Goal: Task Accomplishment & Management: Manage account settings

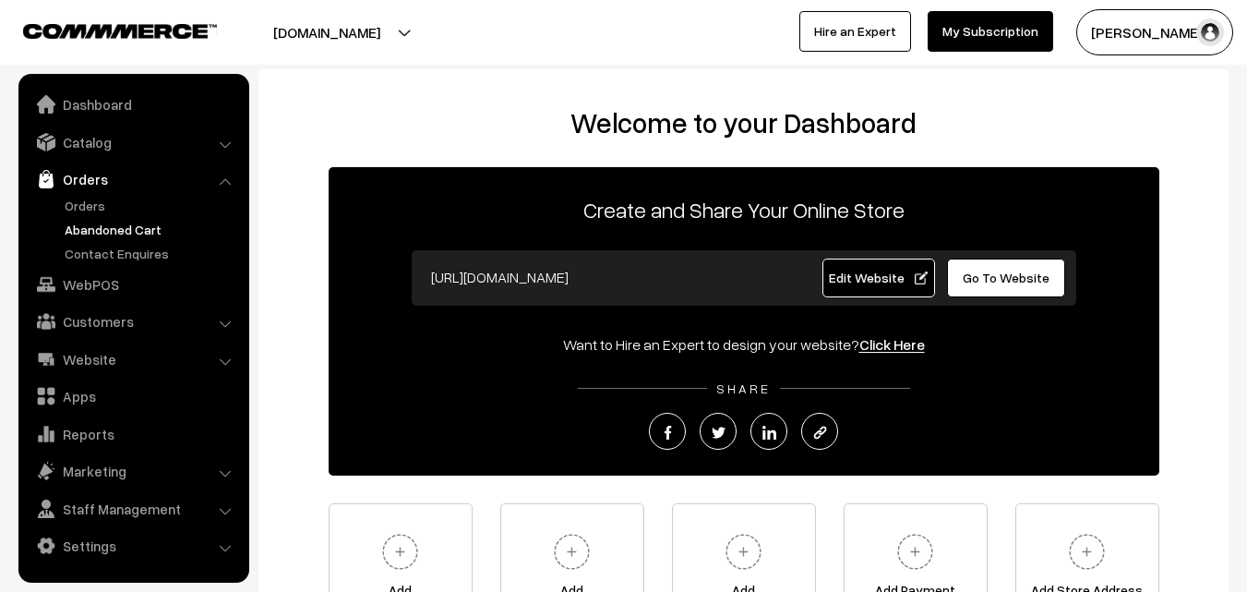
click at [89, 231] on link "Abandoned Cart" at bounding box center [151, 229] width 183 height 19
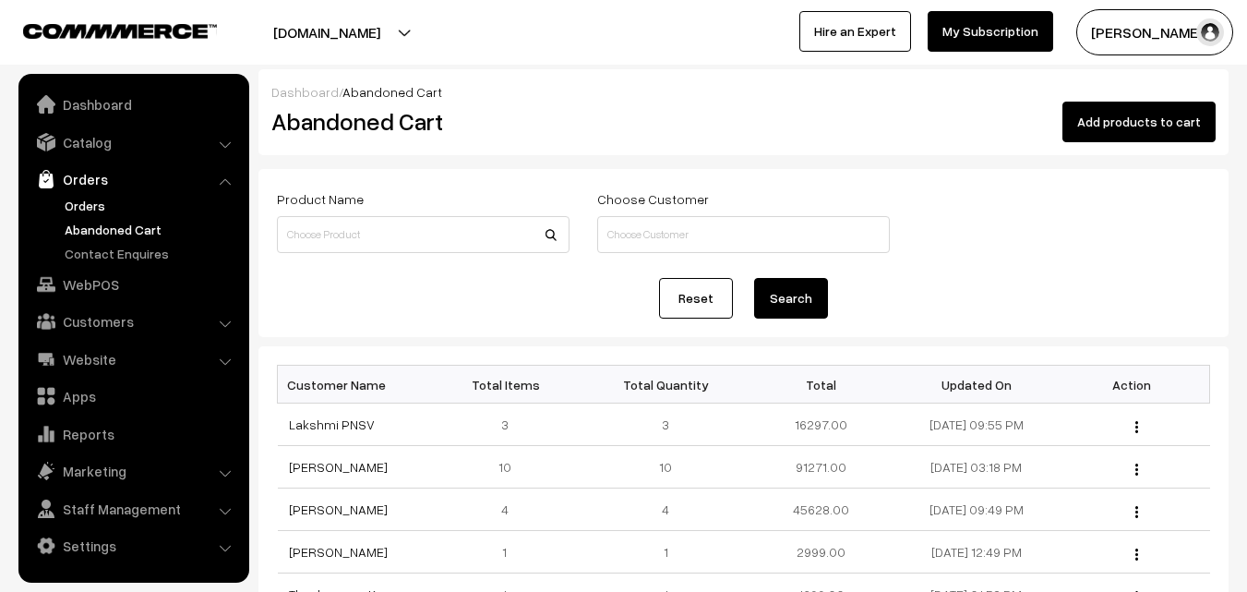
click at [84, 208] on link "Orders" at bounding box center [151, 205] width 183 height 19
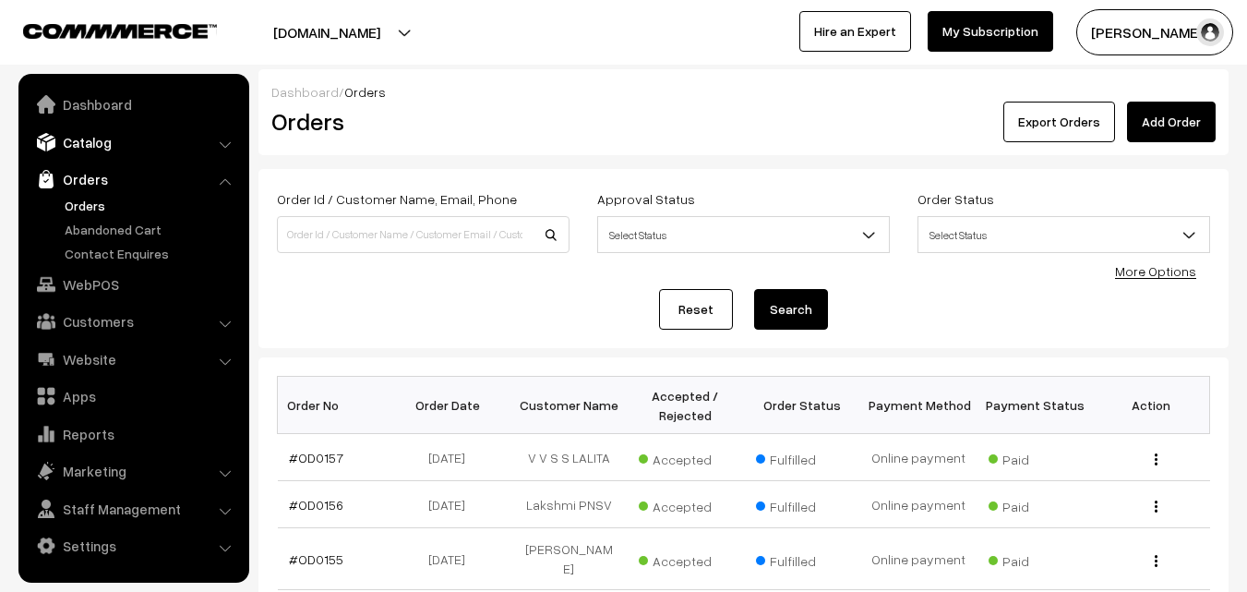
click at [93, 145] on link "Catalog" at bounding box center [133, 142] width 220 height 33
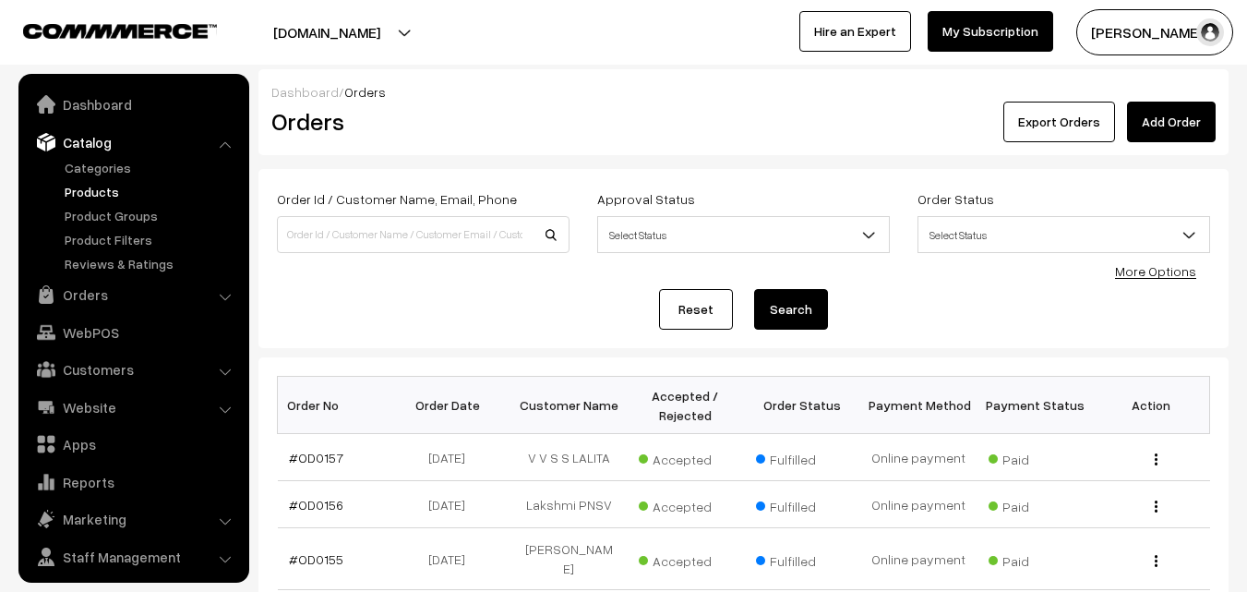
click at [93, 189] on link "Products" at bounding box center [151, 191] width 183 height 19
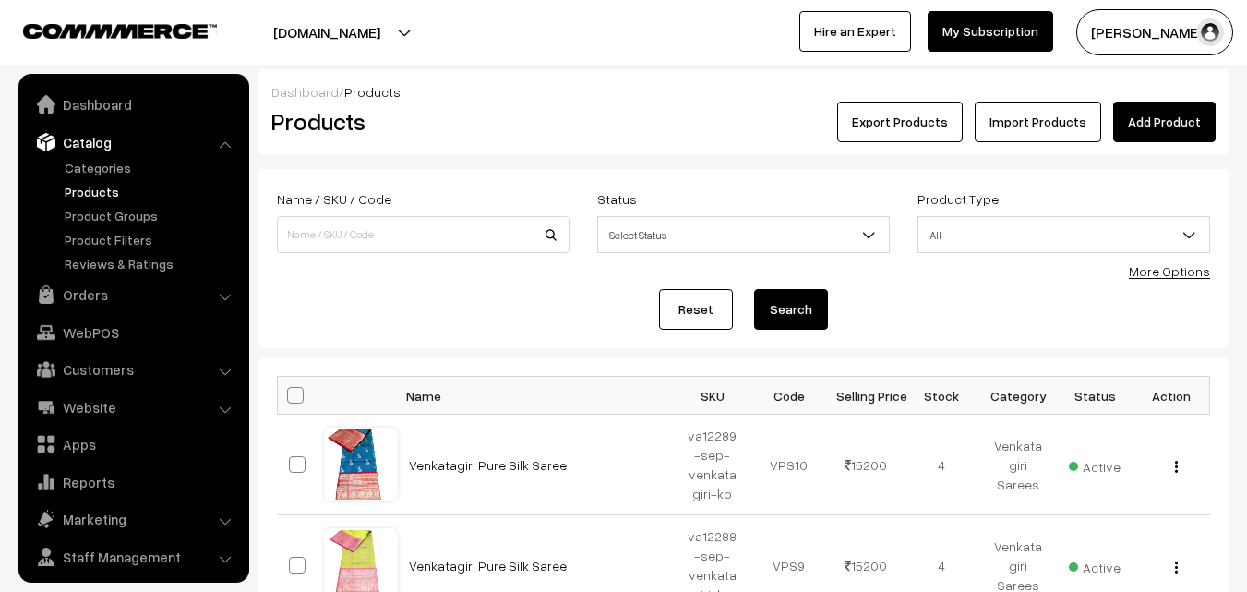
scroll to position [46, 0]
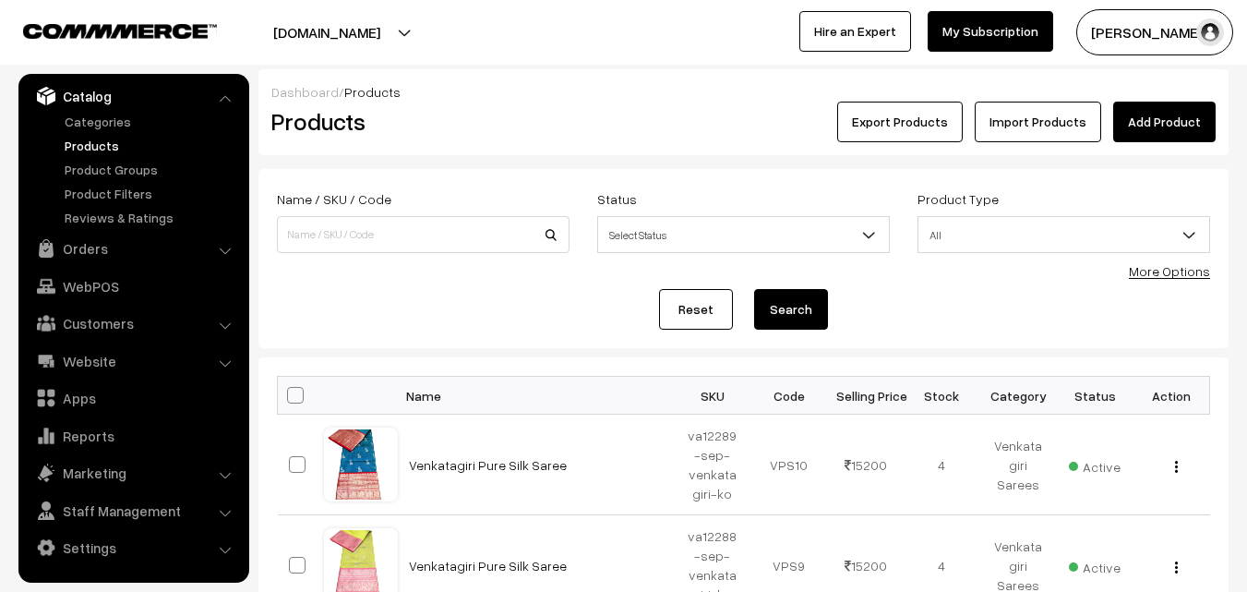
click at [1172, 273] on link "More Options" at bounding box center [1169, 271] width 81 height 16
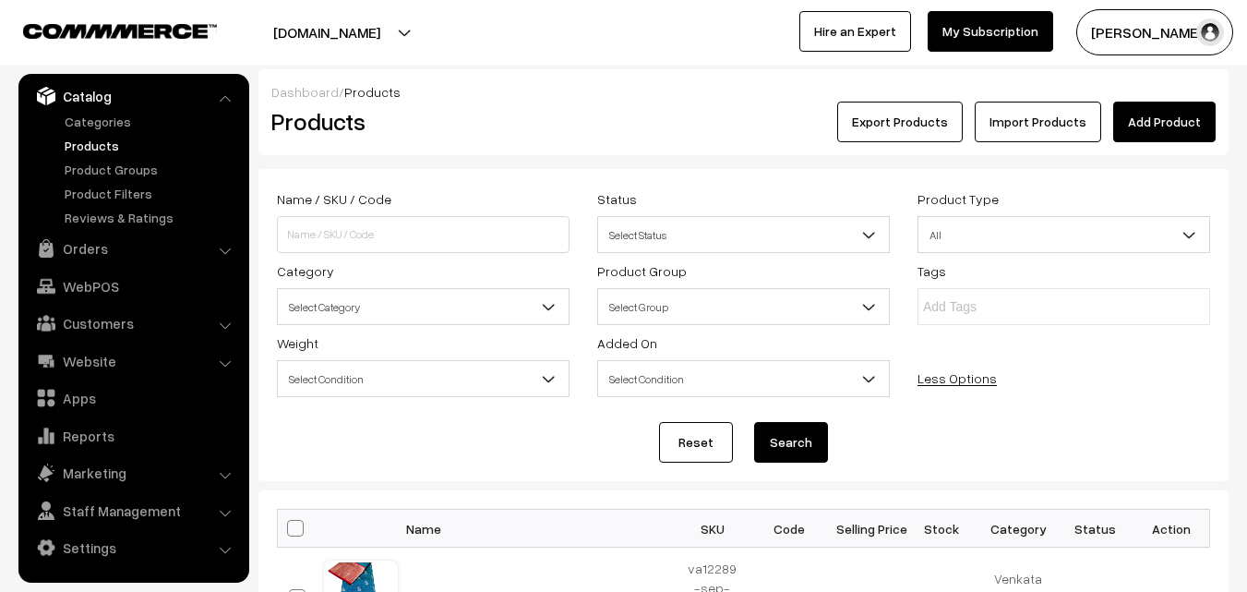
click at [551, 306] on b at bounding box center [548, 306] width 18 height 18
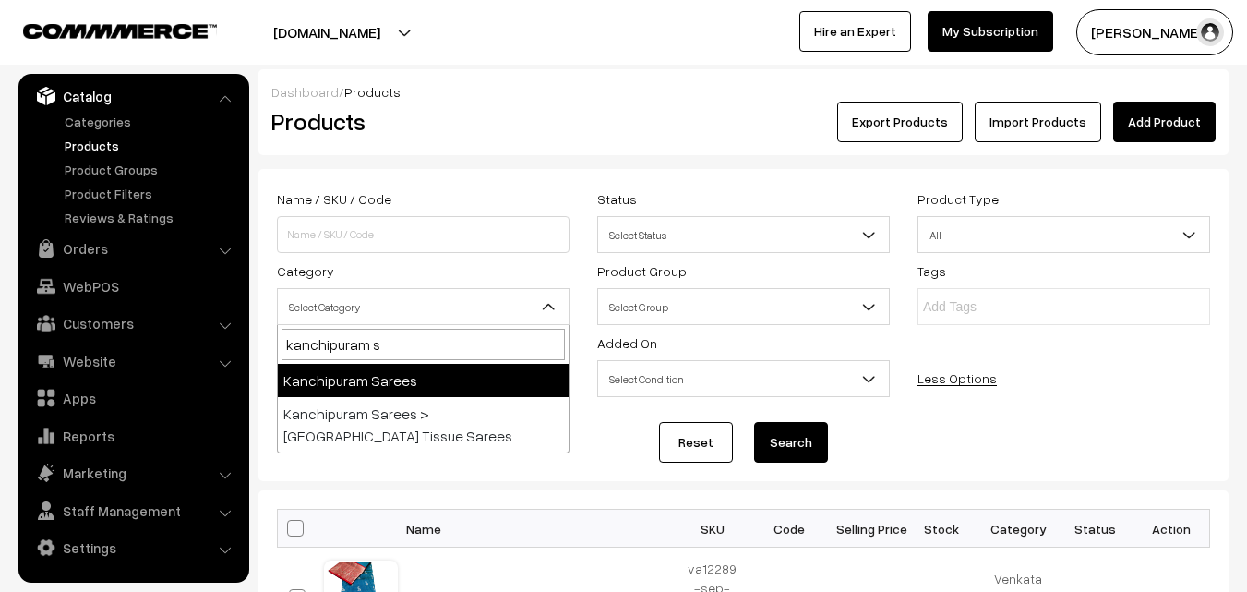
type input "kanchipuram s"
select select "3"
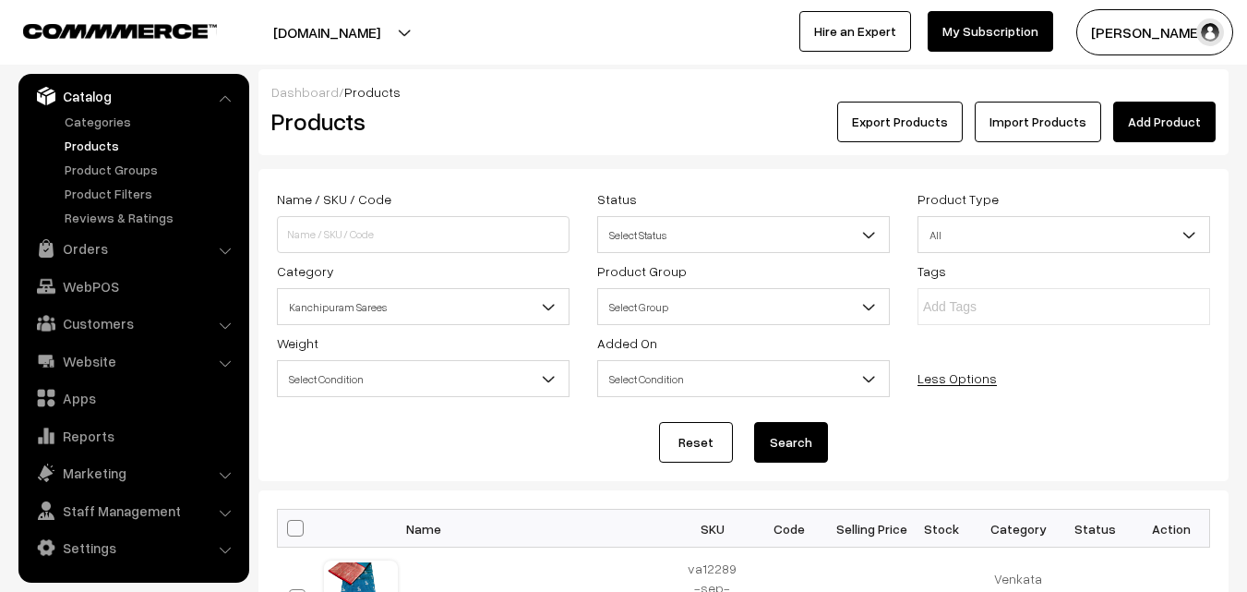
click at [778, 429] on button "Search" at bounding box center [791, 442] width 74 height 41
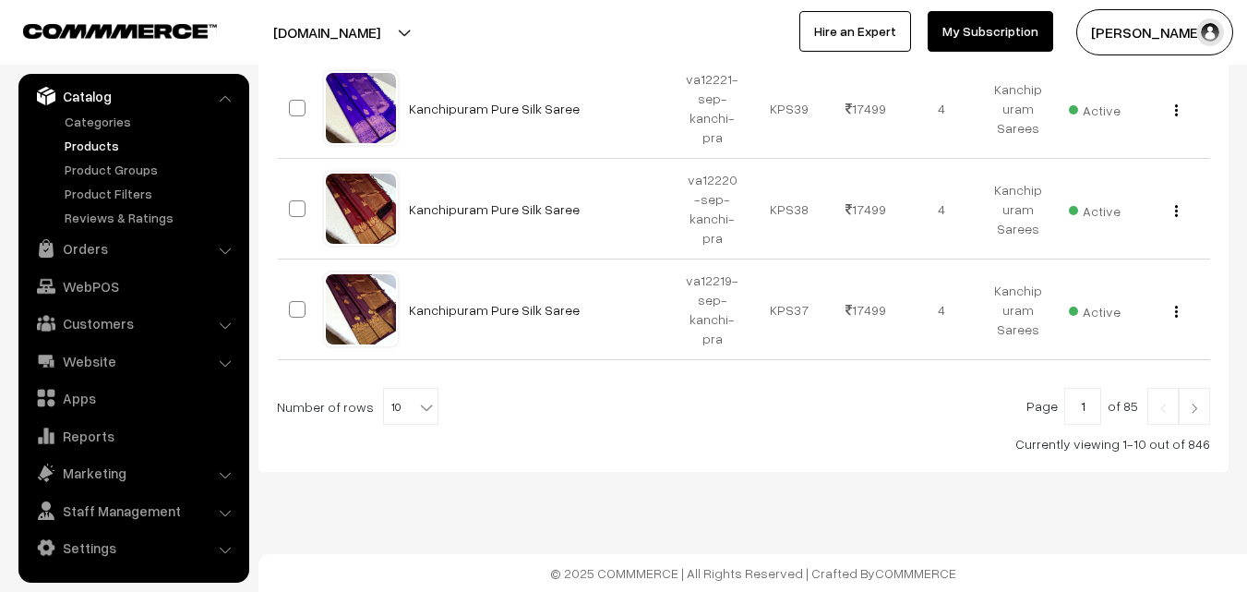
scroll to position [1101, 0]
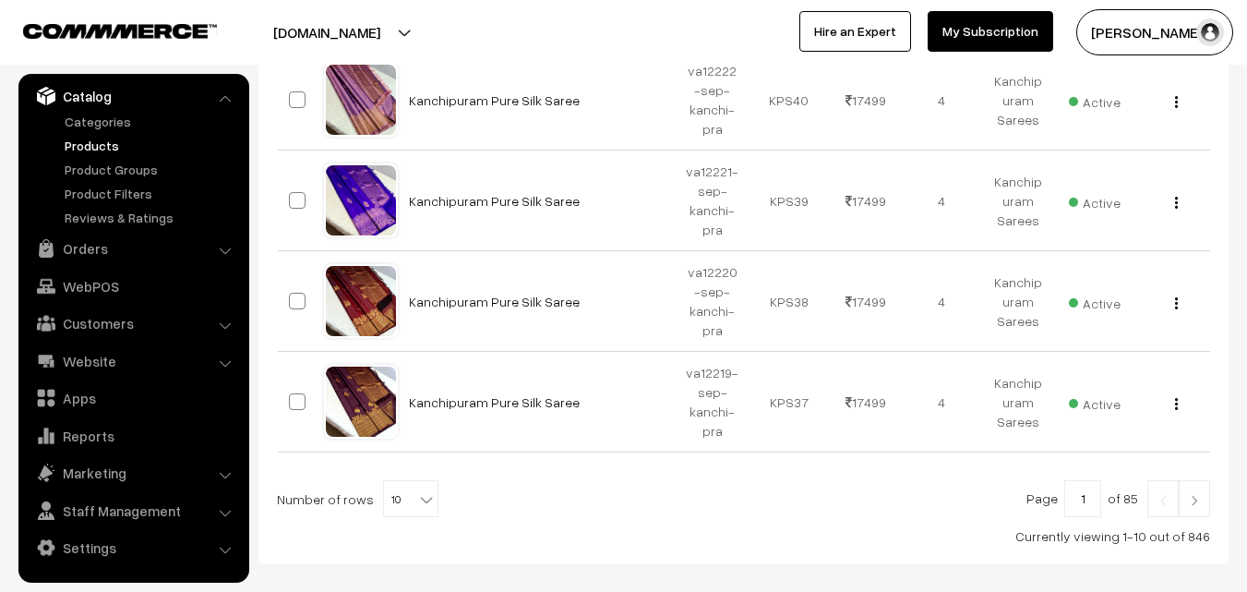
click at [1195, 501] on img at bounding box center [1194, 500] width 17 height 11
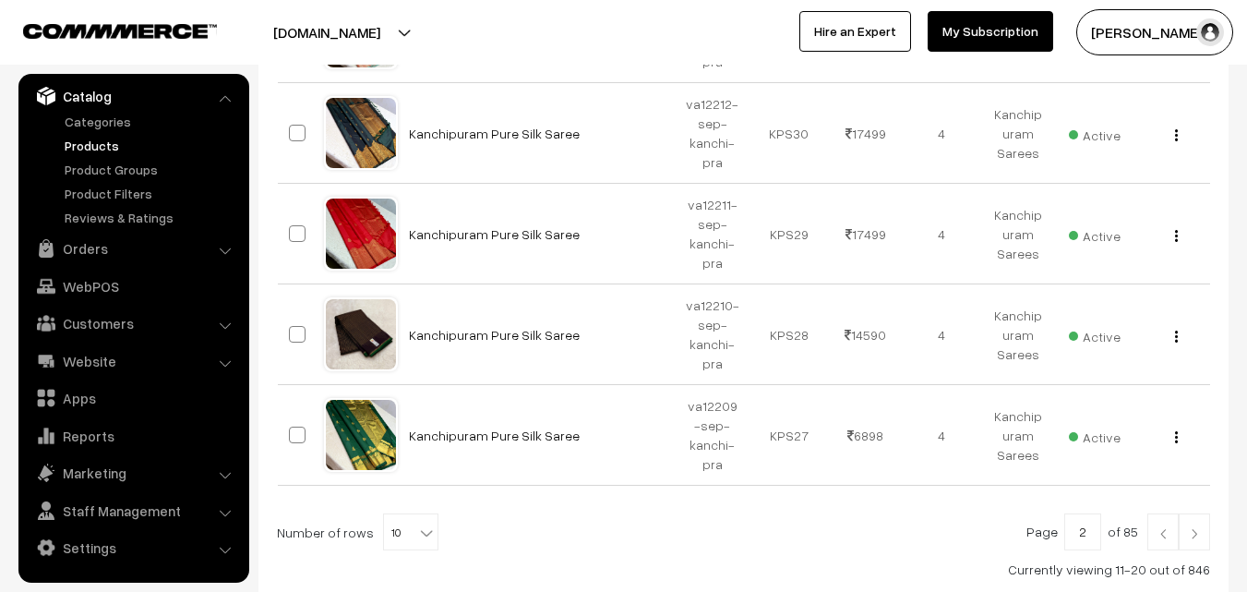
scroll to position [1193, 0]
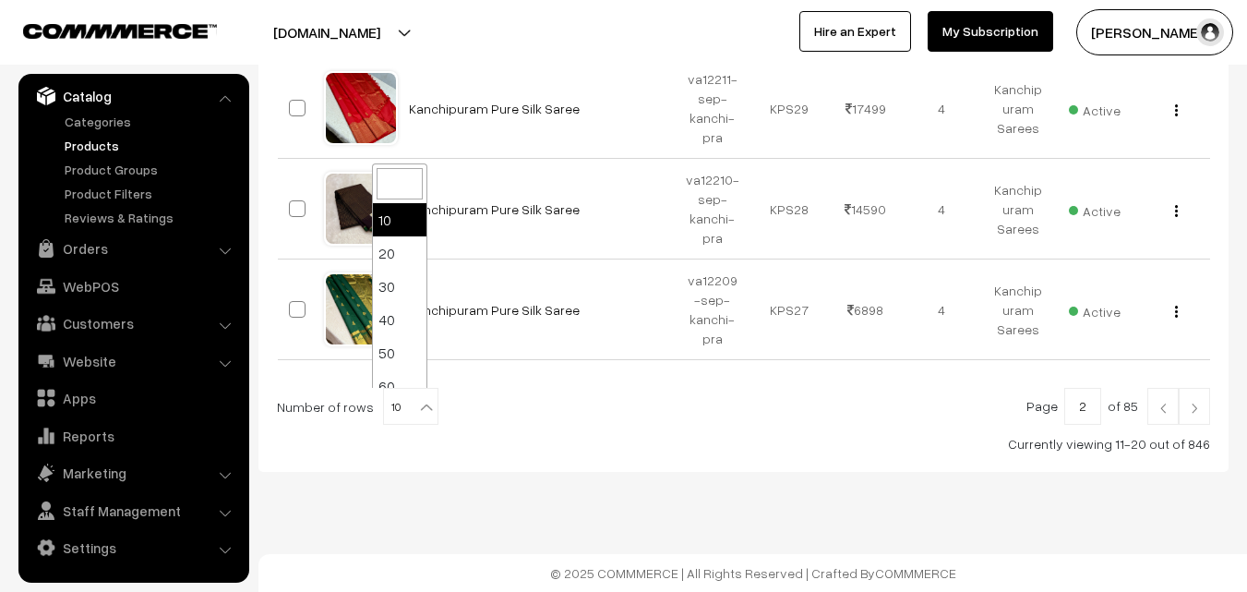
click at [417, 413] on b at bounding box center [426, 407] width 18 height 18
select select "100"
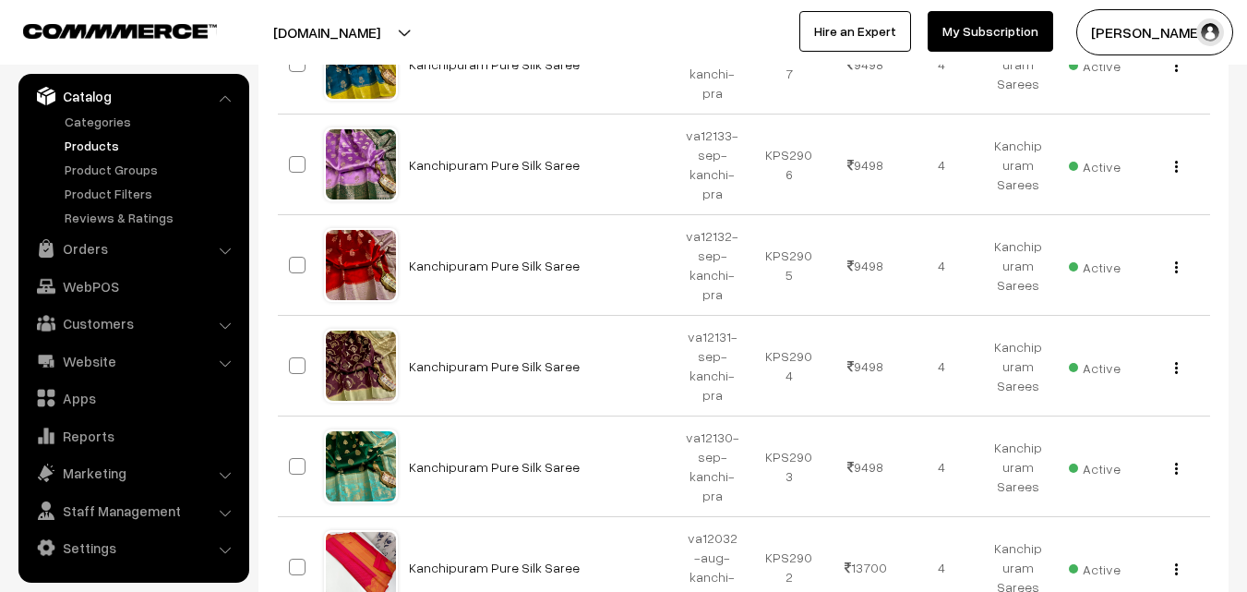
scroll to position [10247, 0]
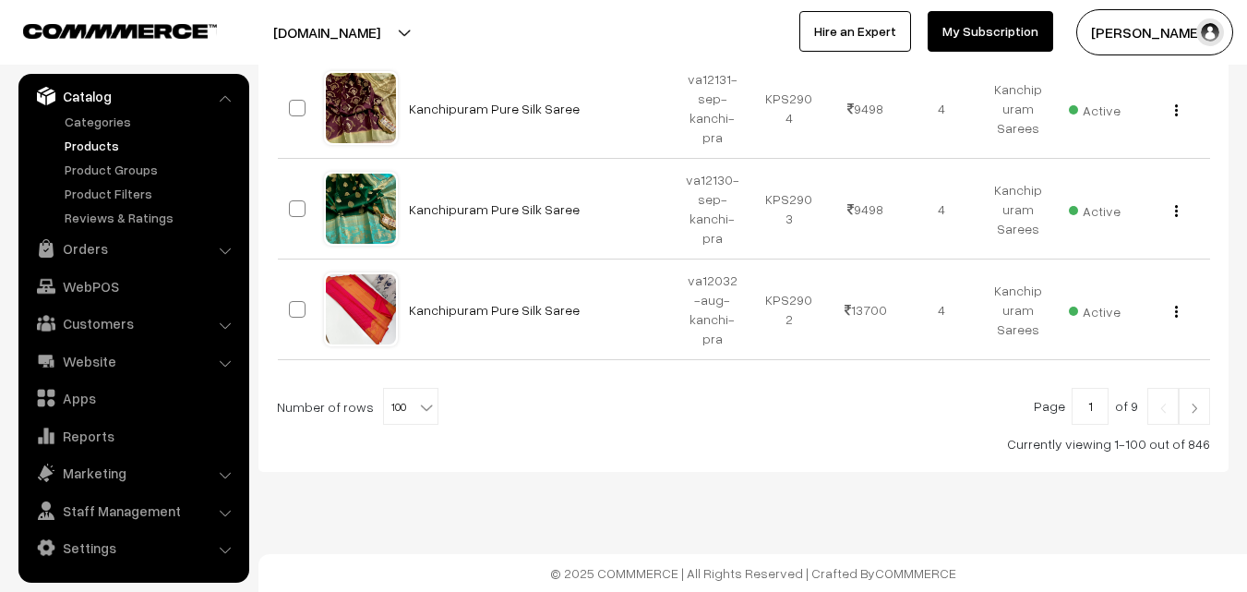
click at [1190, 403] on img at bounding box center [1194, 407] width 17 height 11
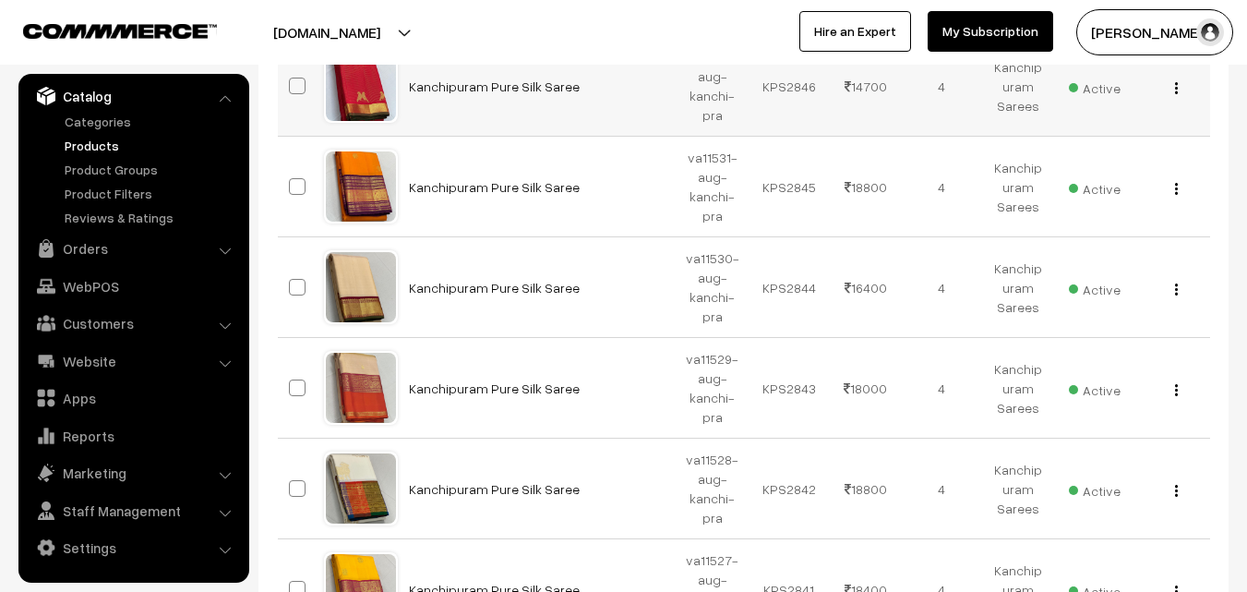
scroll to position [10247, 0]
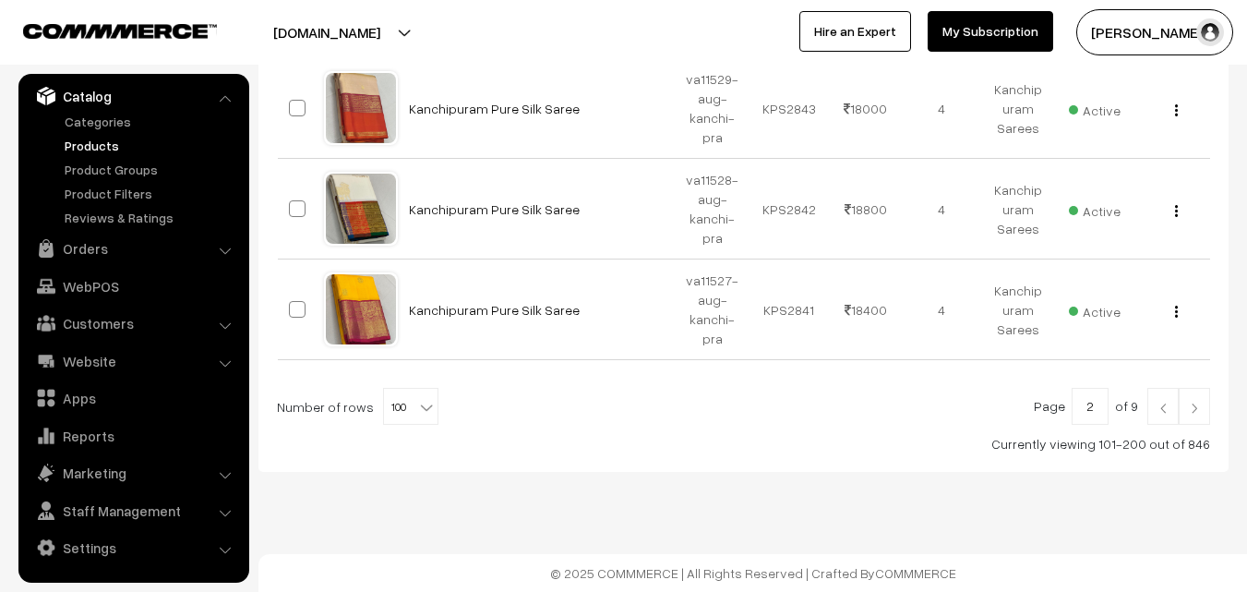
click at [1196, 406] on img at bounding box center [1194, 407] width 17 height 11
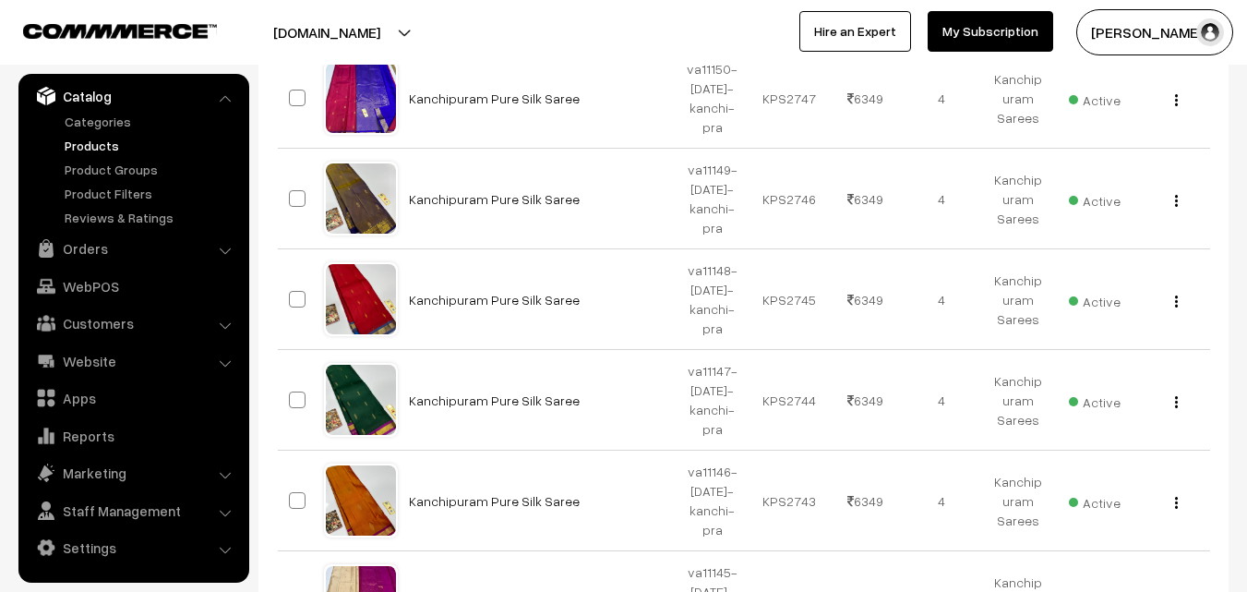
scroll to position [10247, 0]
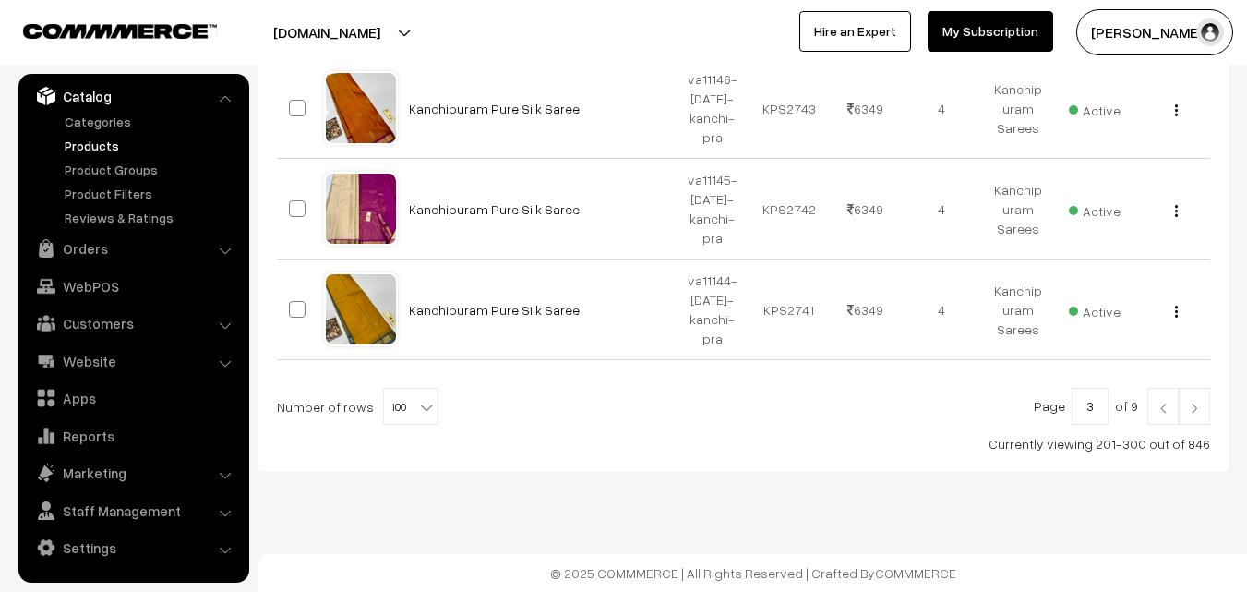
click at [1200, 397] on link at bounding box center [1194, 406] width 31 height 37
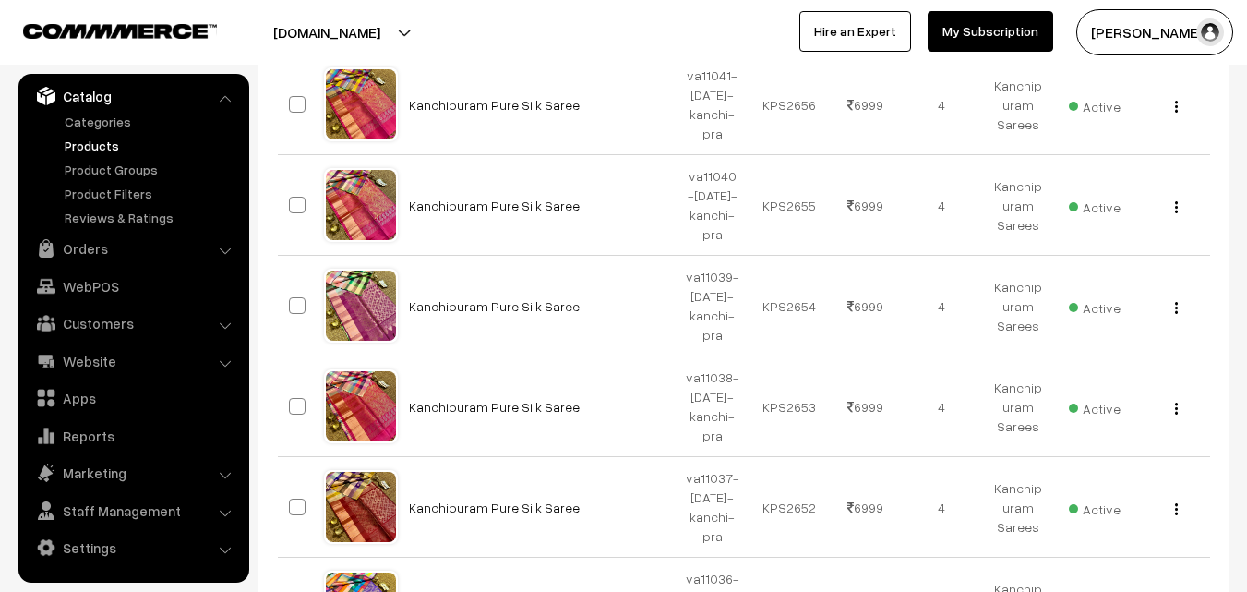
scroll to position [10247, 0]
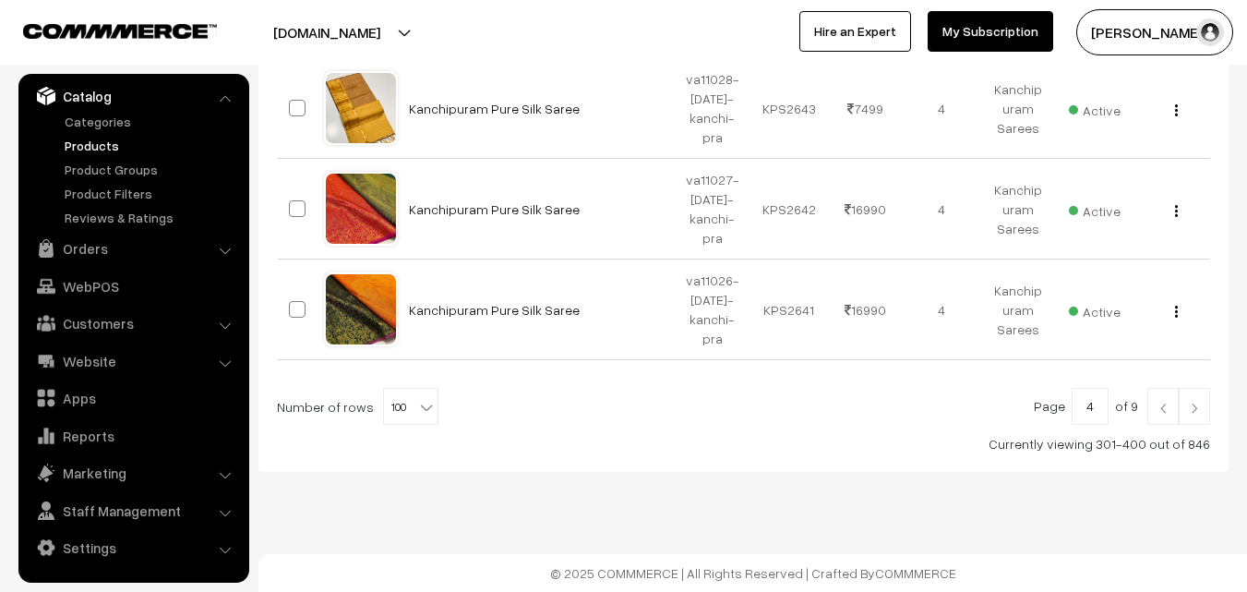
click at [1194, 401] on link at bounding box center [1194, 406] width 31 height 37
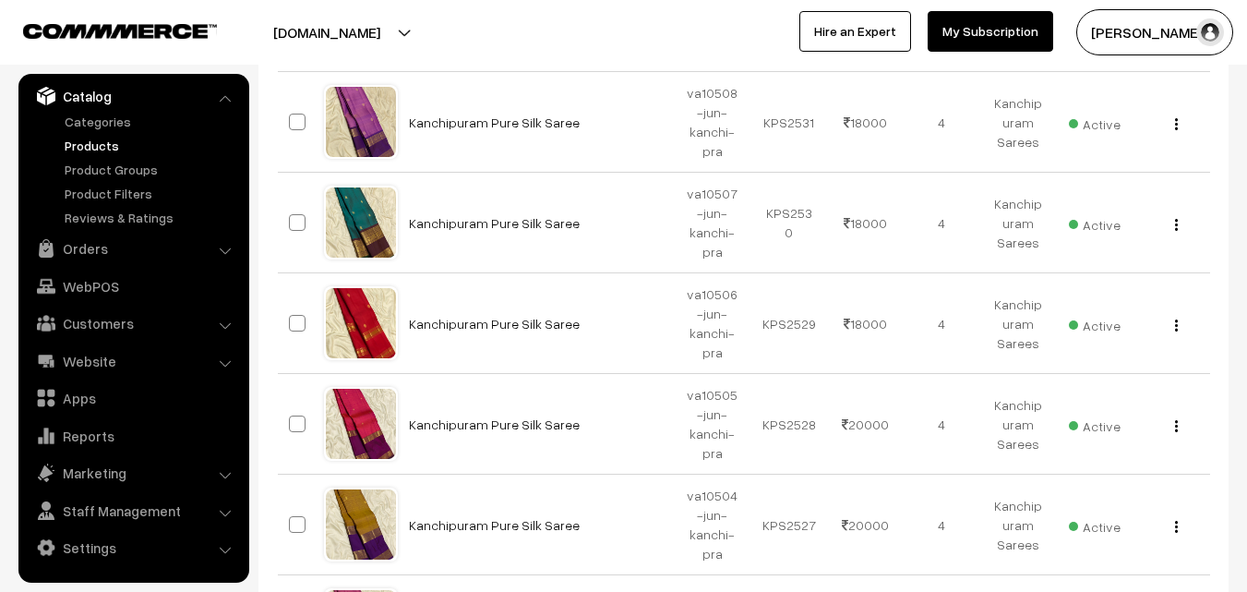
scroll to position [10324, 0]
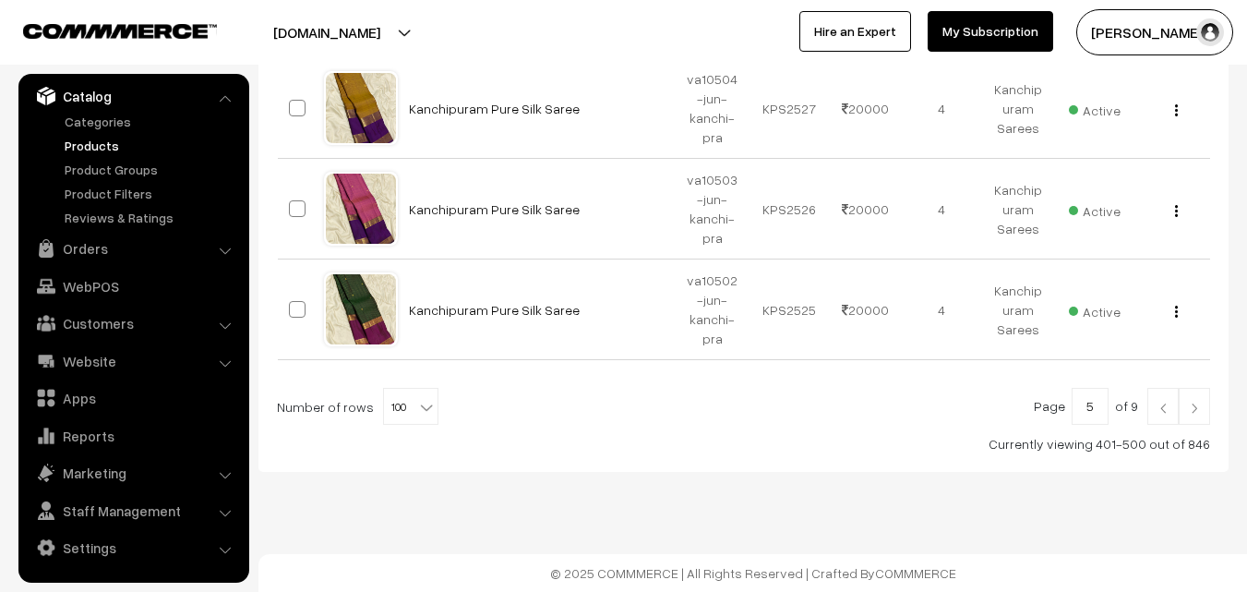
click at [1199, 413] on img at bounding box center [1194, 407] width 17 height 11
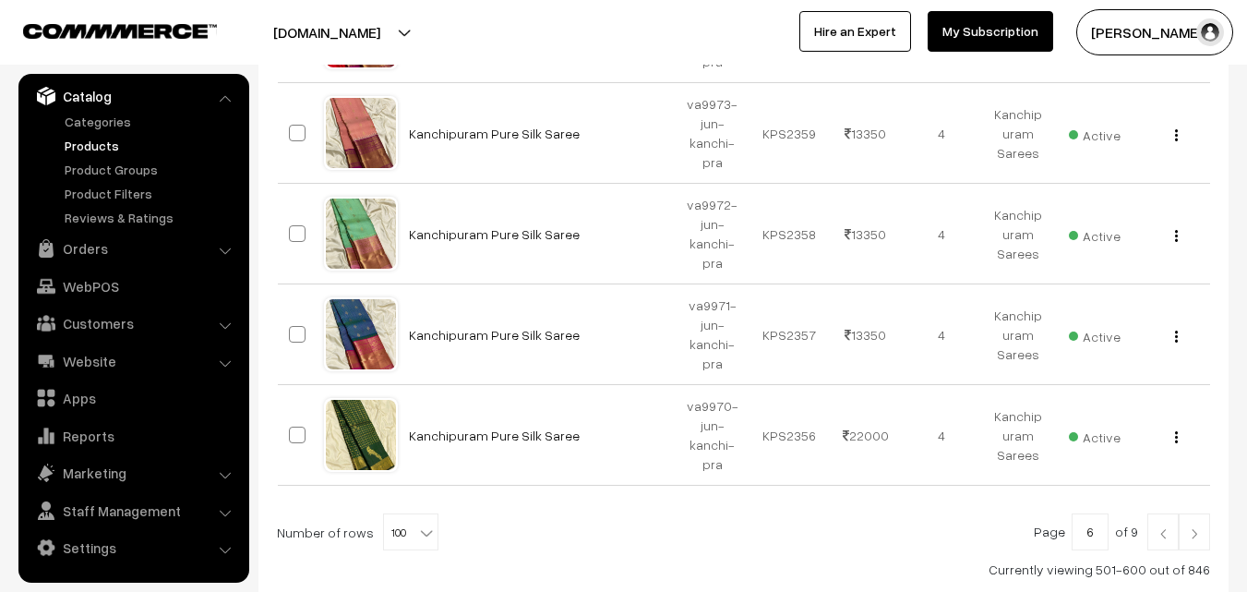
scroll to position [10247, 0]
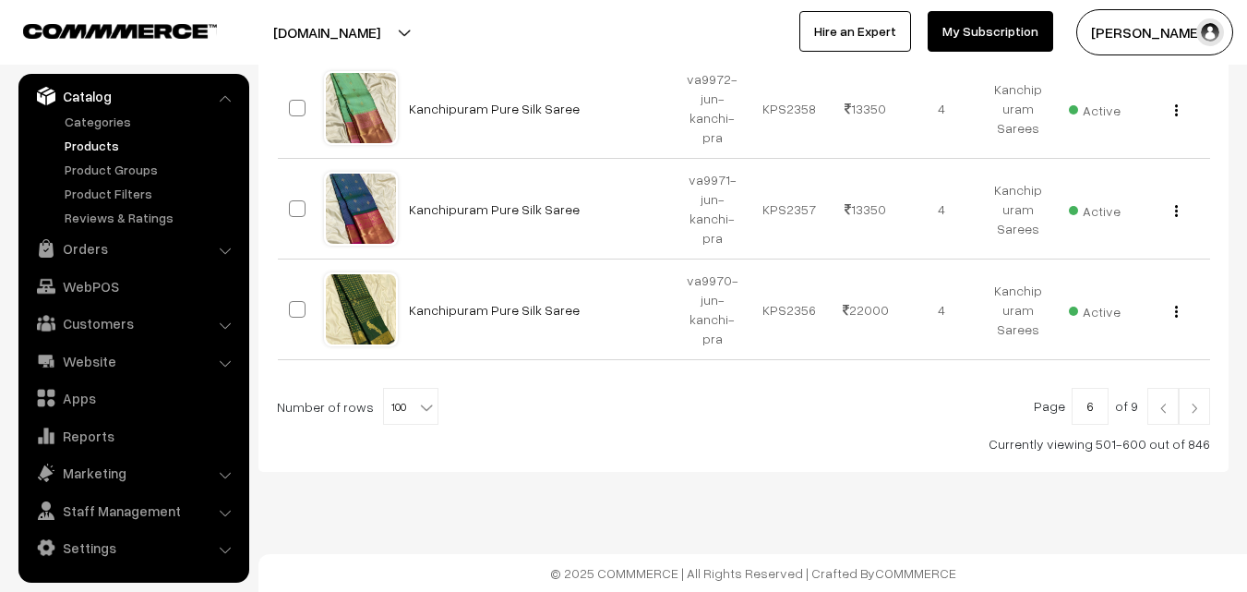
click at [1188, 411] on img at bounding box center [1194, 407] width 17 height 11
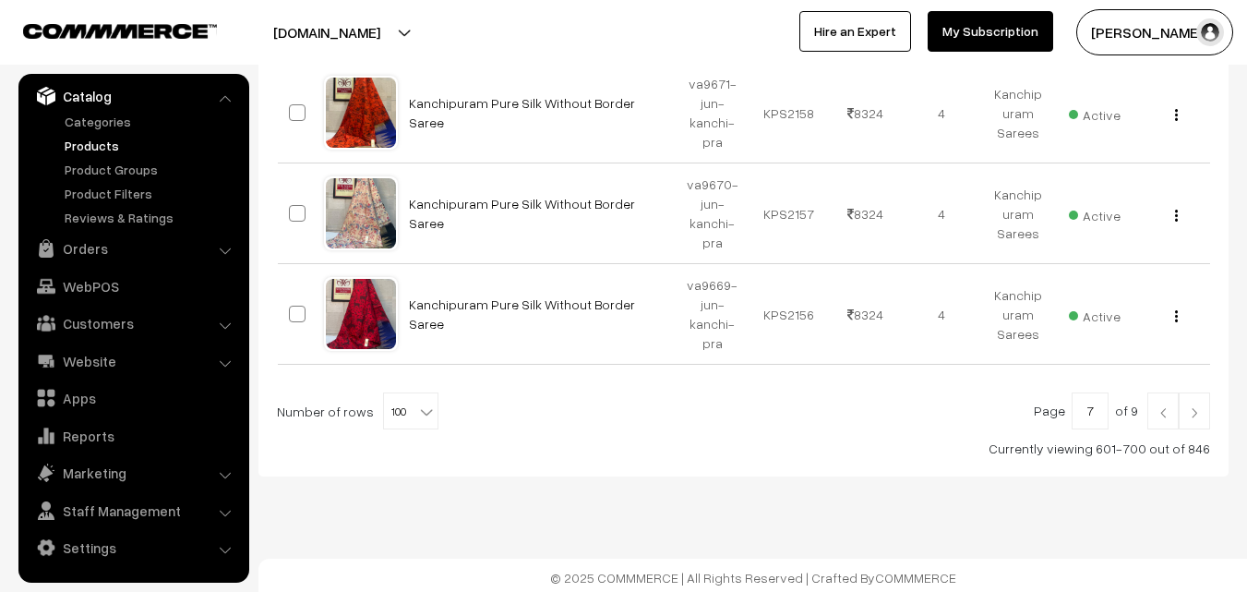
scroll to position [10247, 0]
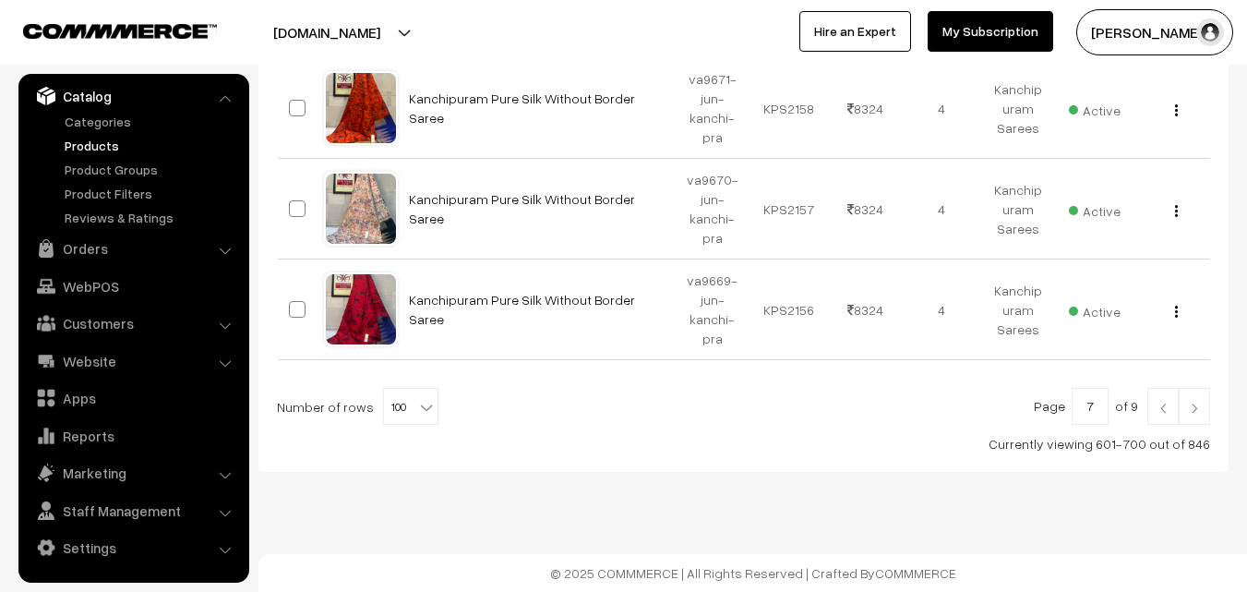
click at [1189, 412] on img at bounding box center [1194, 407] width 17 height 11
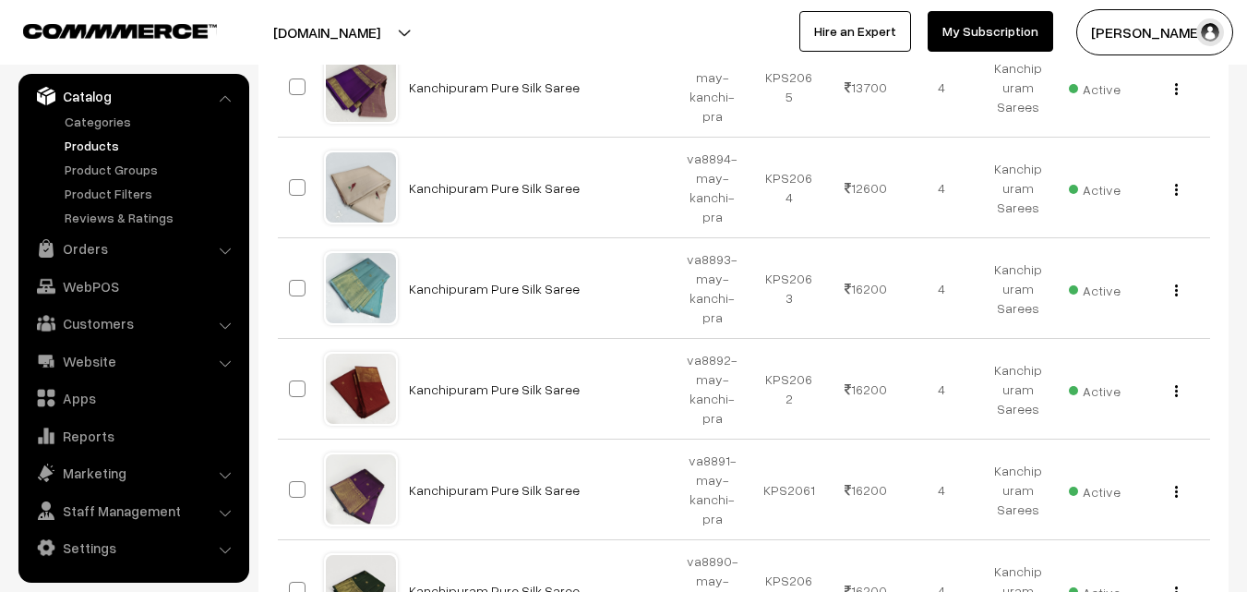
scroll to position [10247, 0]
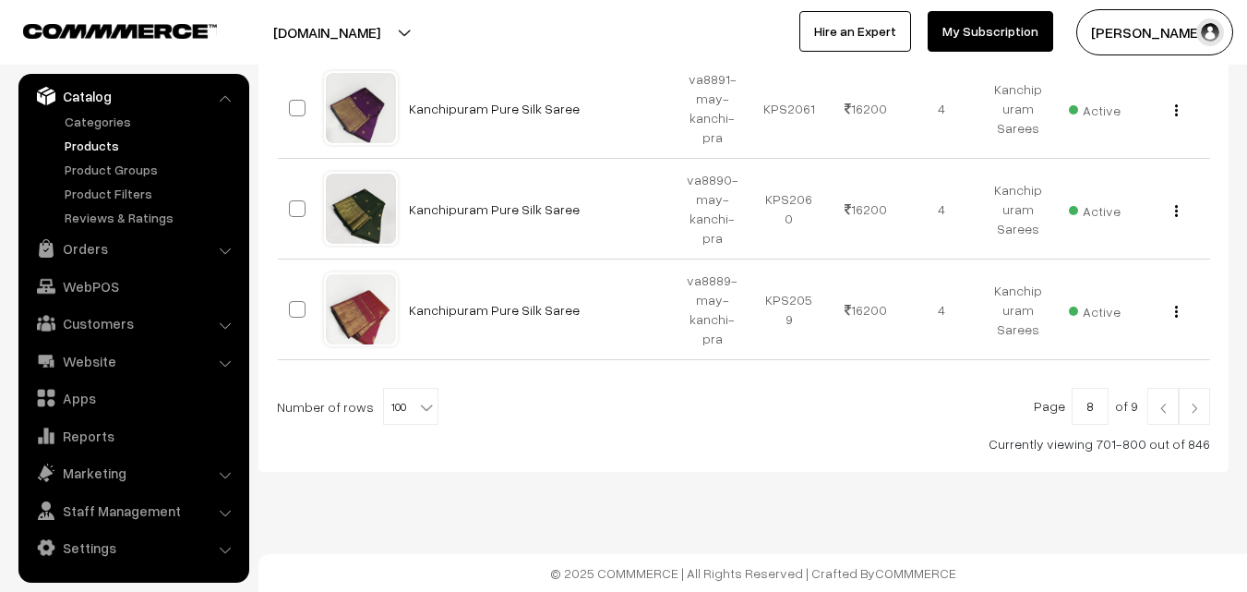
click at [1193, 414] on link at bounding box center [1194, 406] width 31 height 37
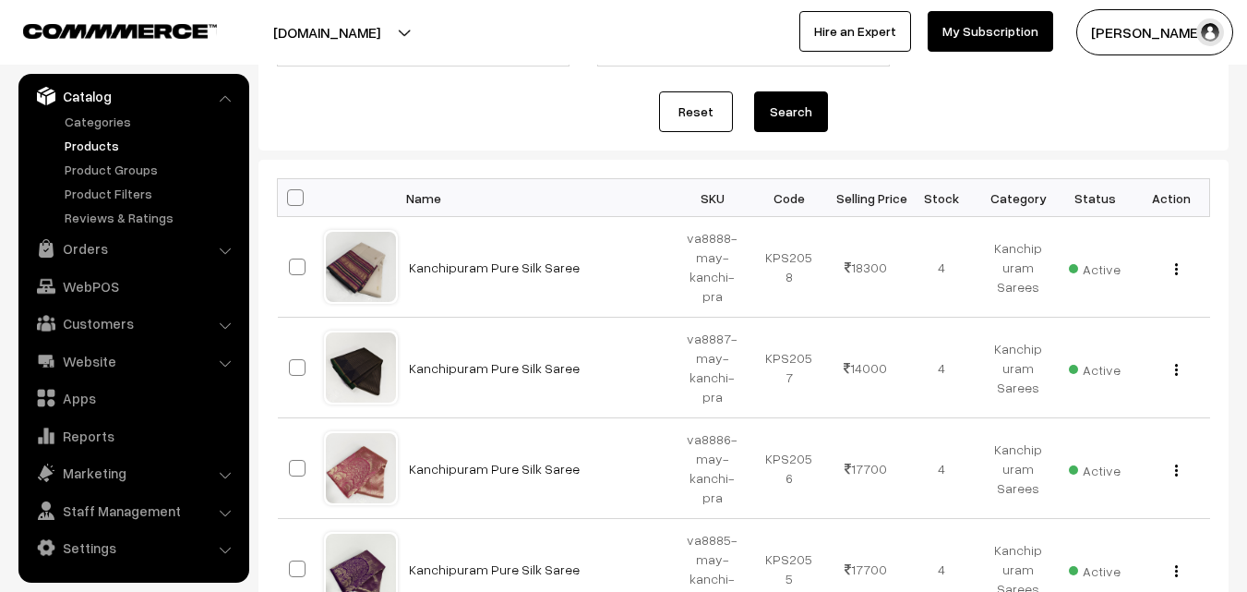
scroll to position [313, 0]
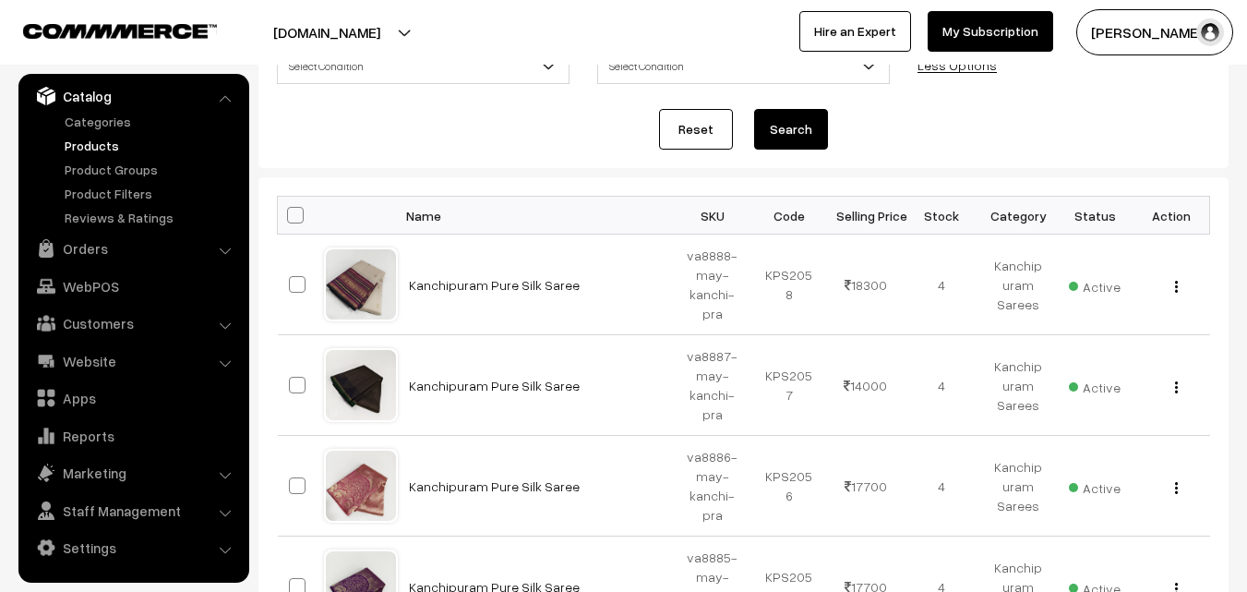
click at [289, 209] on span at bounding box center [295, 215] width 17 height 17
click at [289, 209] on input "checkbox" at bounding box center [284, 215] width 12 height 12
checkbox input "true"
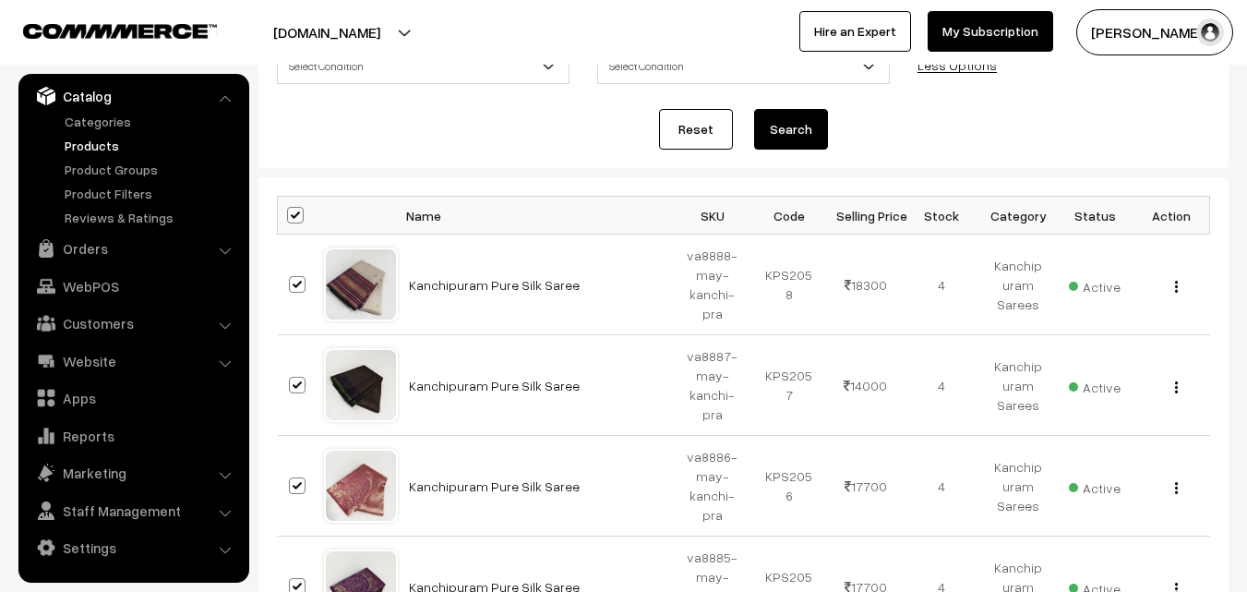
checkbox input "true"
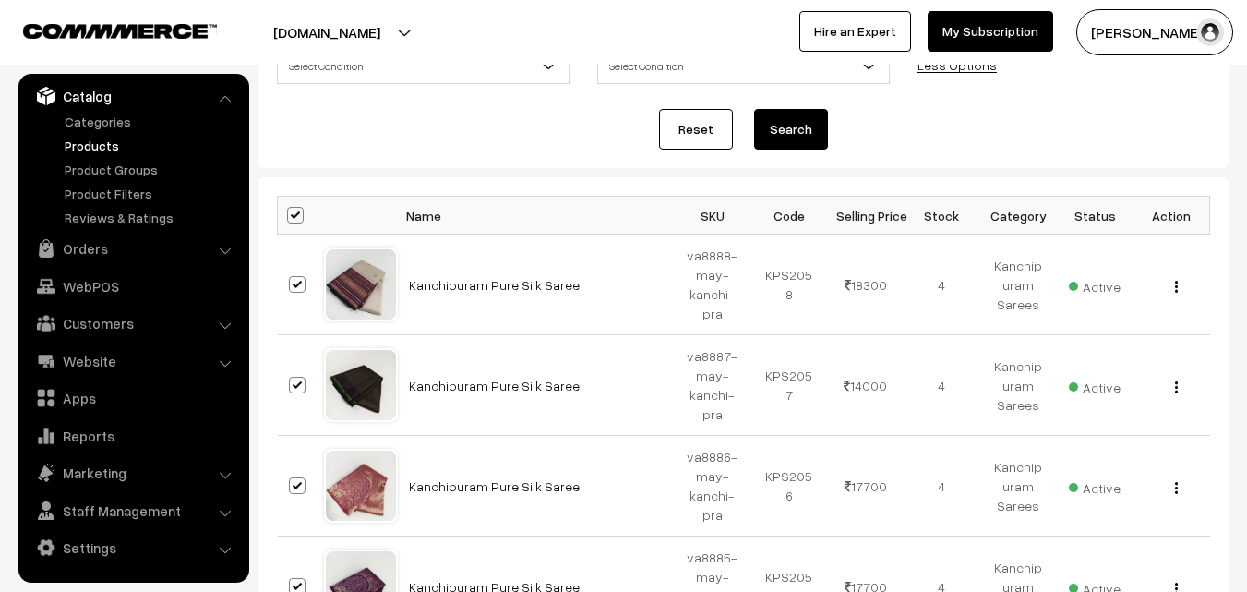
checkbox input "true"
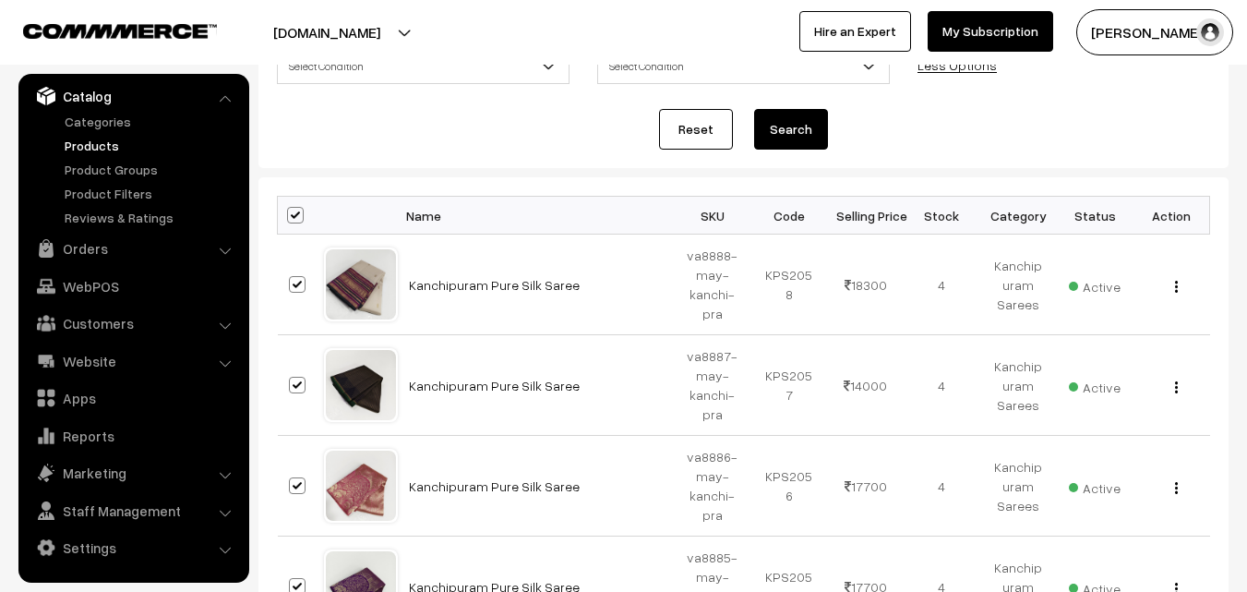
checkbox input "true"
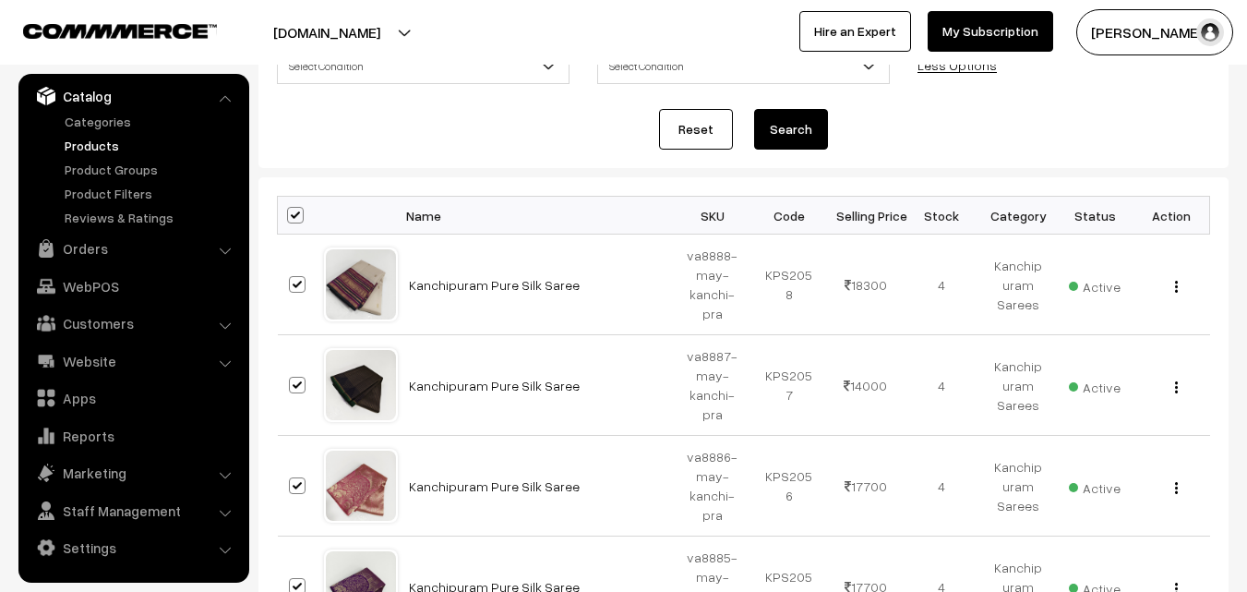
checkbox input "true"
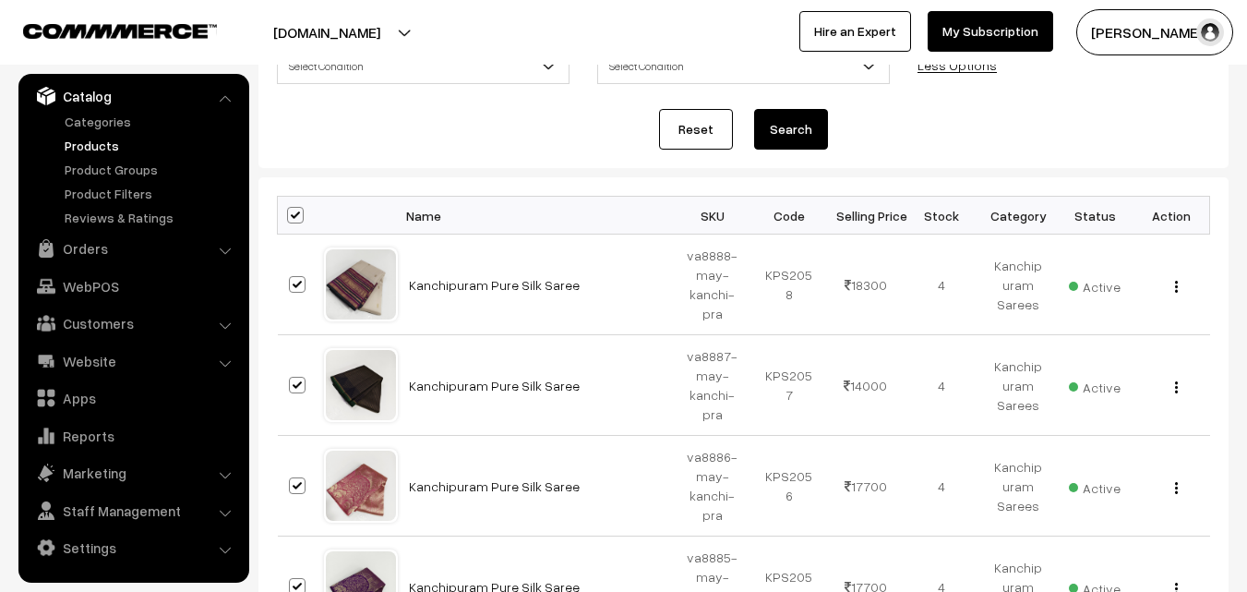
checkbox input "true"
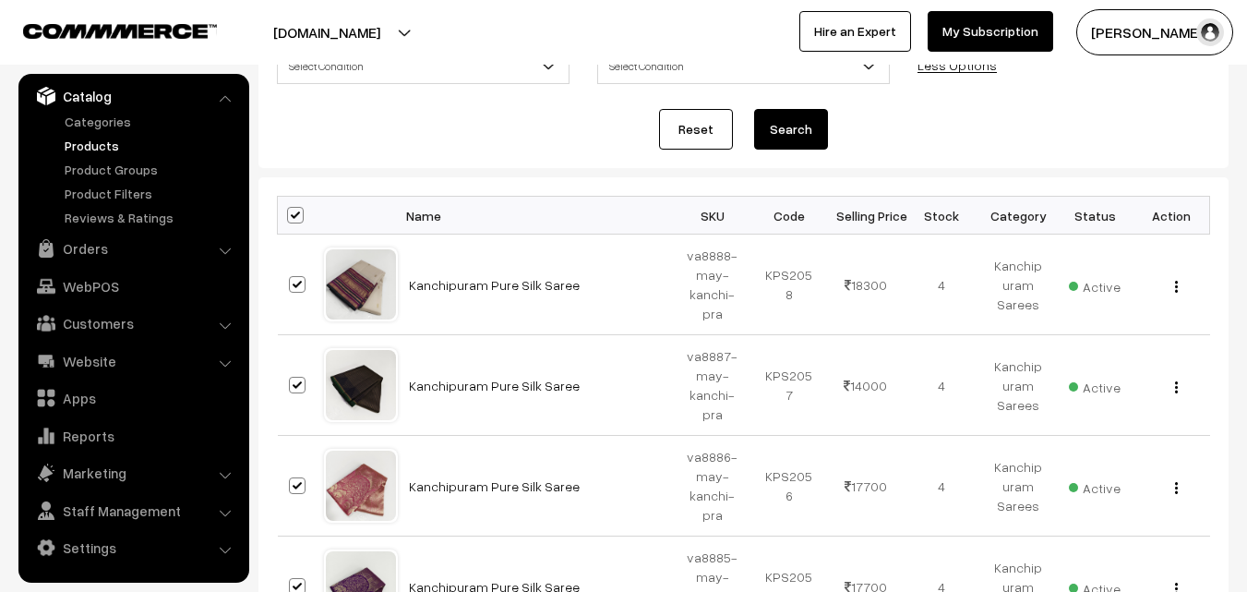
checkbox input "true"
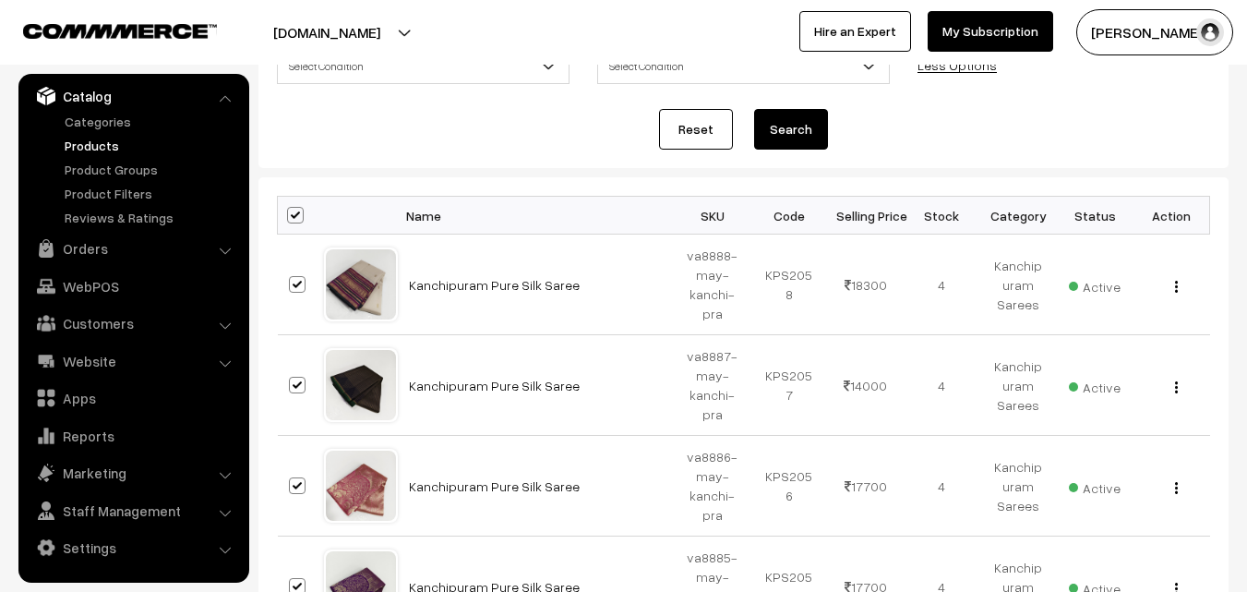
checkbox input "true"
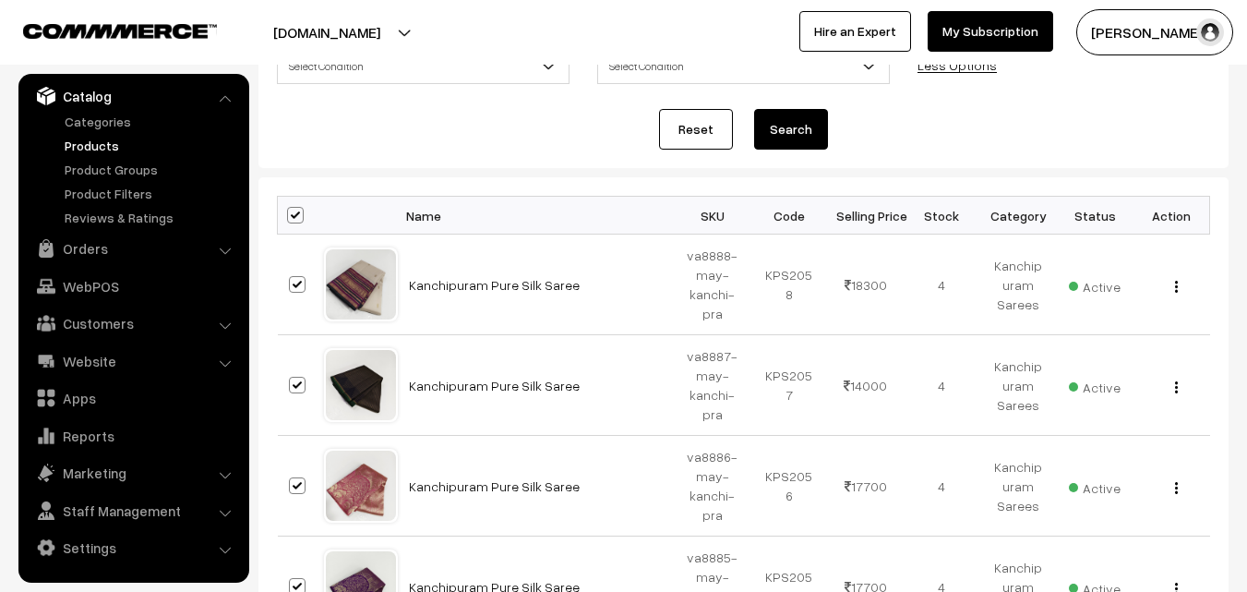
checkbox input "true"
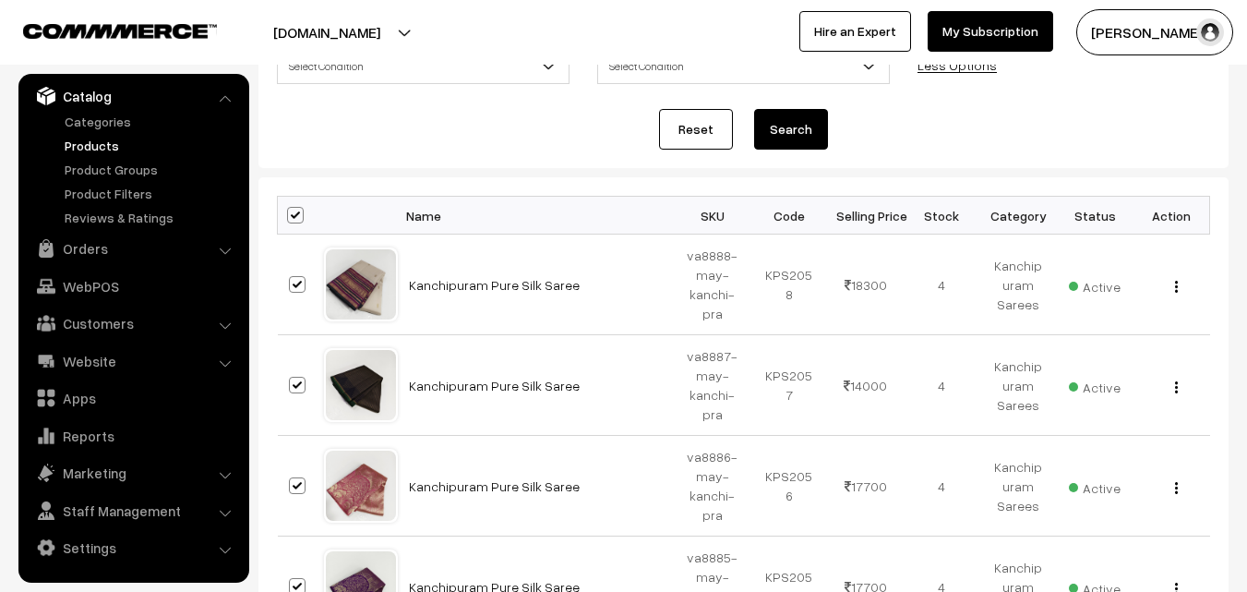
checkbox input "true"
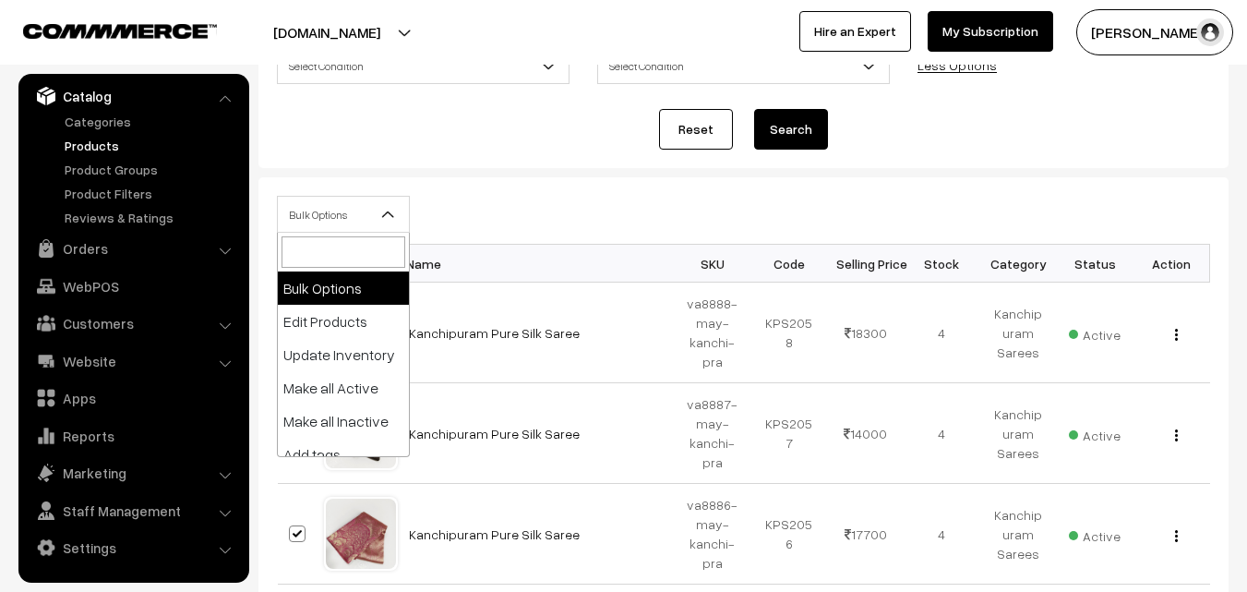
click at [382, 216] on b at bounding box center [388, 214] width 18 height 18
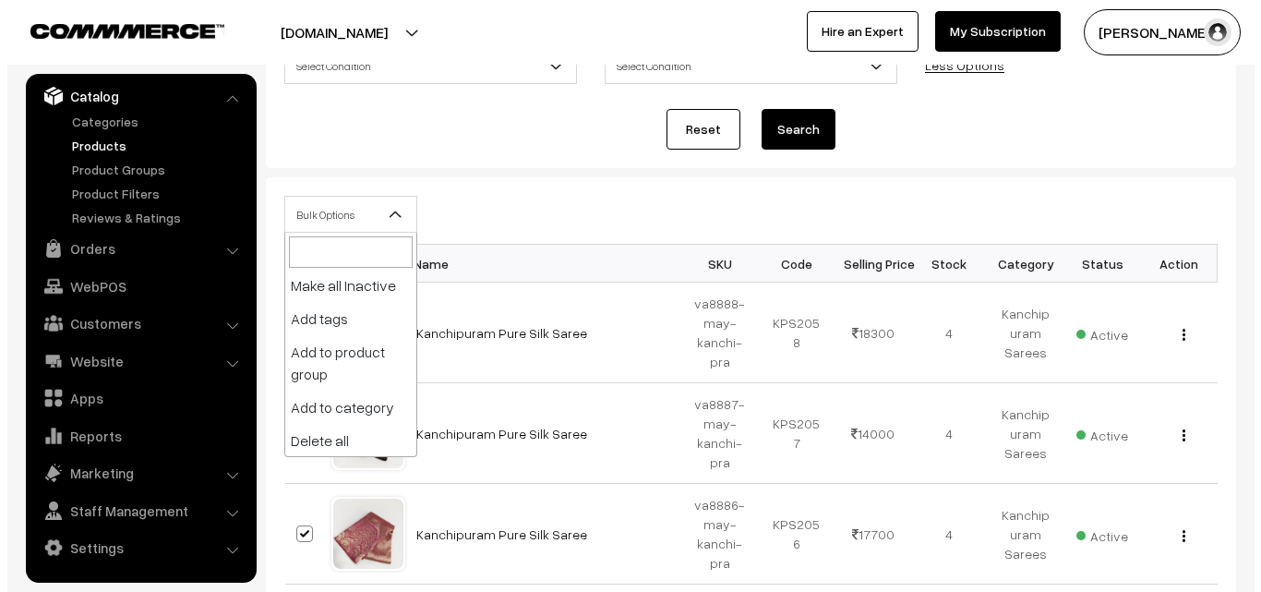
scroll to position [137, 0]
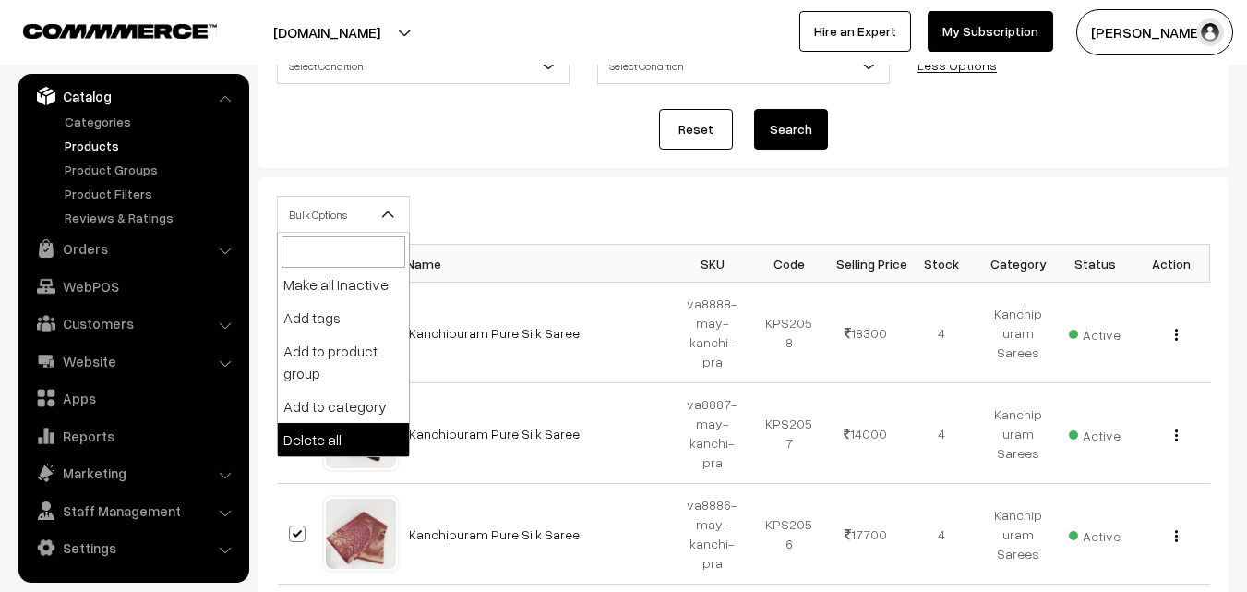
select select "delete"
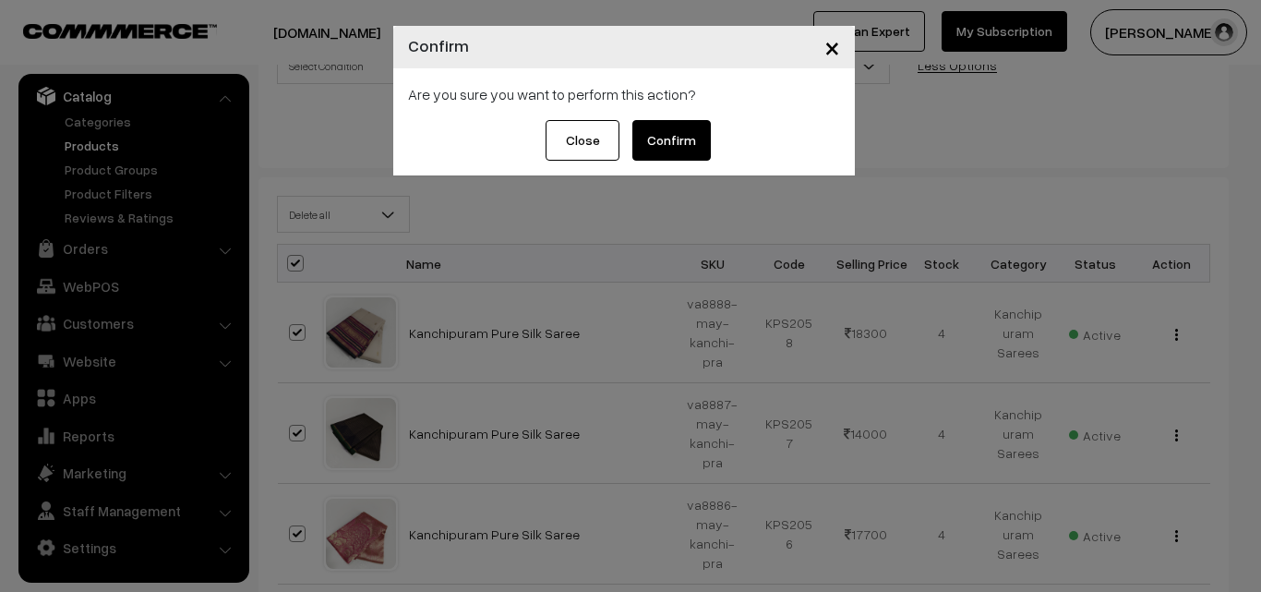
click at [671, 147] on button "Confirm" at bounding box center [671, 140] width 78 height 41
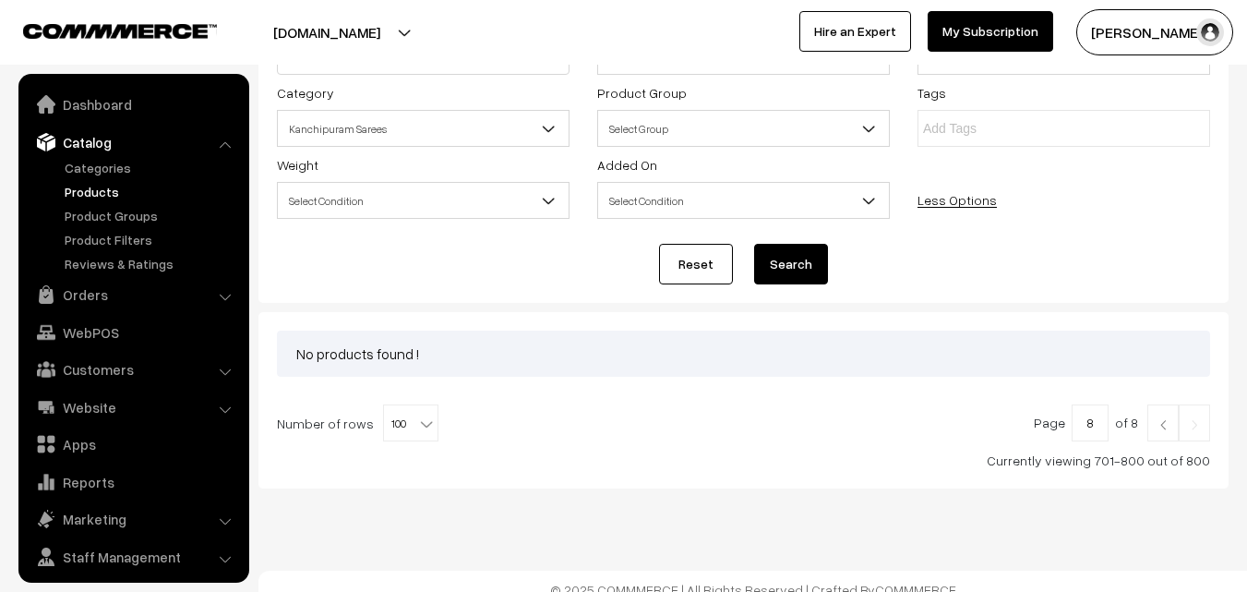
scroll to position [195, 0]
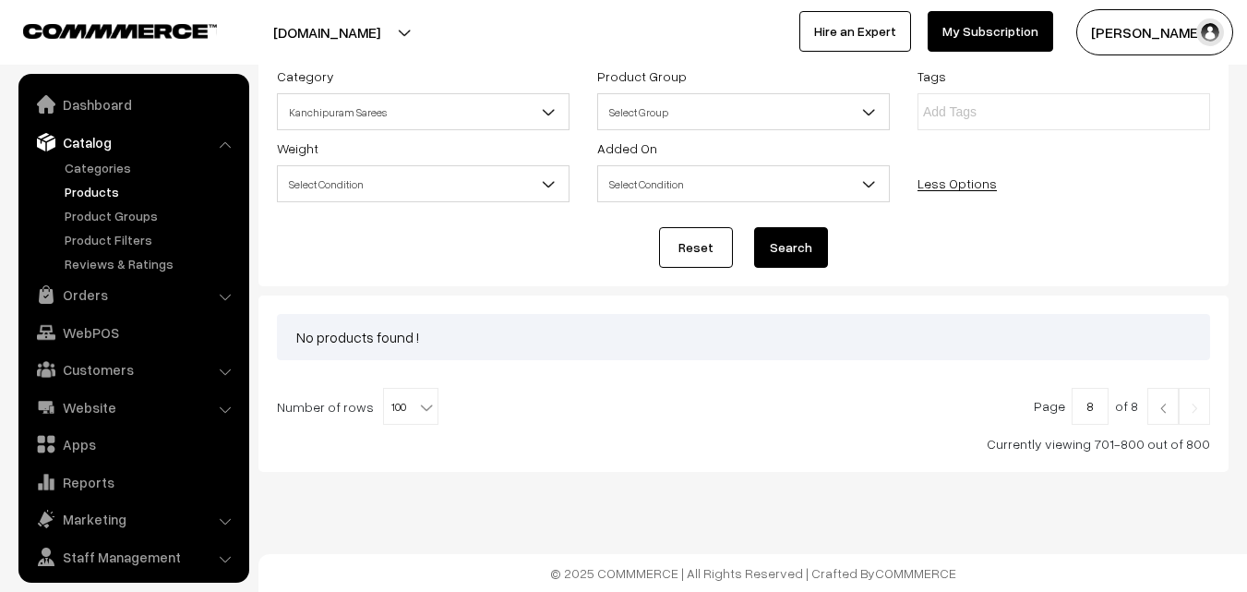
click at [1161, 409] on img at bounding box center [1163, 407] width 17 height 11
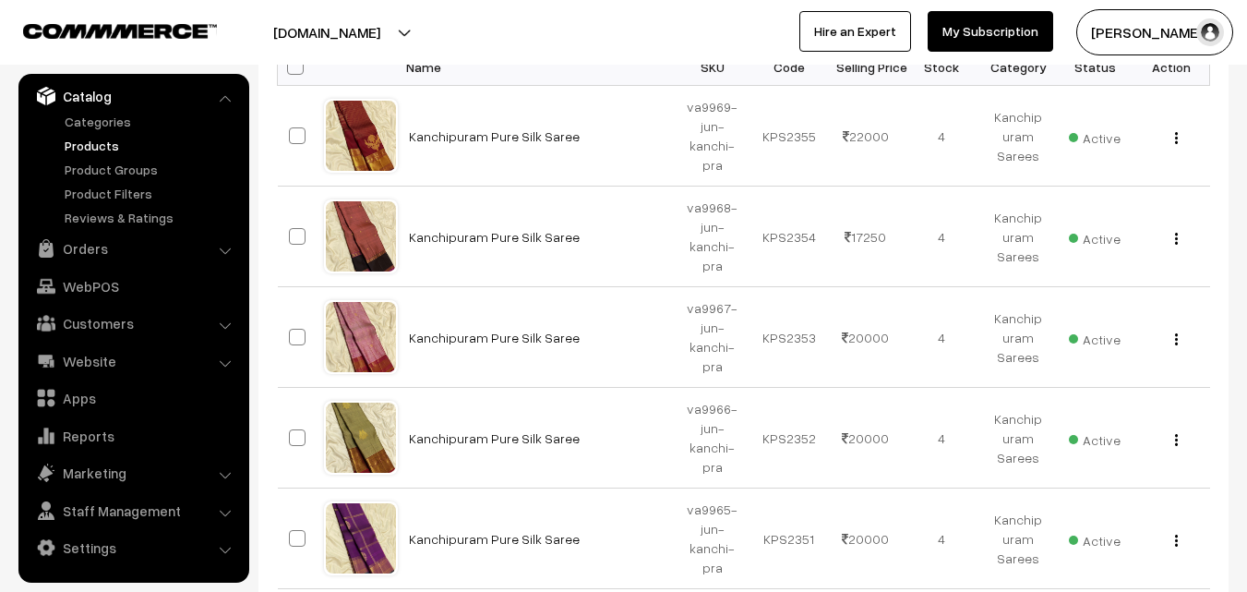
scroll to position [10247, 0]
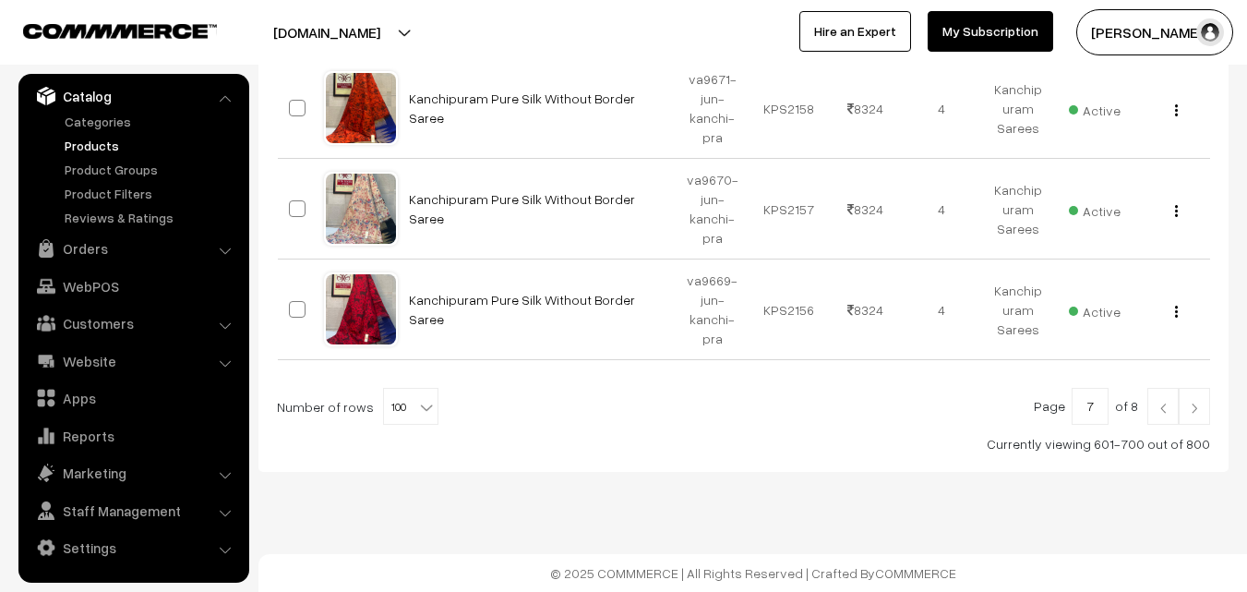
click at [1193, 407] on img at bounding box center [1194, 407] width 17 height 11
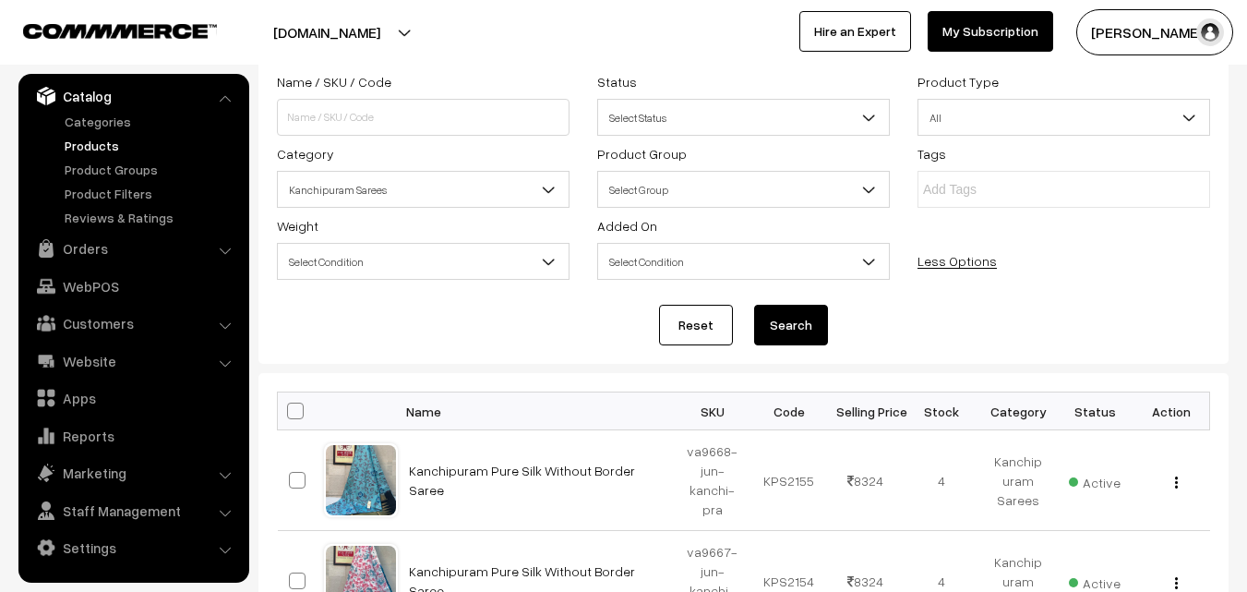
scroll to position [114, 0]
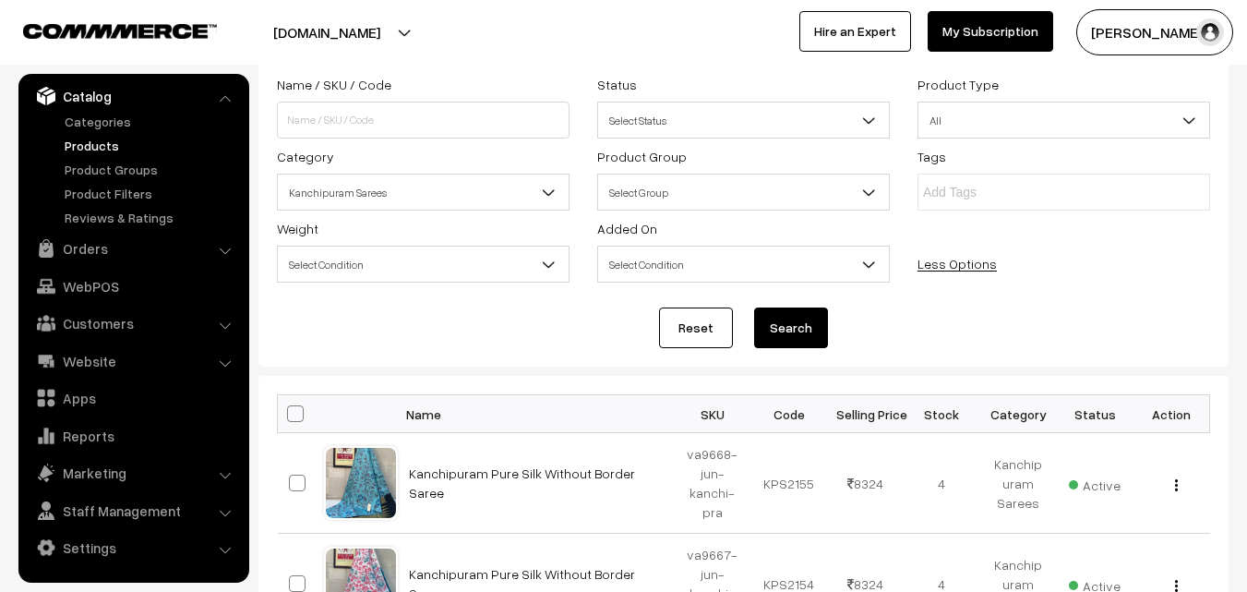
click at [287, 413] on span at bounding box center [295, 413] width 17 height 17
click at [286, 413] on input "checkbox" at bounding box center [284, 413] width 12 height 12
checkbox input "true"
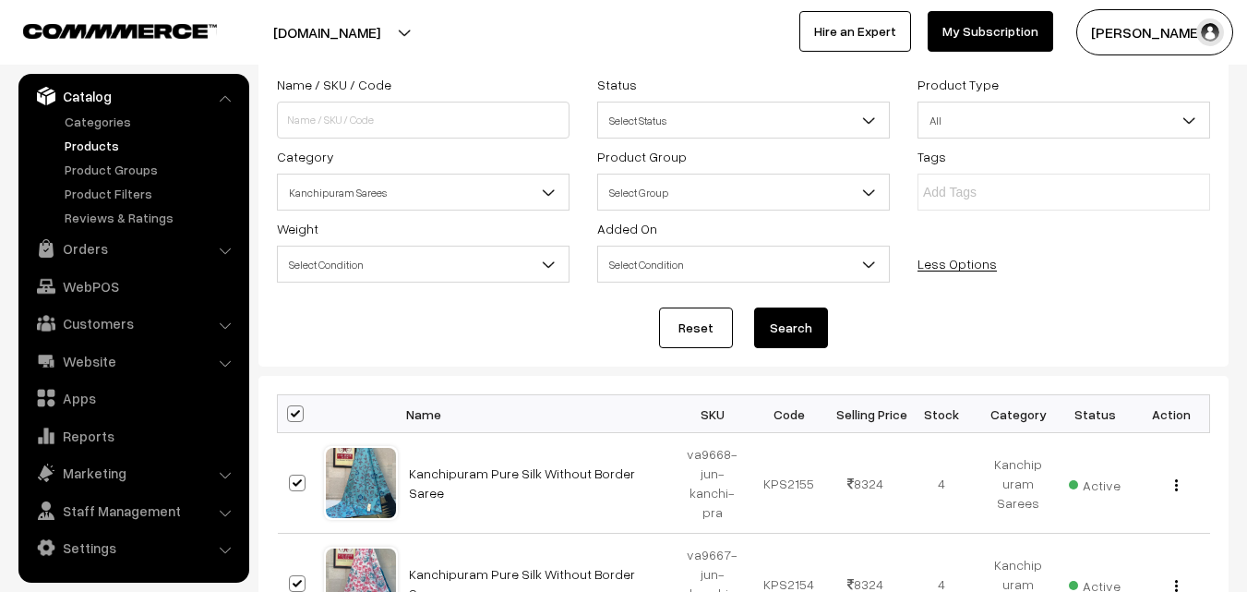
checkbox input "true"
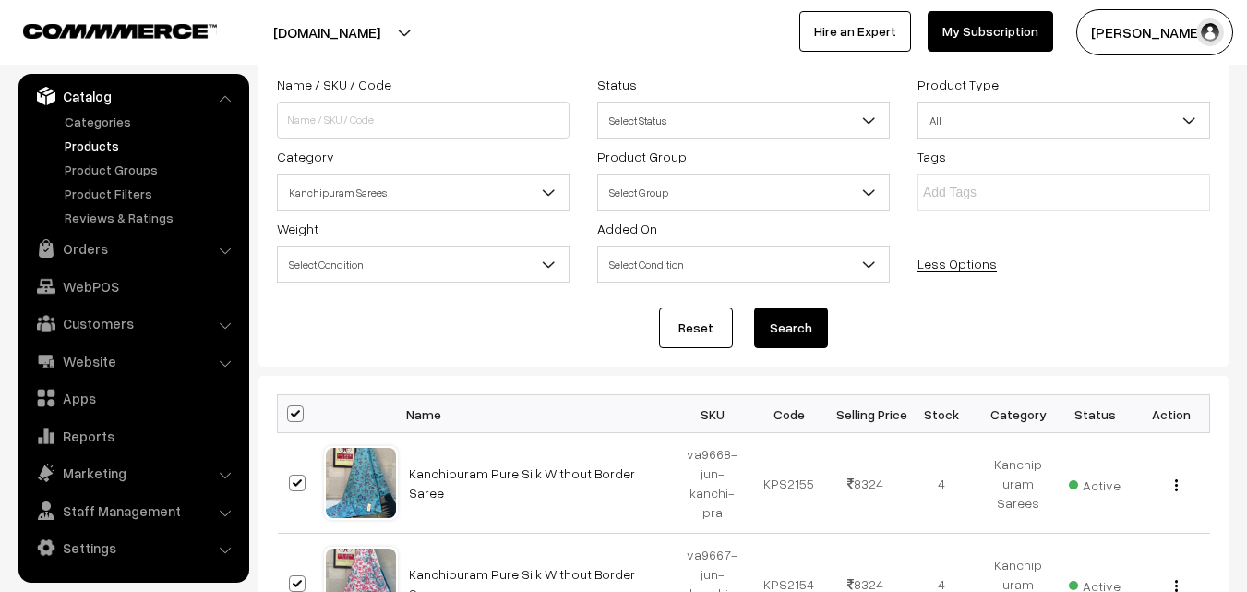
checkbox input "true"
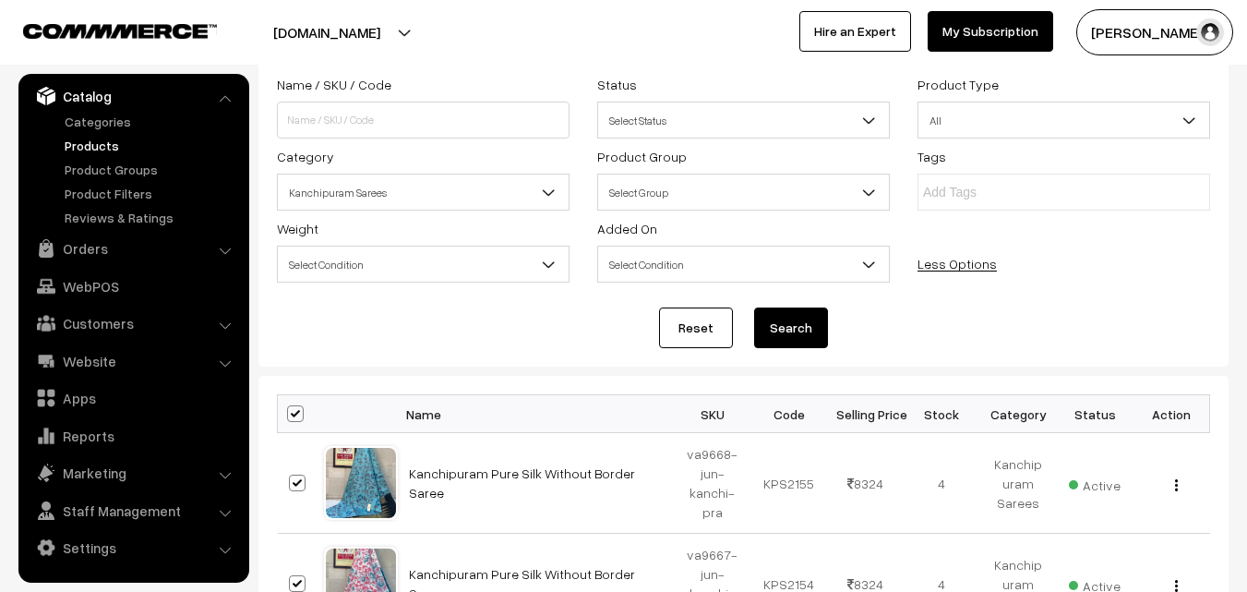
checkbox input "true"
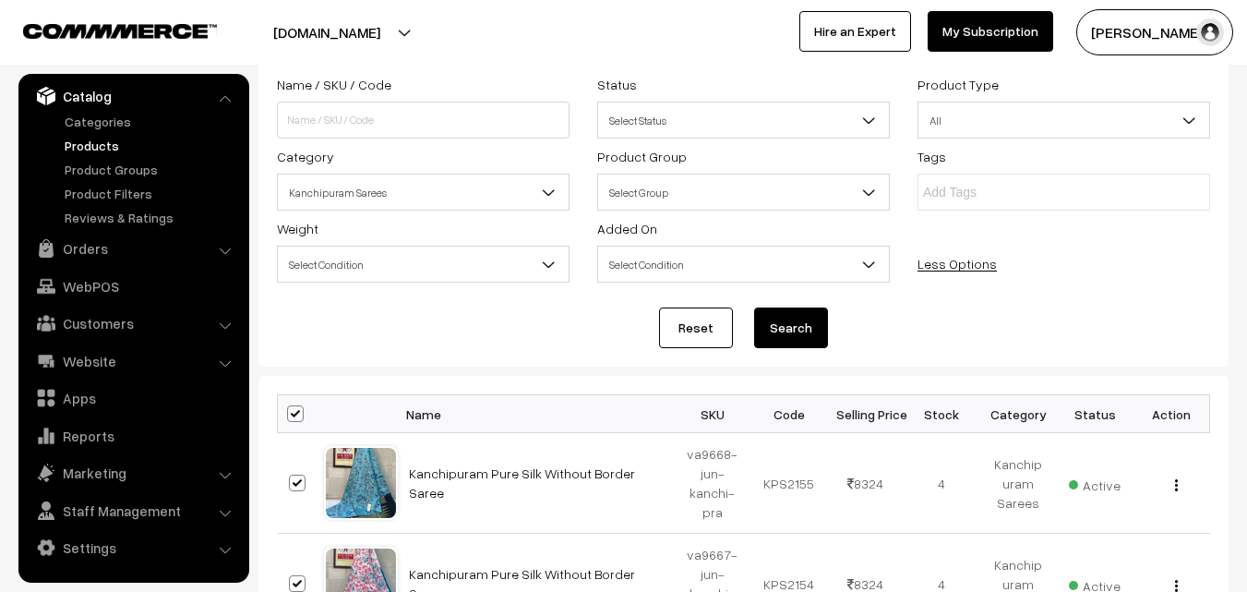
checkbox input "true"
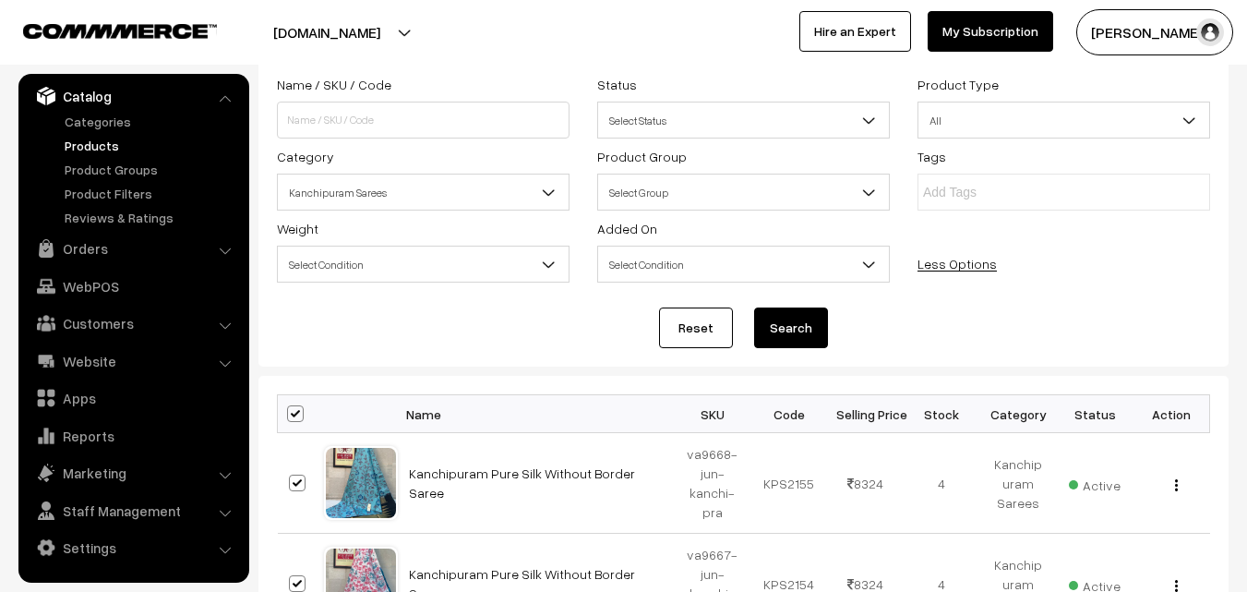
checkbox input "true"
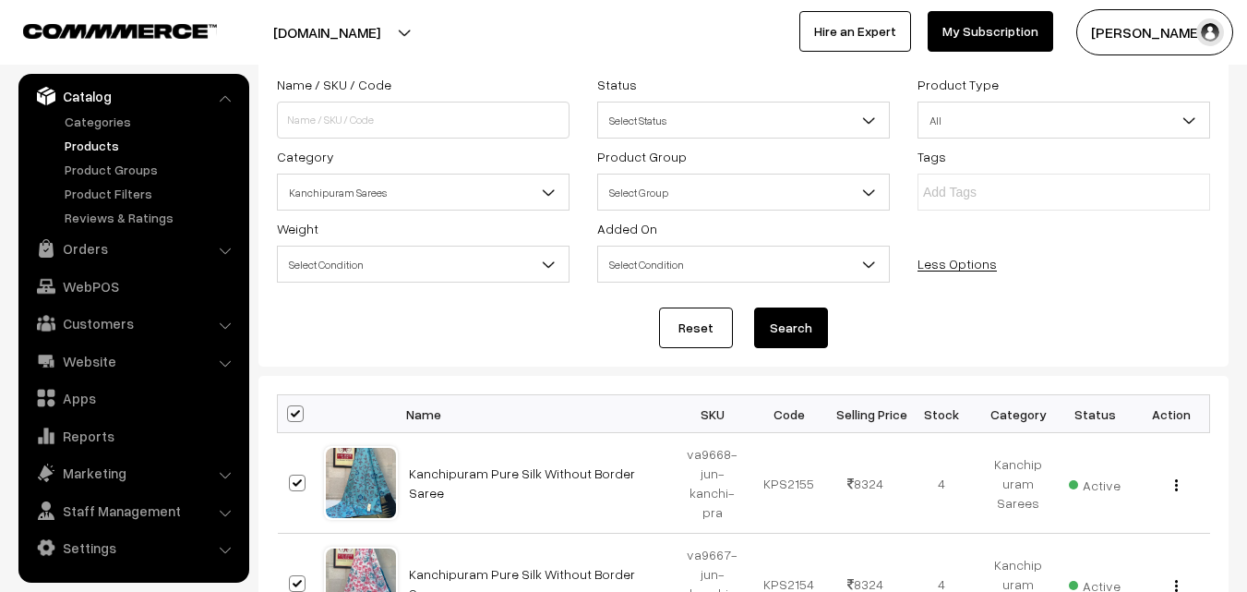
checkbox input "true"
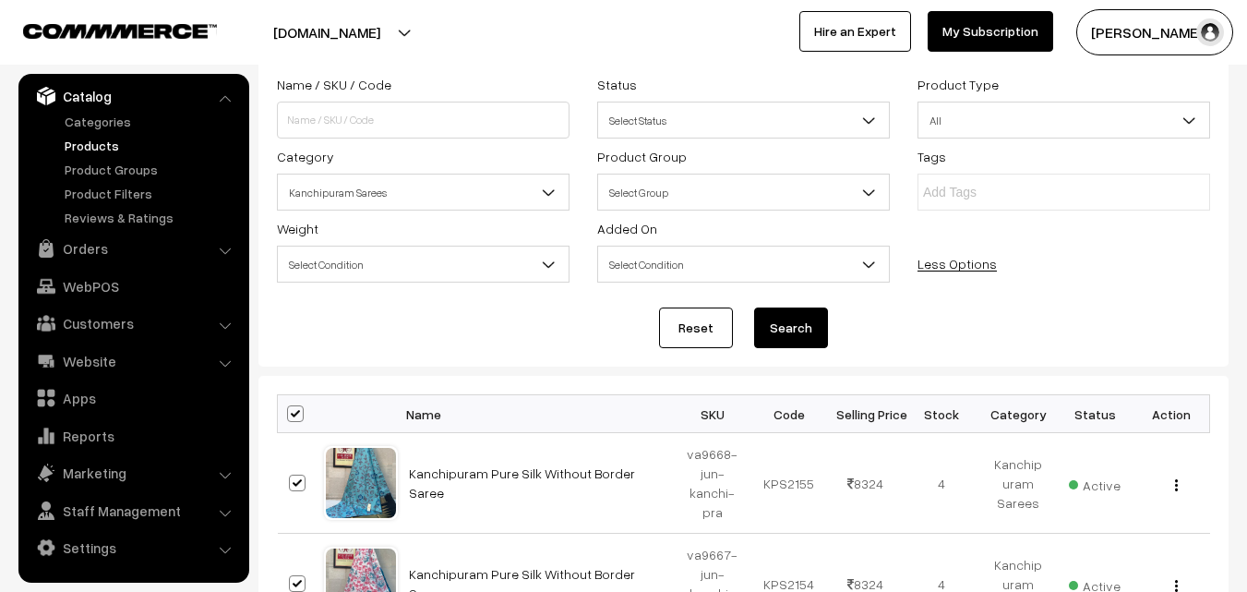
checkbox input "true"
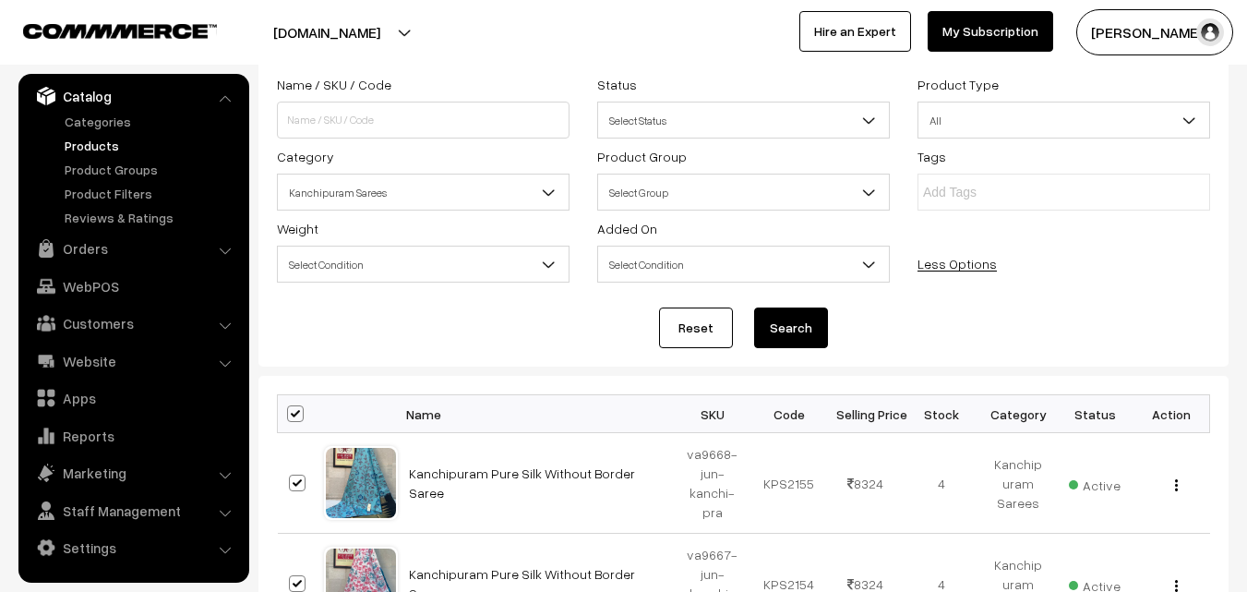
checkbox input "true"
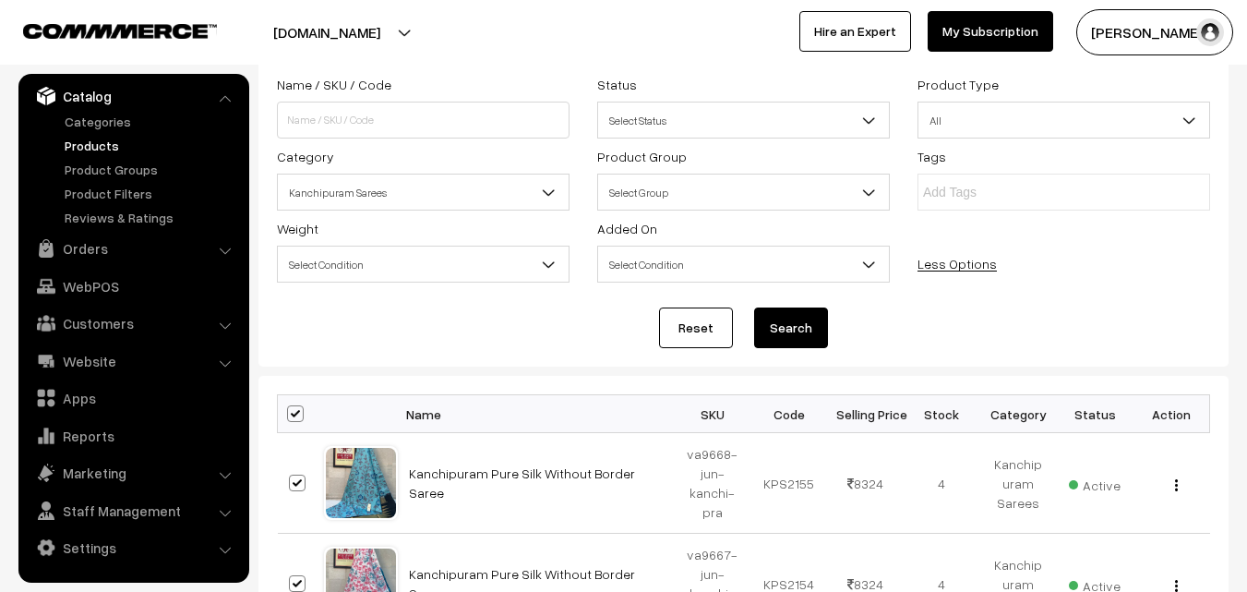
checkbox input "true"
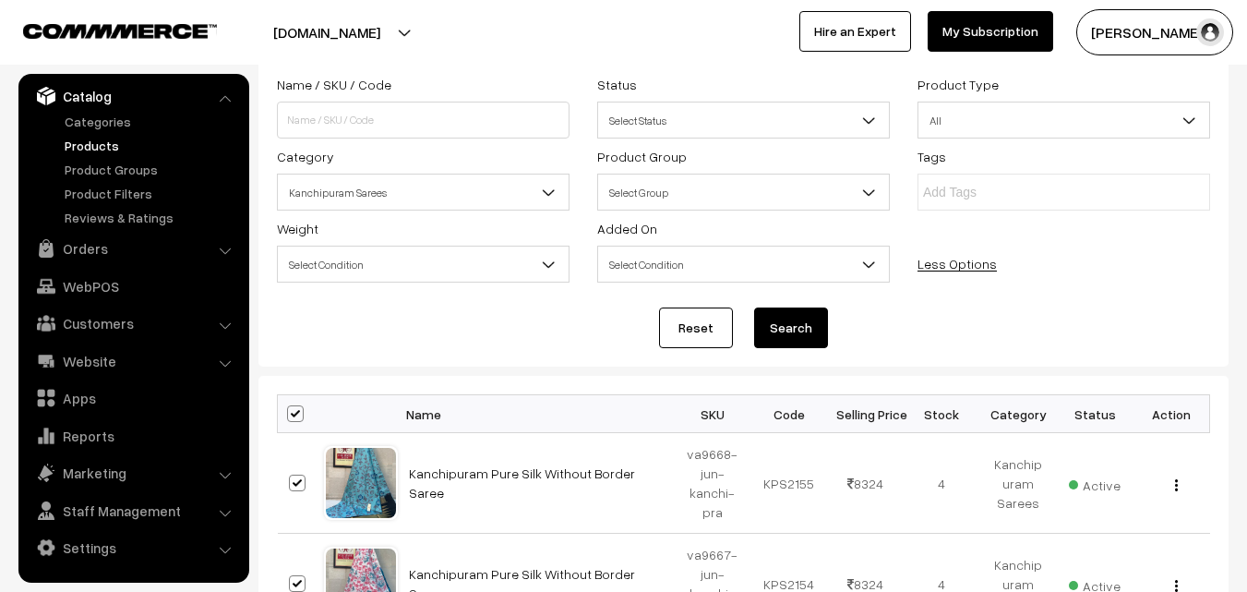
checkbox input "true"
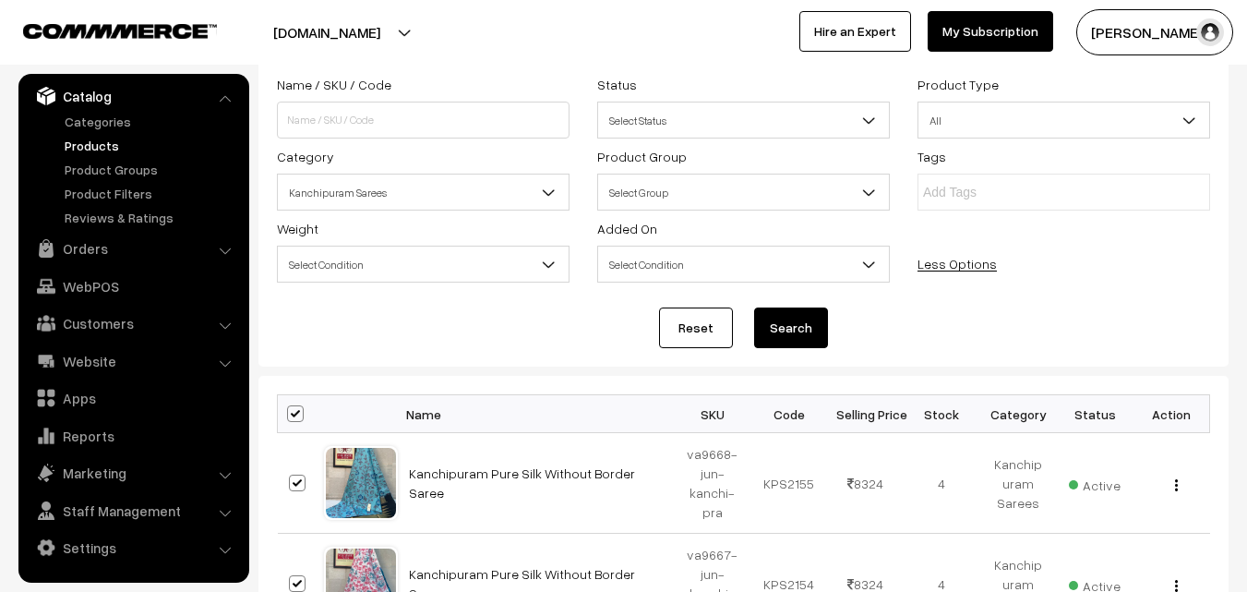
checkbox input "true"
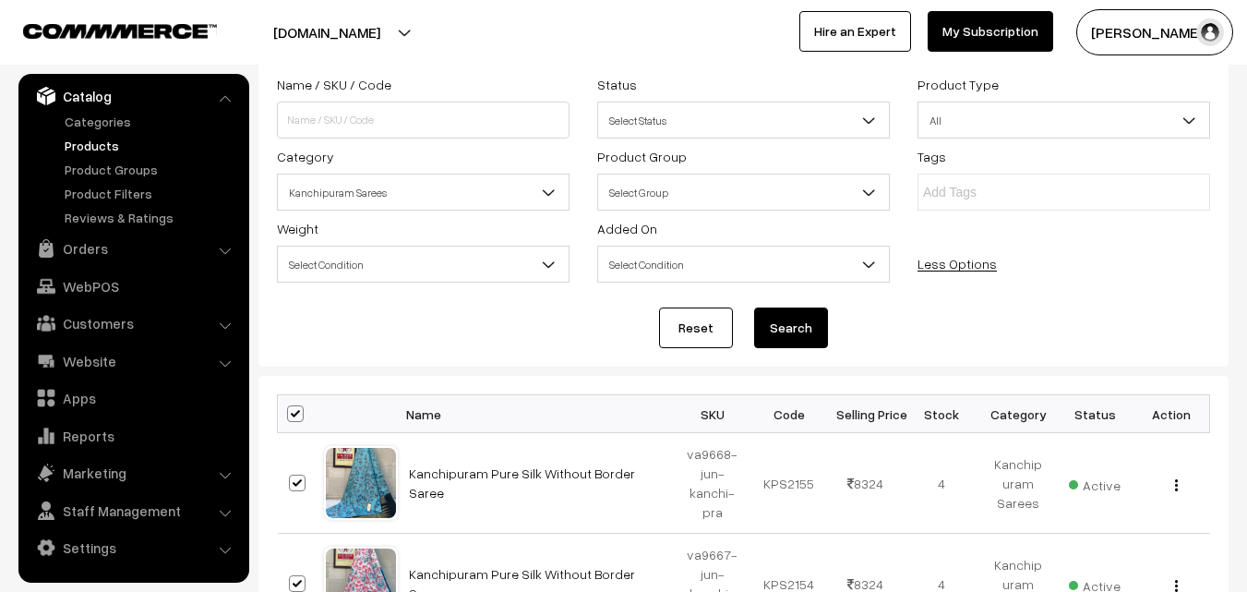
checkbox input "true"
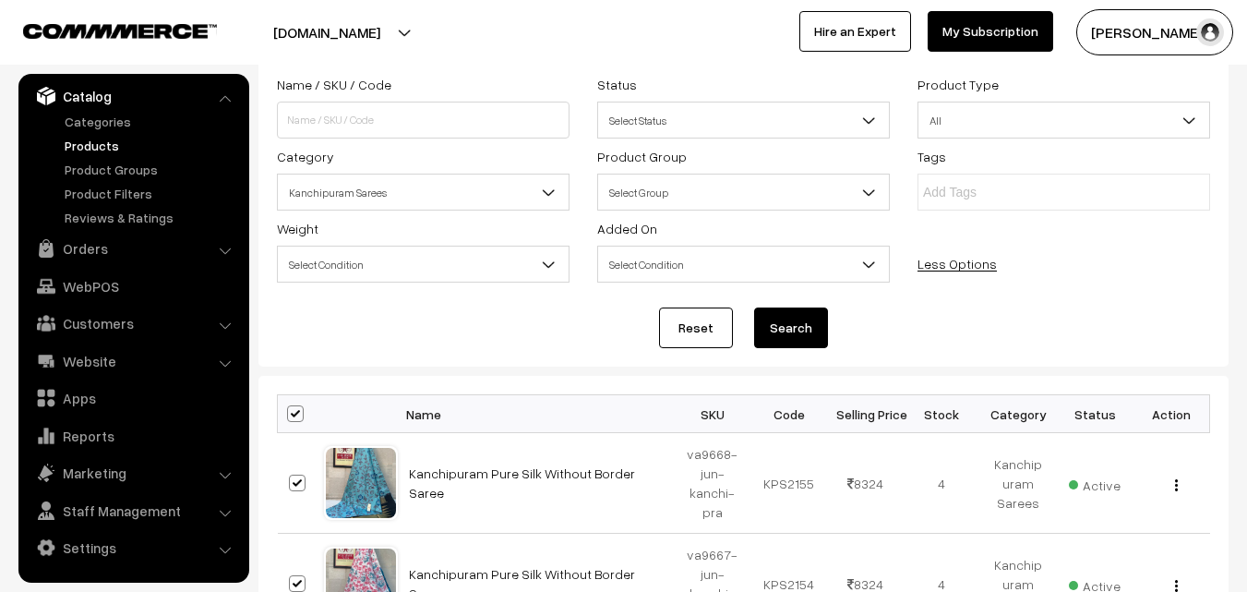
checkbox input "true"
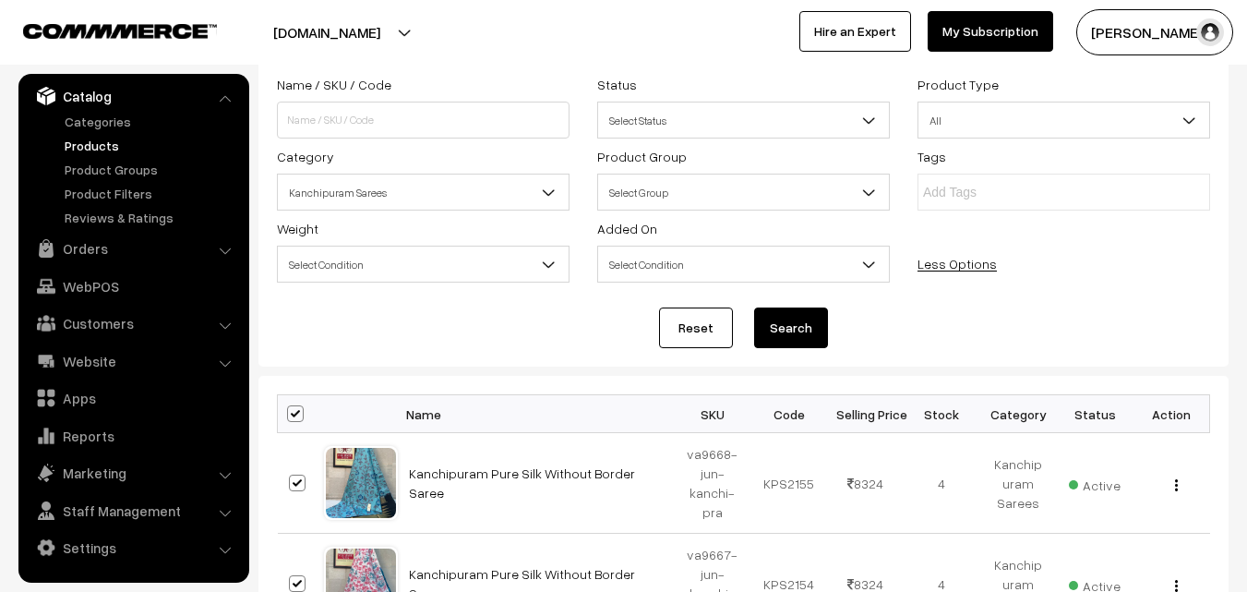
checkbox input "true"
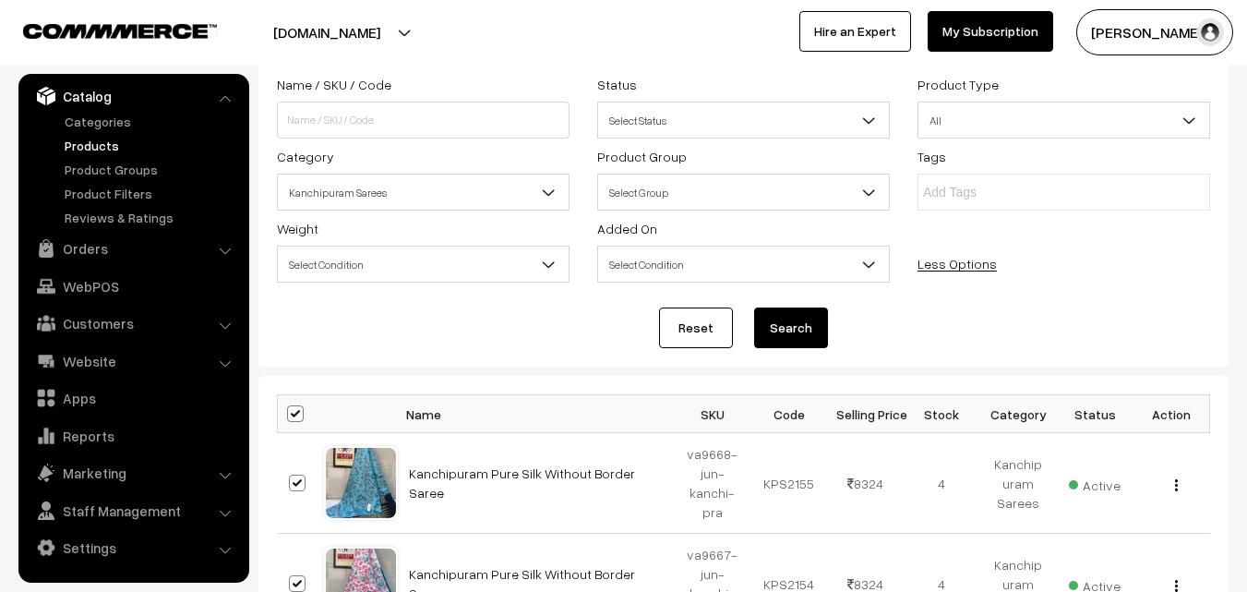
checkbox input "true"
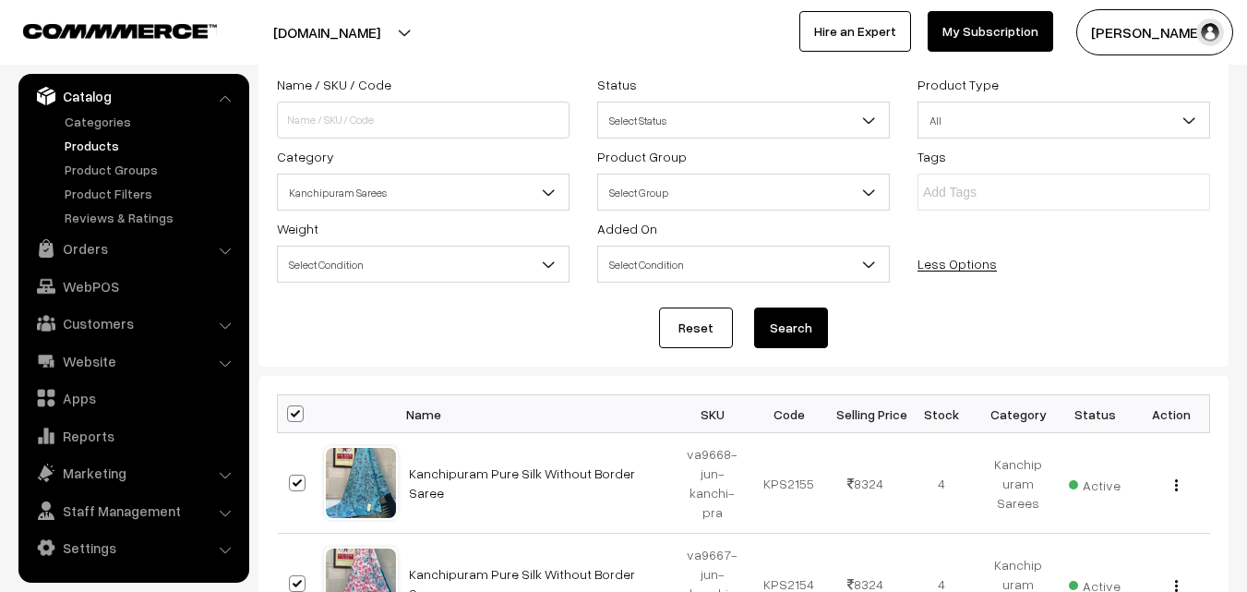
checkbox input "true"
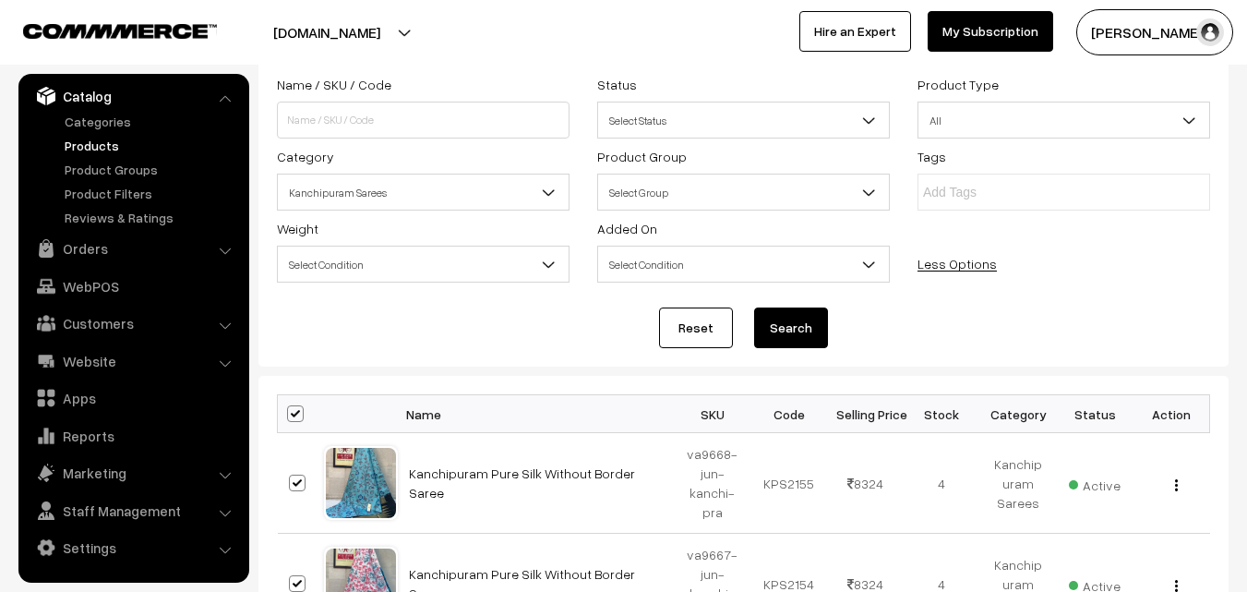
checkbox input "true"
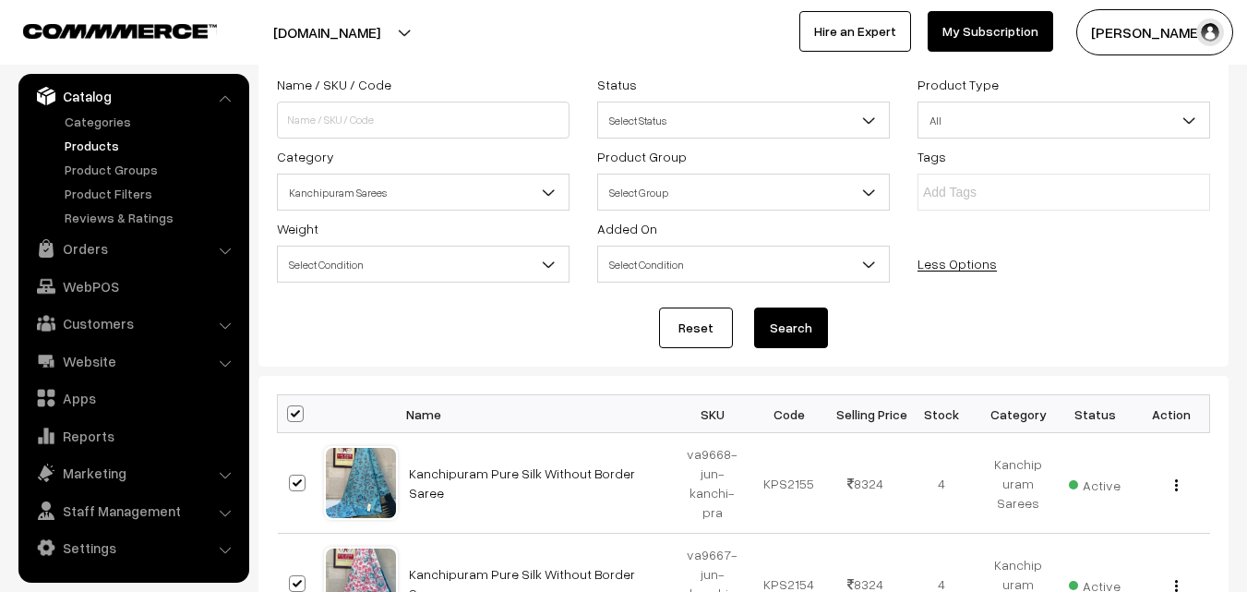
checkbox input "true"
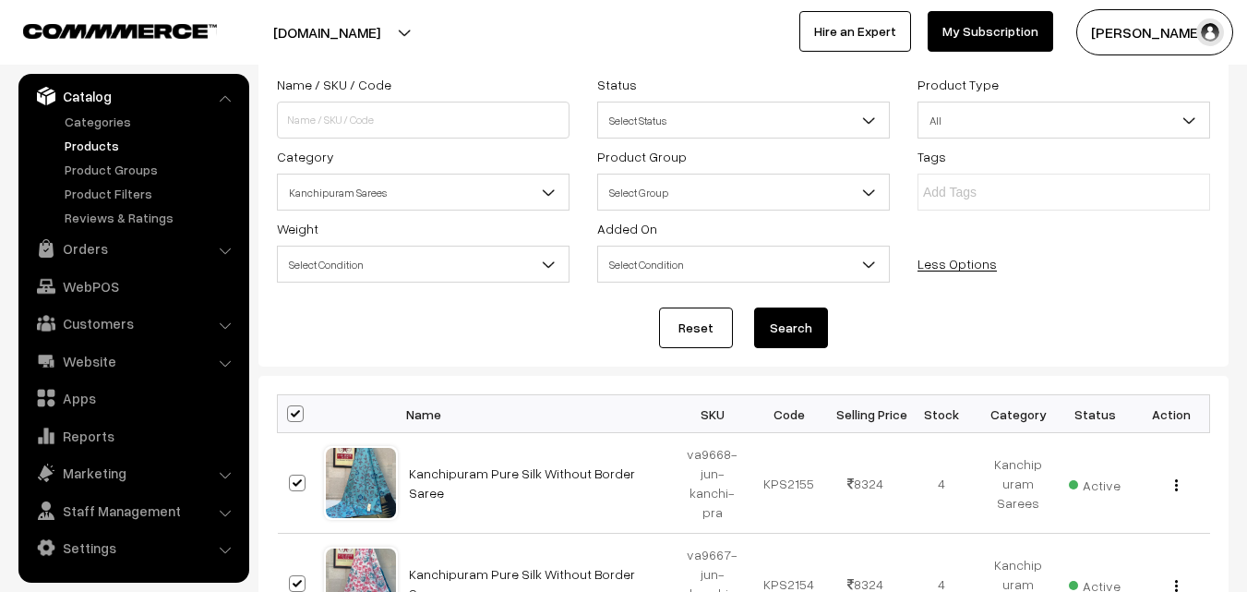
checkbox input "true"
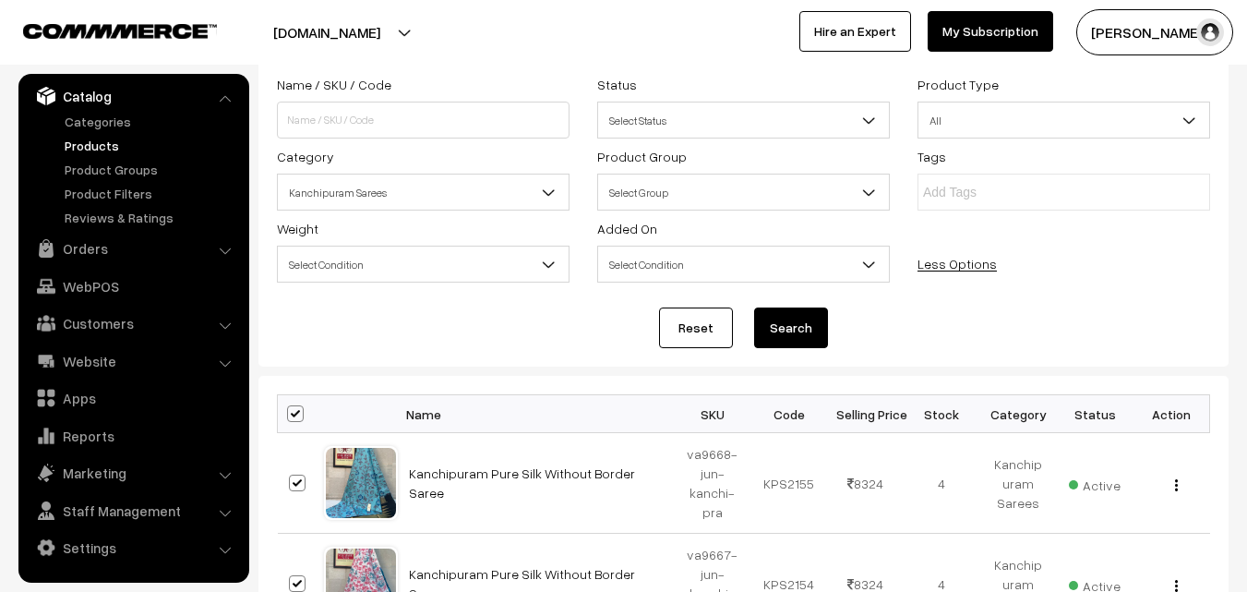
checkbox input "true"
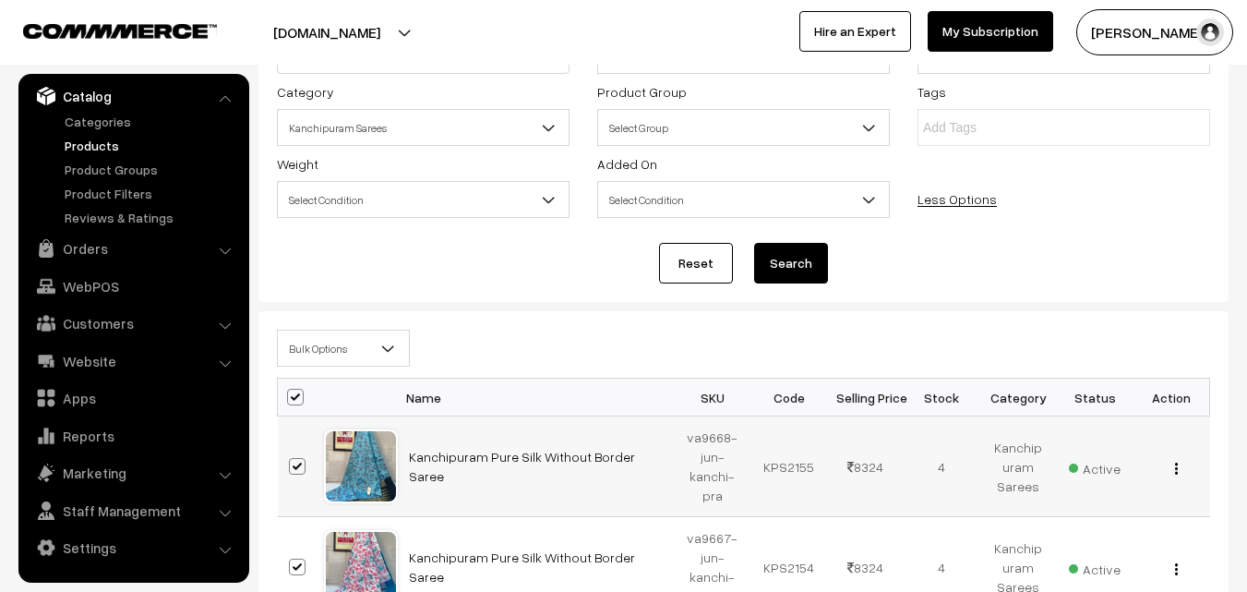
scroll to position [207, 0]
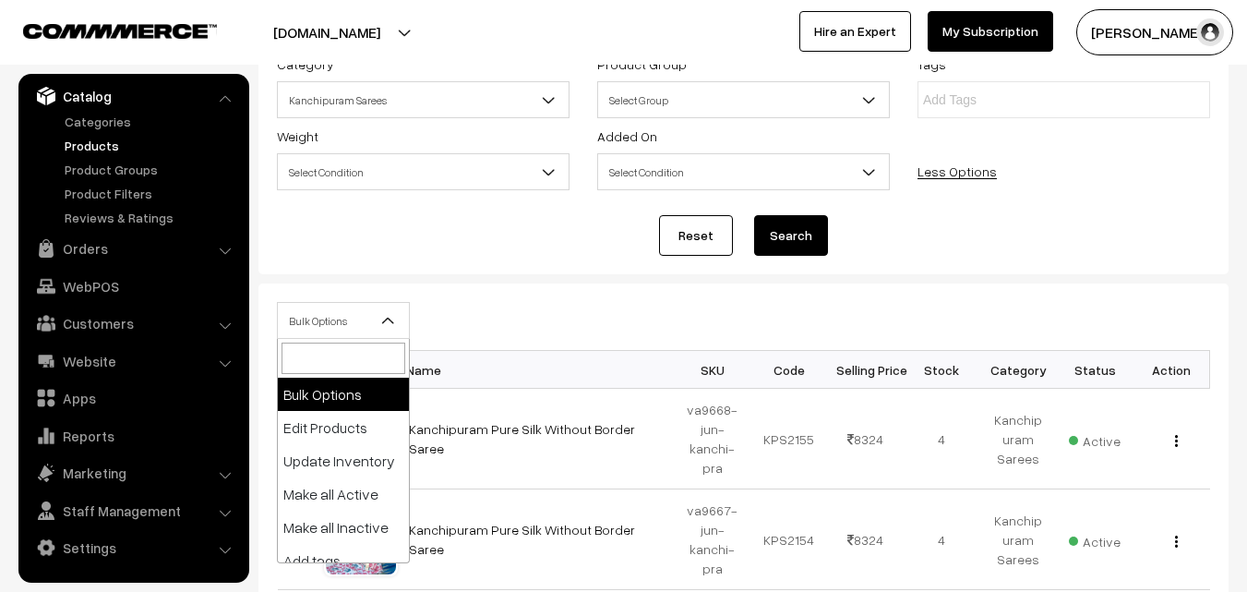
click at [377, 315] on span "Bulk Options" at bounding box center [343, 321] width 131 height 32
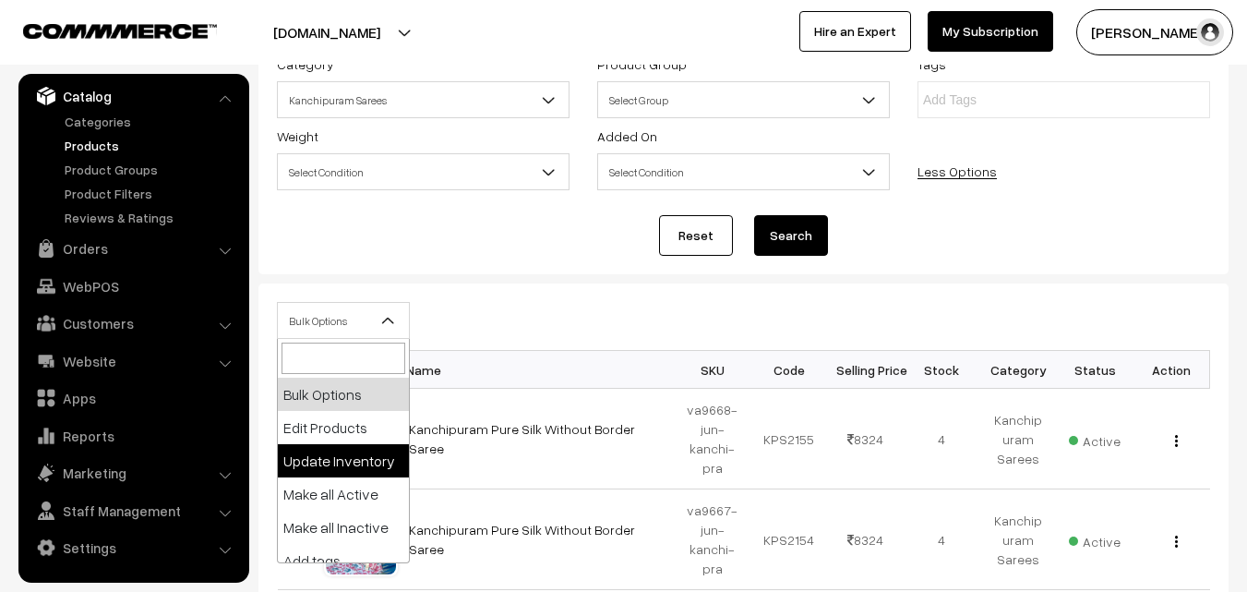
scroll to position [137, 0]
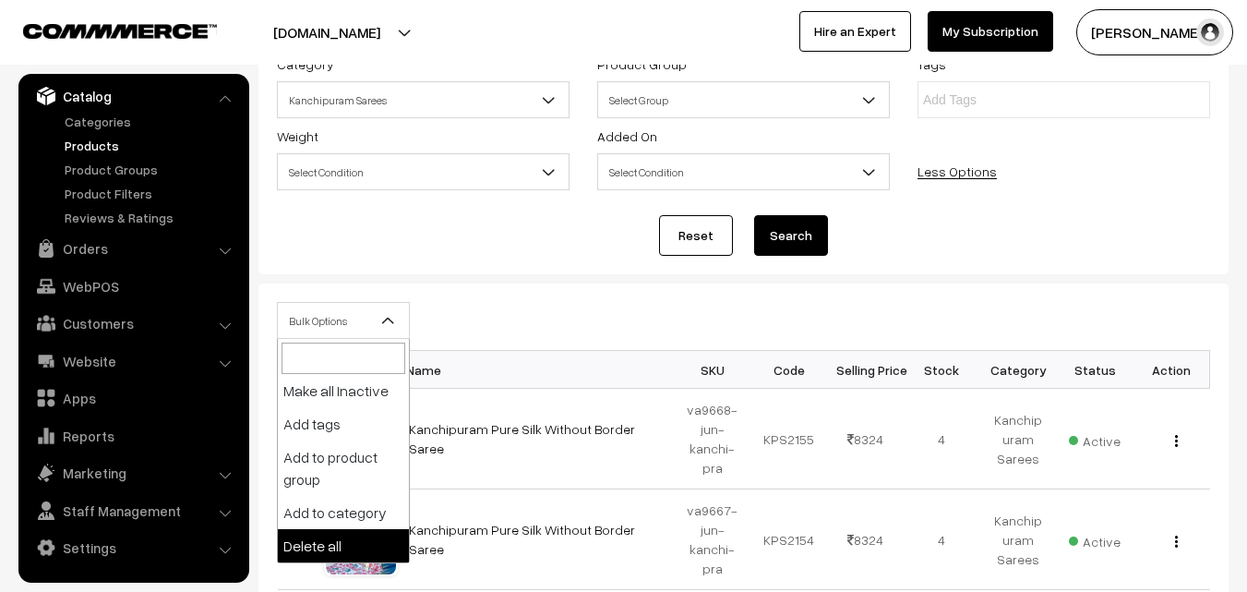
select select "delete"
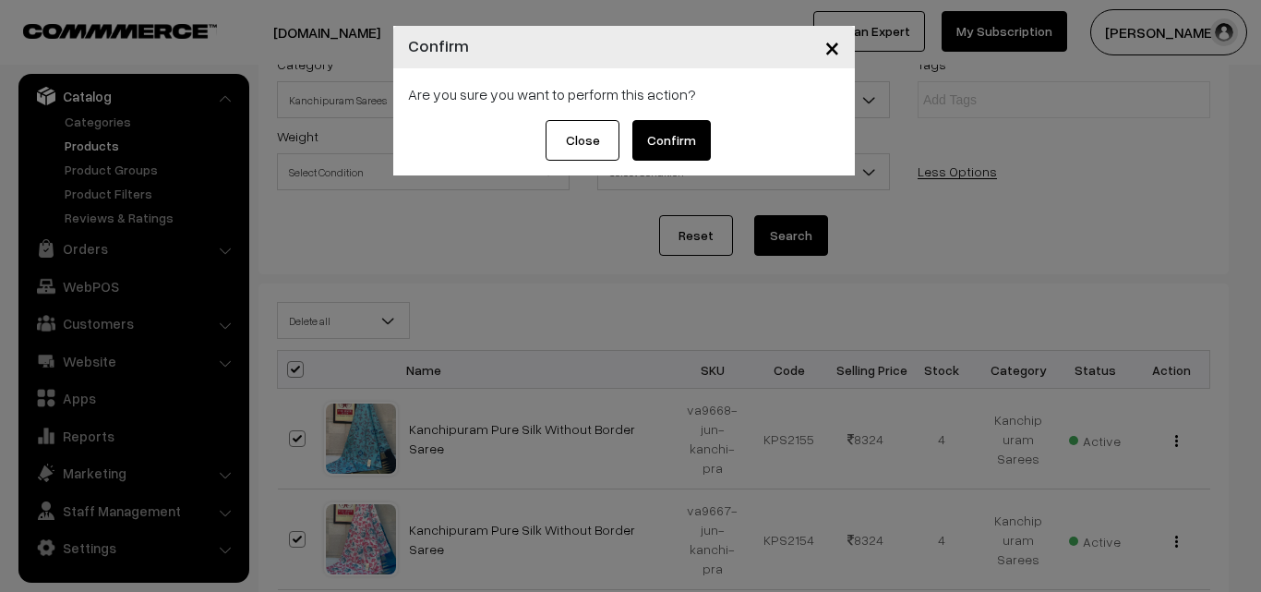
click at [665, 149] on button "Confirm" at bounding box center [671, 140] width 78 height 41
drag, startPoint x: 572, startPoint y: 138, endPoint x: 603, endPoint y: 138, distance: 30.5
click at [603, 138] on button "Close" at bounding box center [568, 140] width 74 height 41
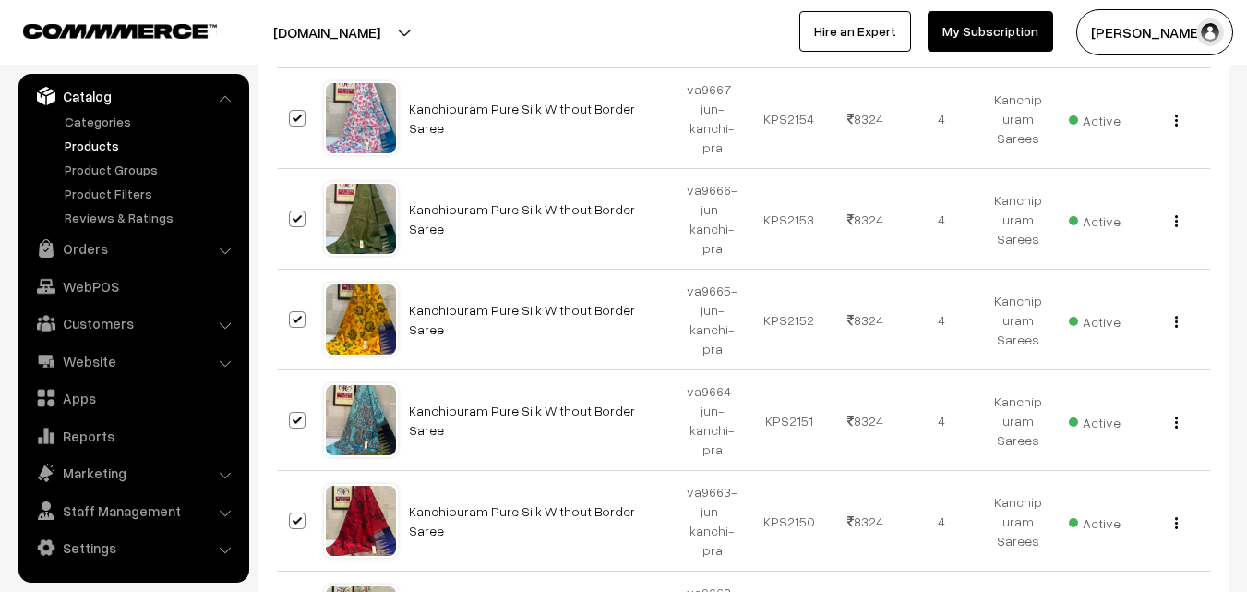
scroll to position [668, 0]
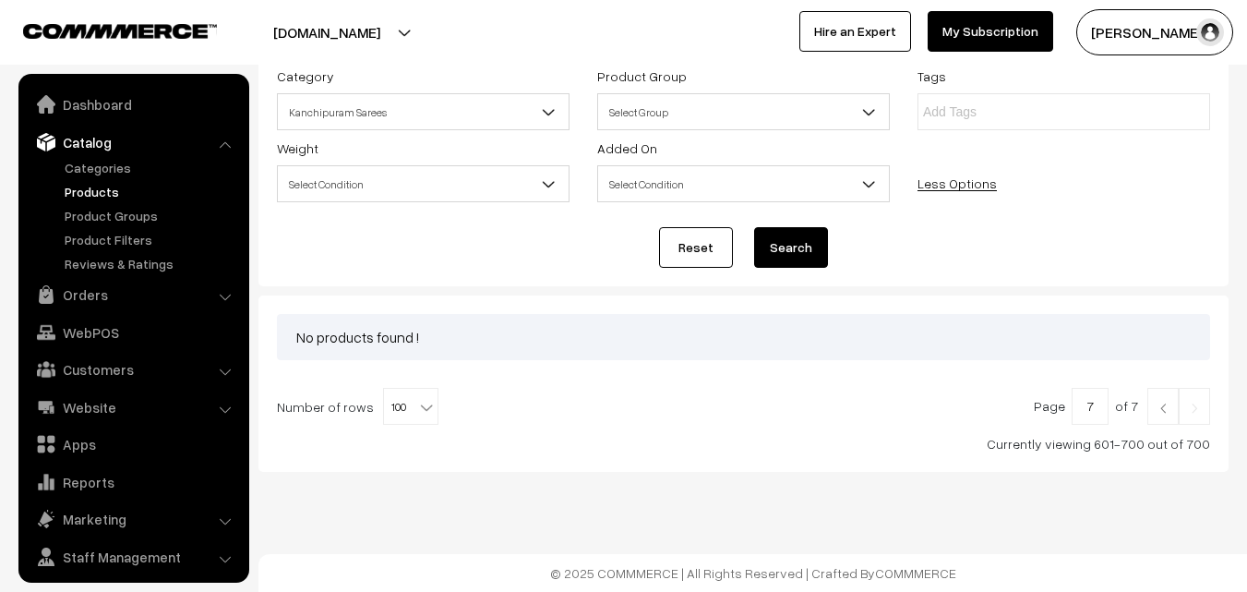
scroll to position [46, 0]
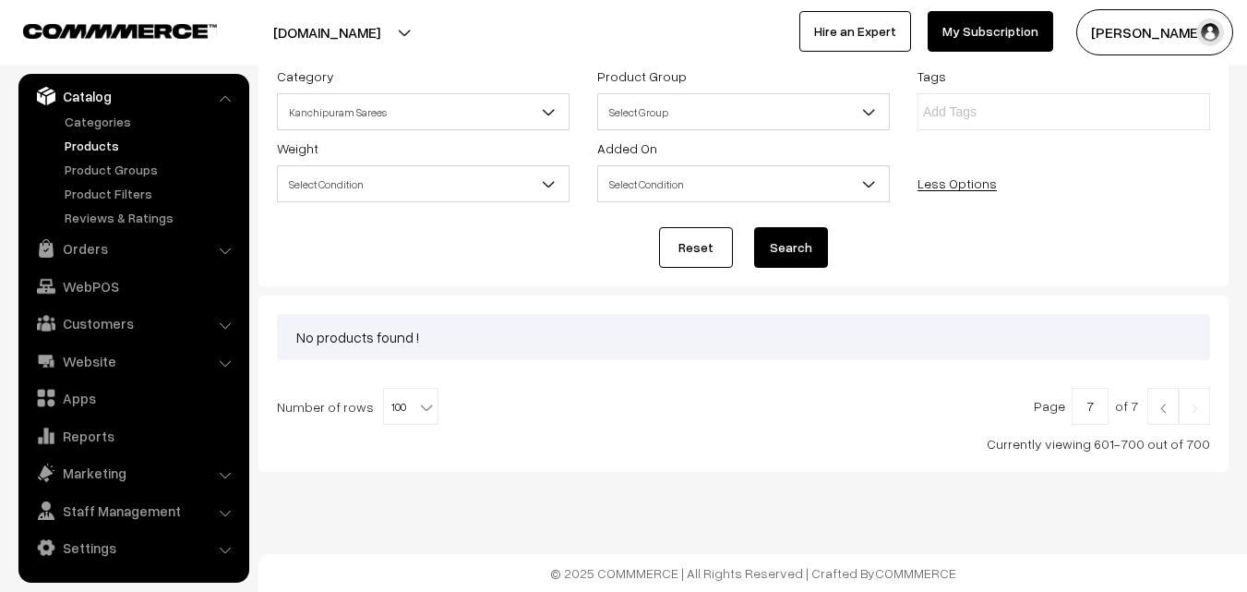
click at [1161, 413] on img at bounding box center [1163, 407] width 17 height 11
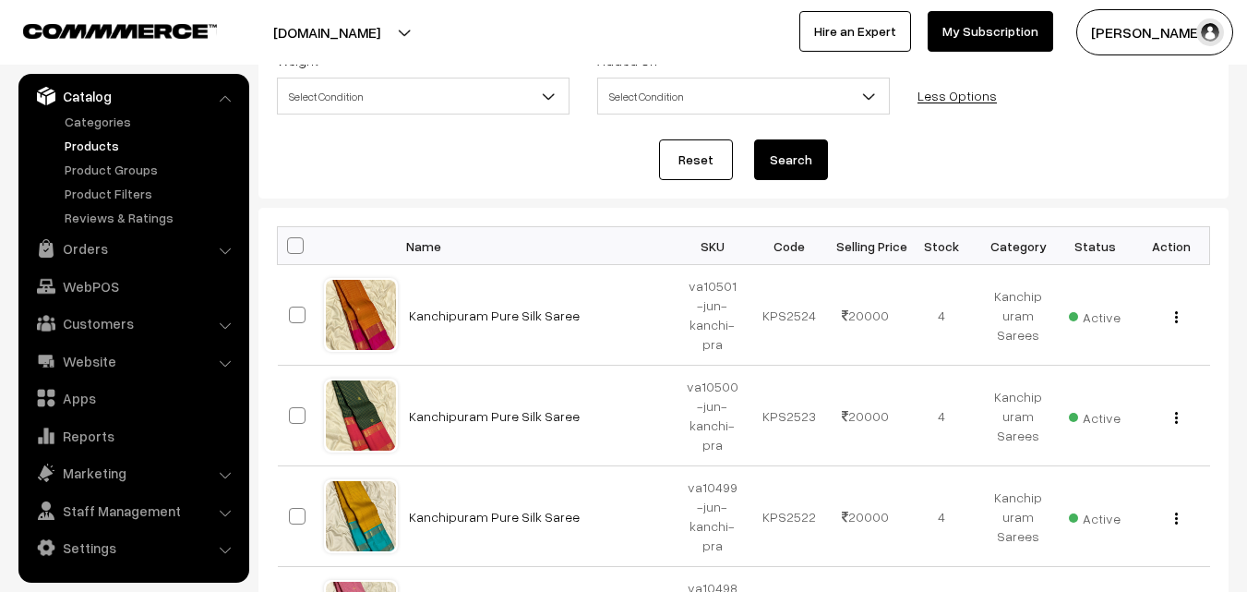
scroll to position [369, 0]
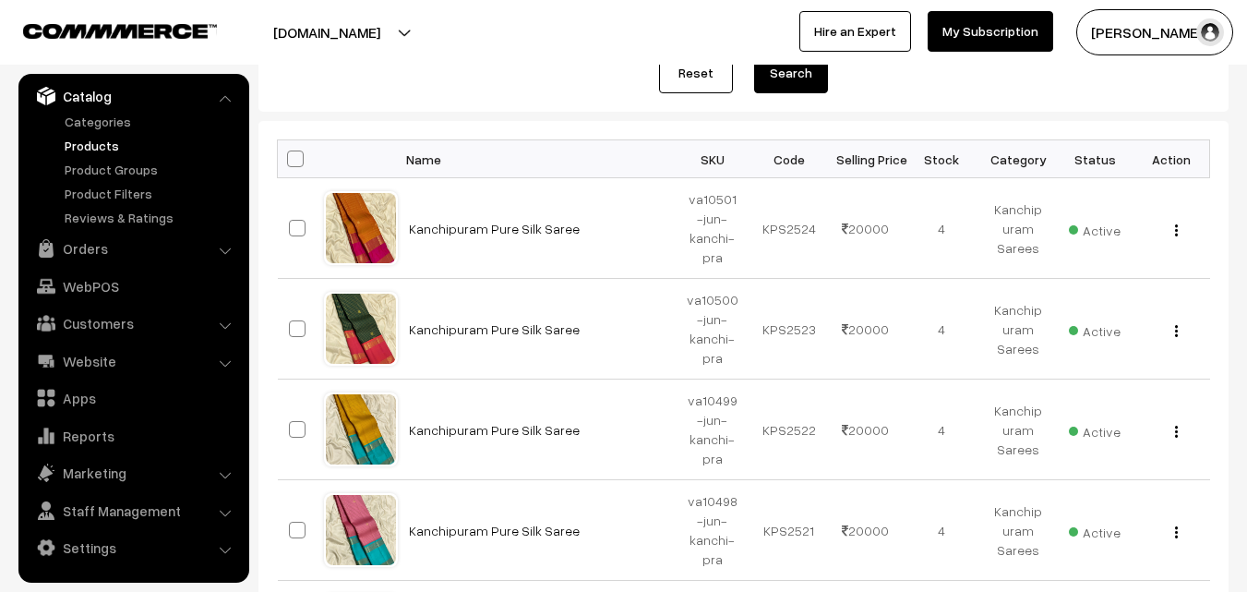
click at [289, 155] on span at bounding box center [295, 158] width 17 height 17
click at [289, 155] on input "checkbox" at bounding box center [284, 158] width 12 height 12
checkbox input "true"
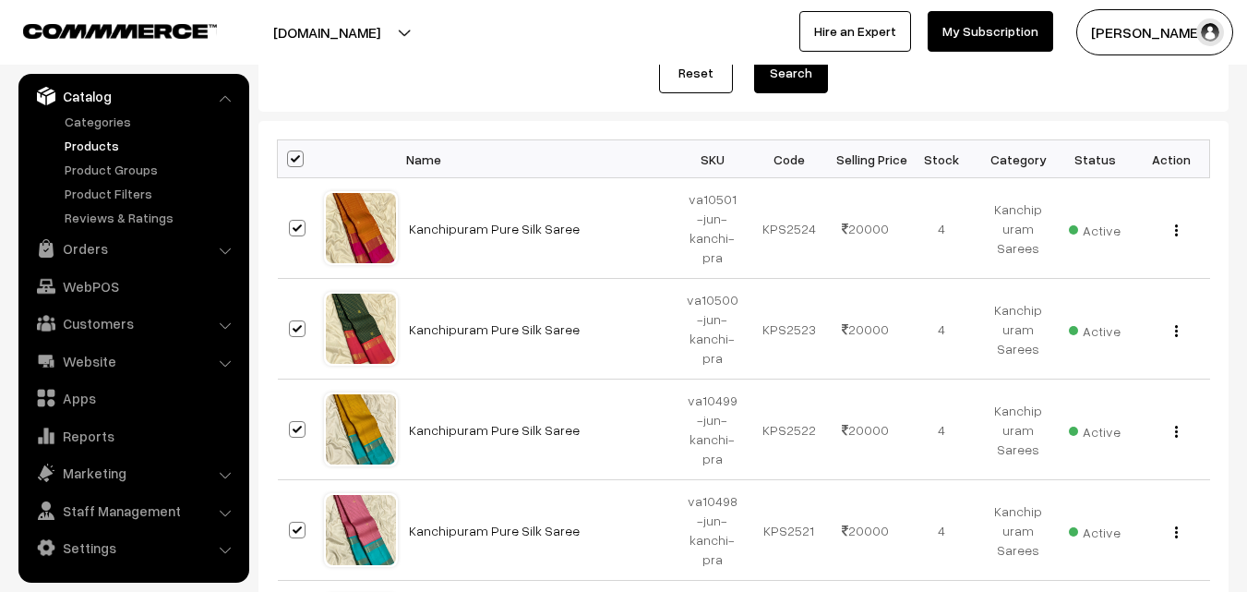
checkbox input "true"
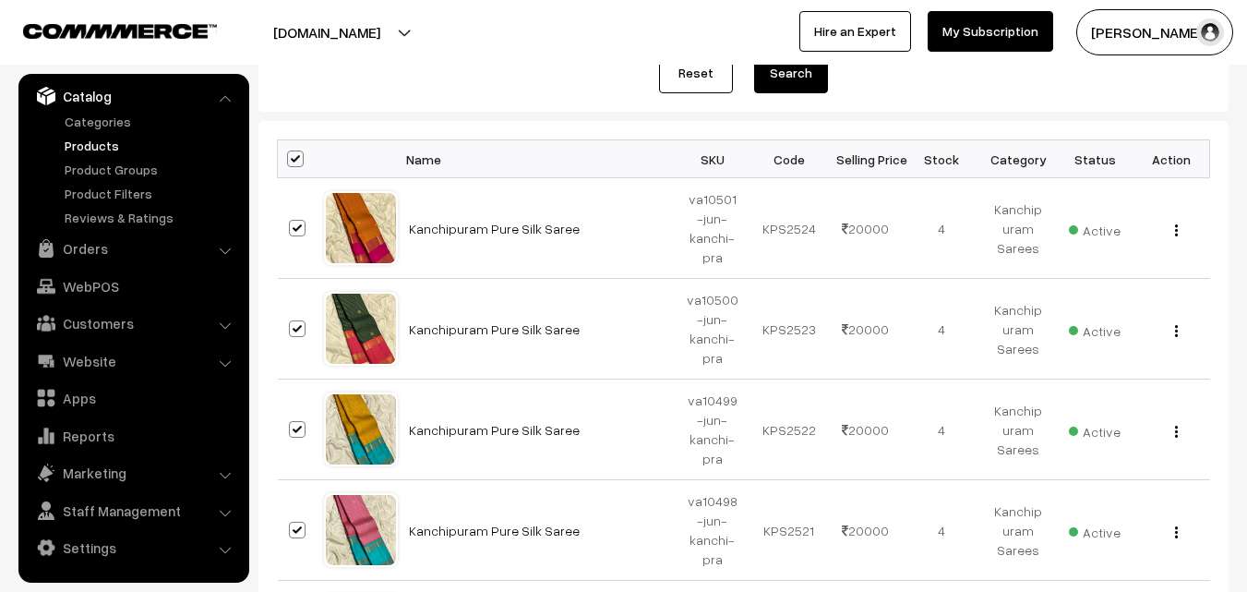
checkbox input "true"
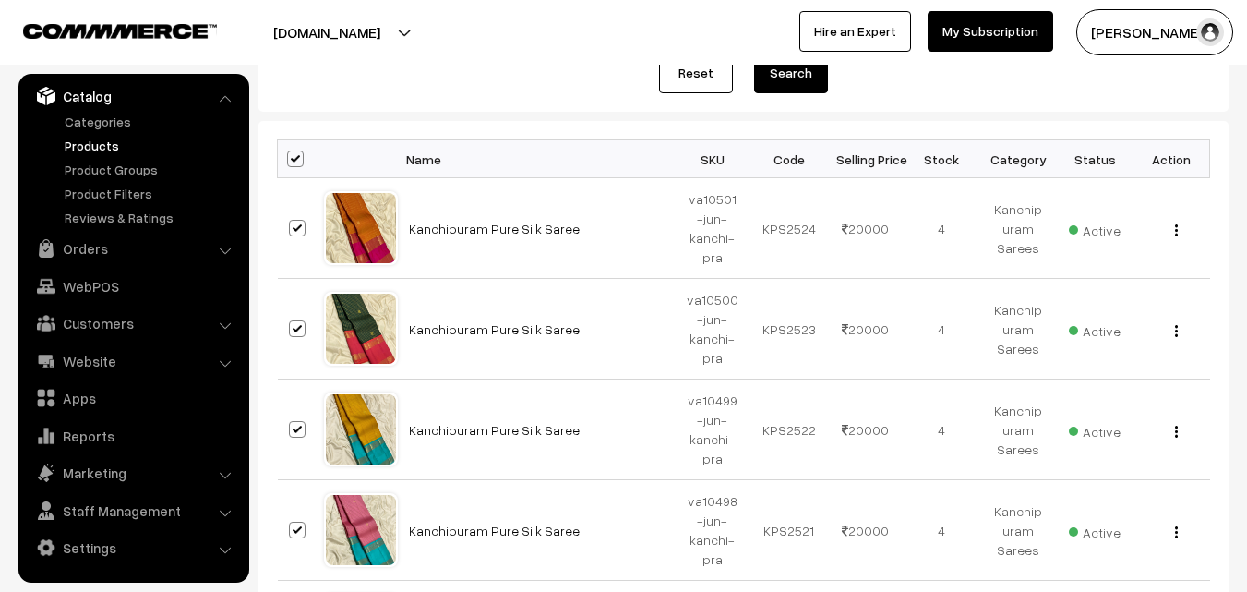
checkbox input "true"
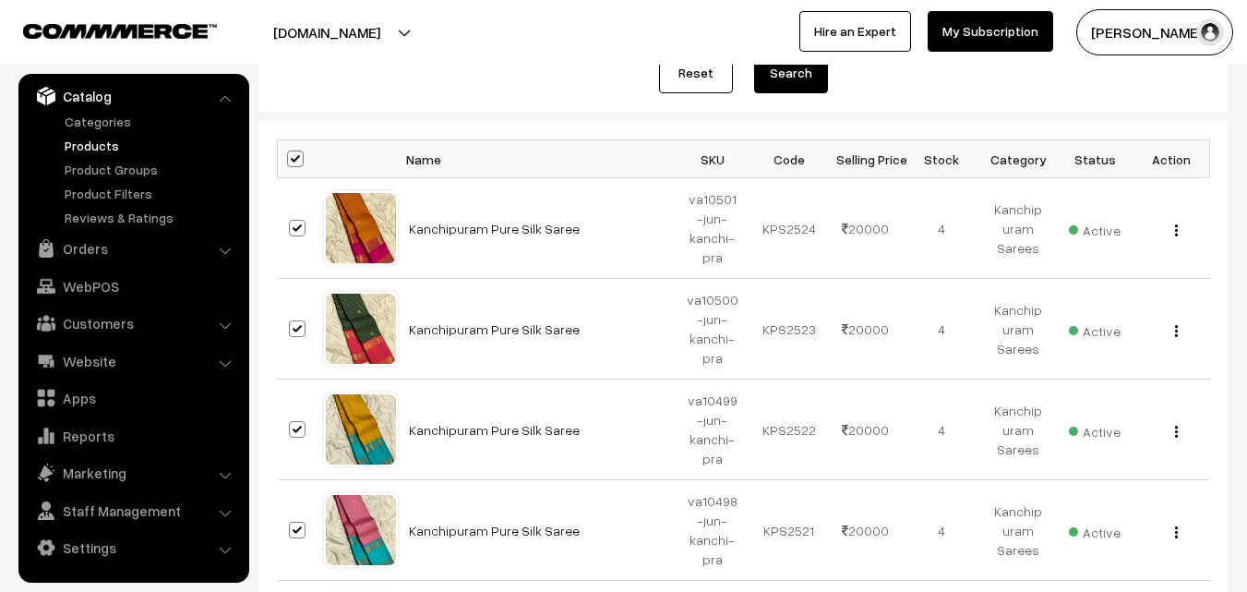
checkbox input "true"
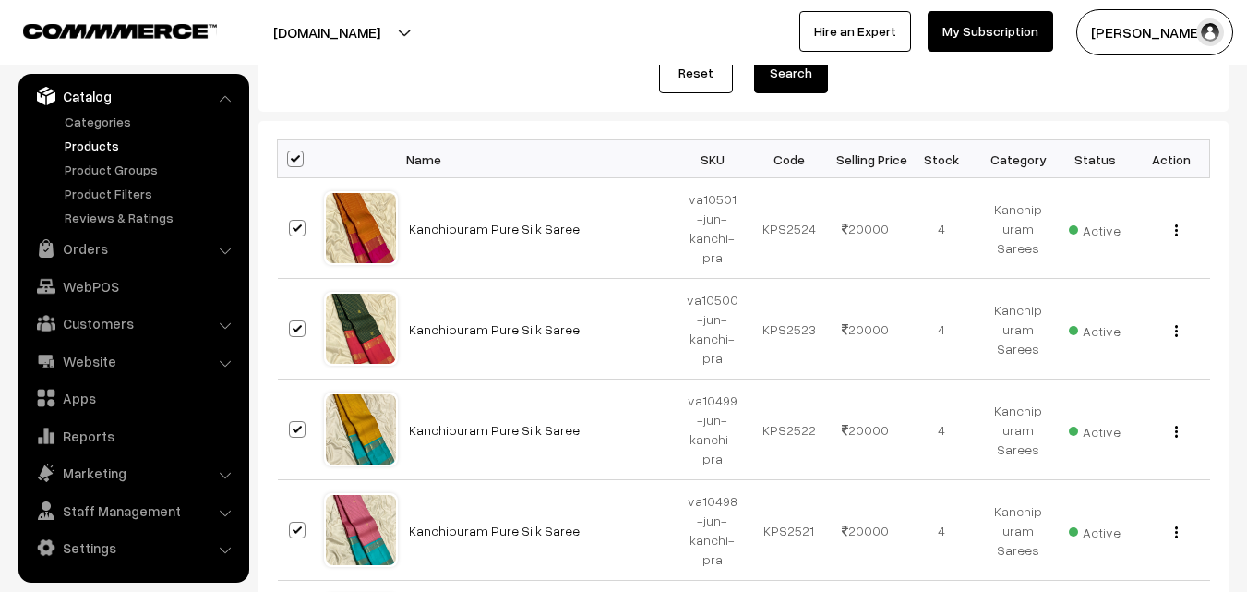
checkbox input "true"
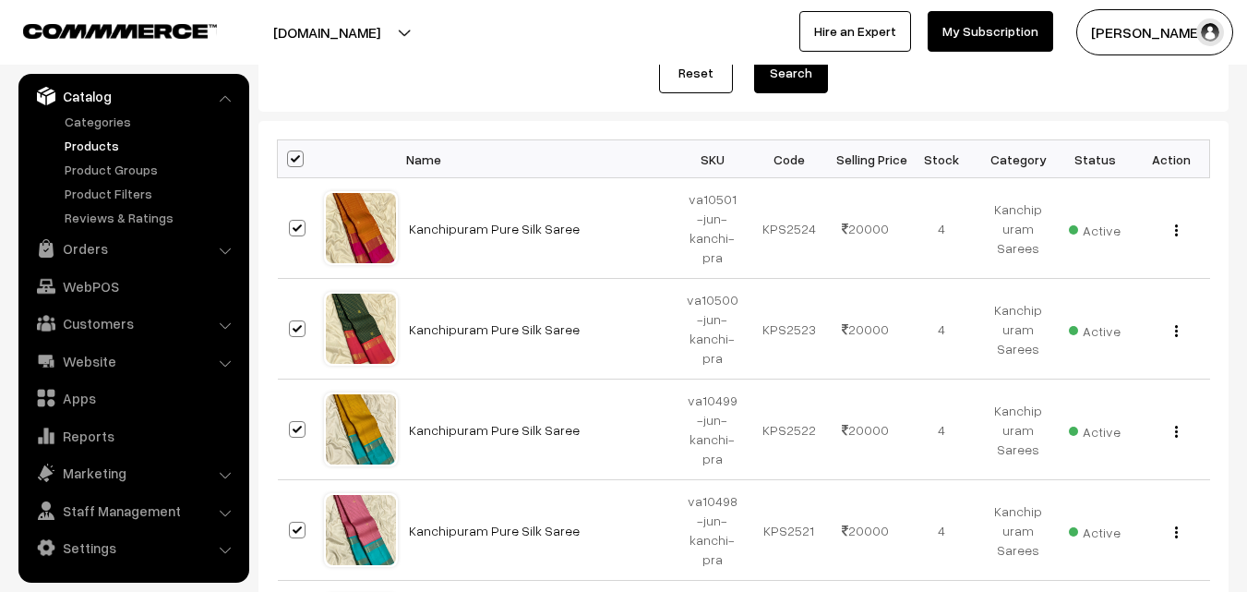
checkbox input "true"
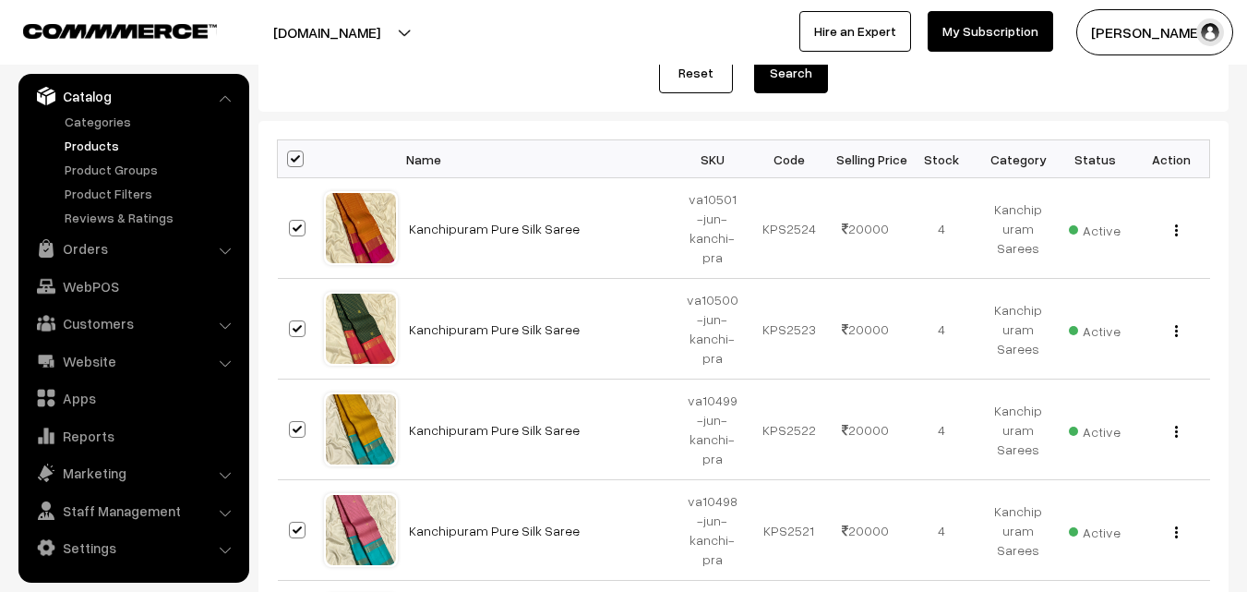
checkbox input "true"
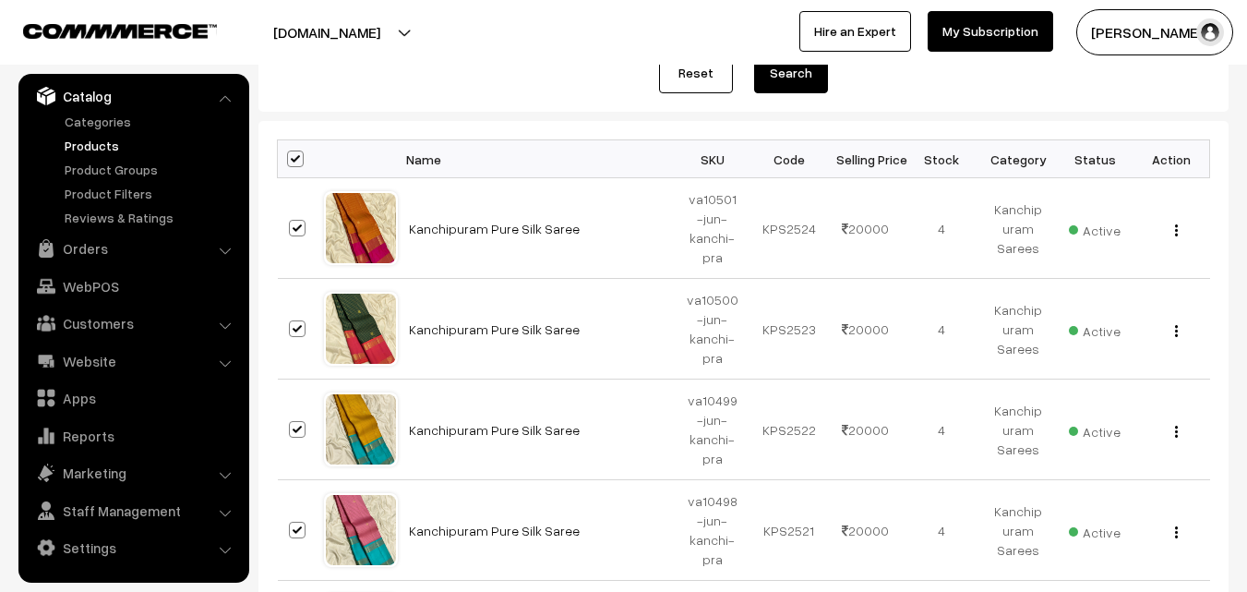
checkbox input "true"
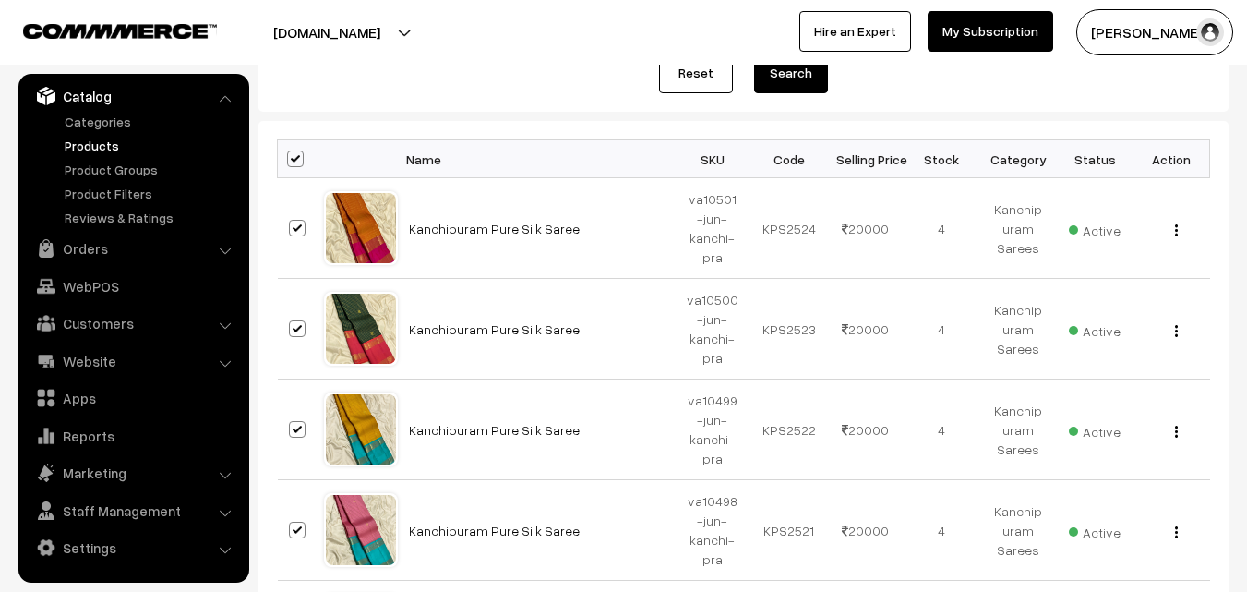
checkbox input "true"
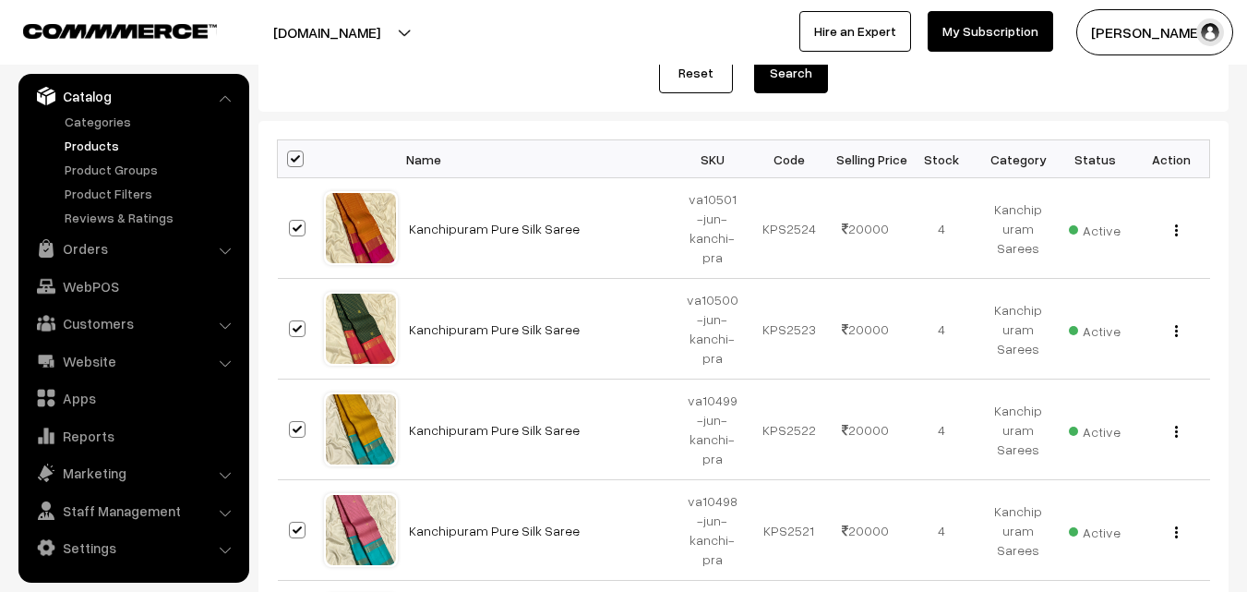
checkbox input "true"
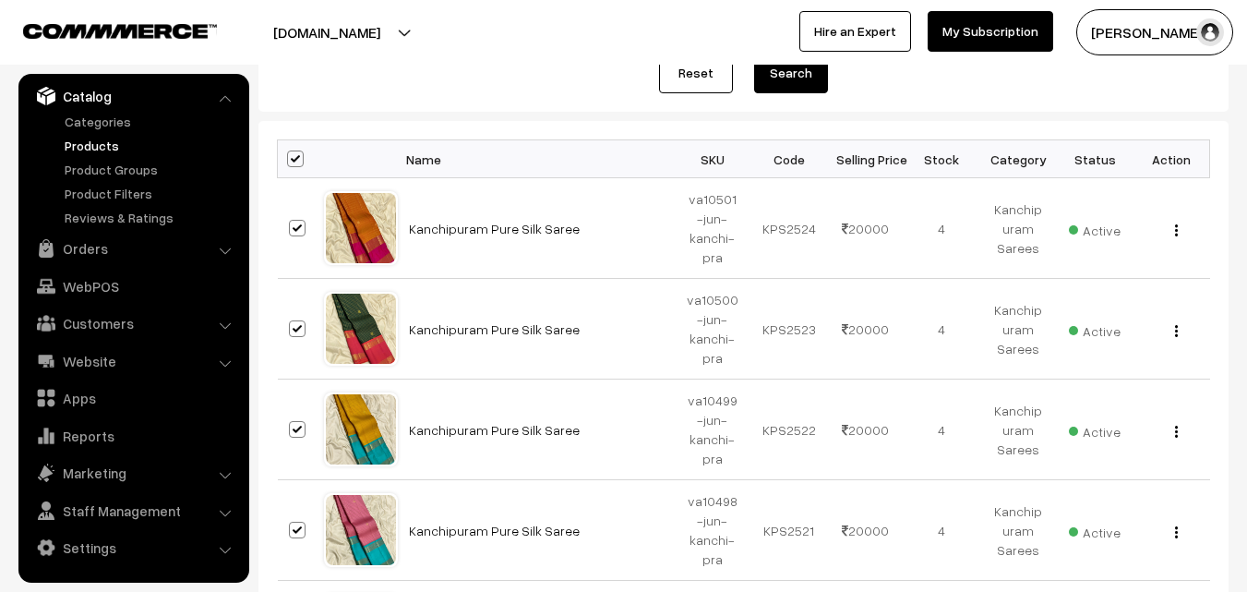
checkbox input "true"
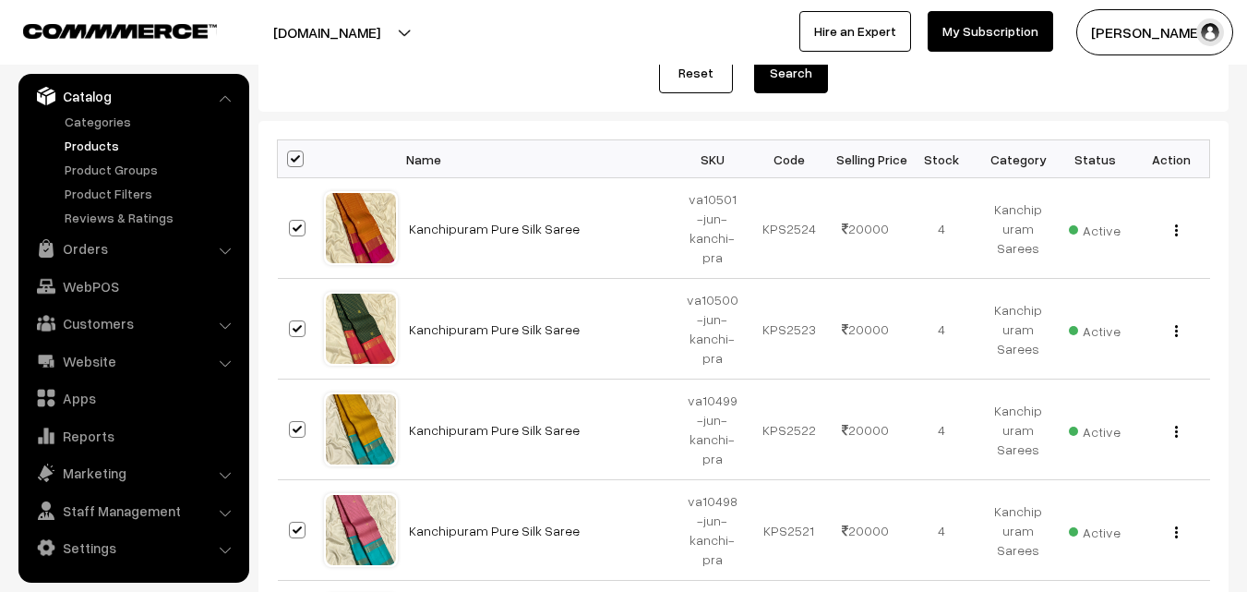
checkbox input "true"
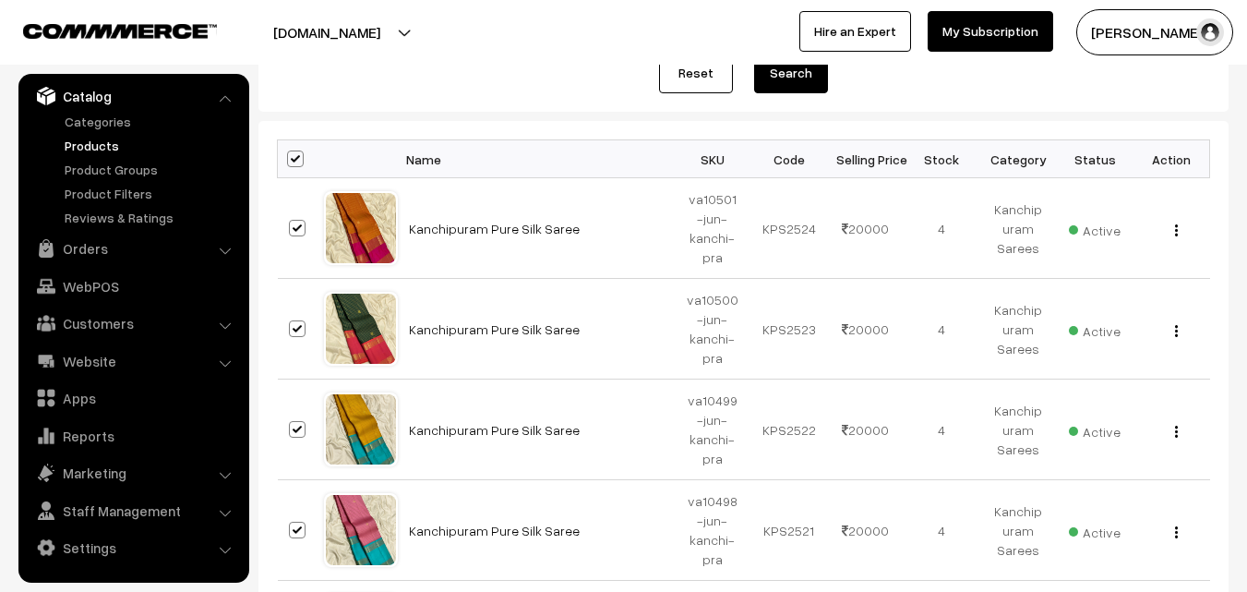
checkbox input "true"
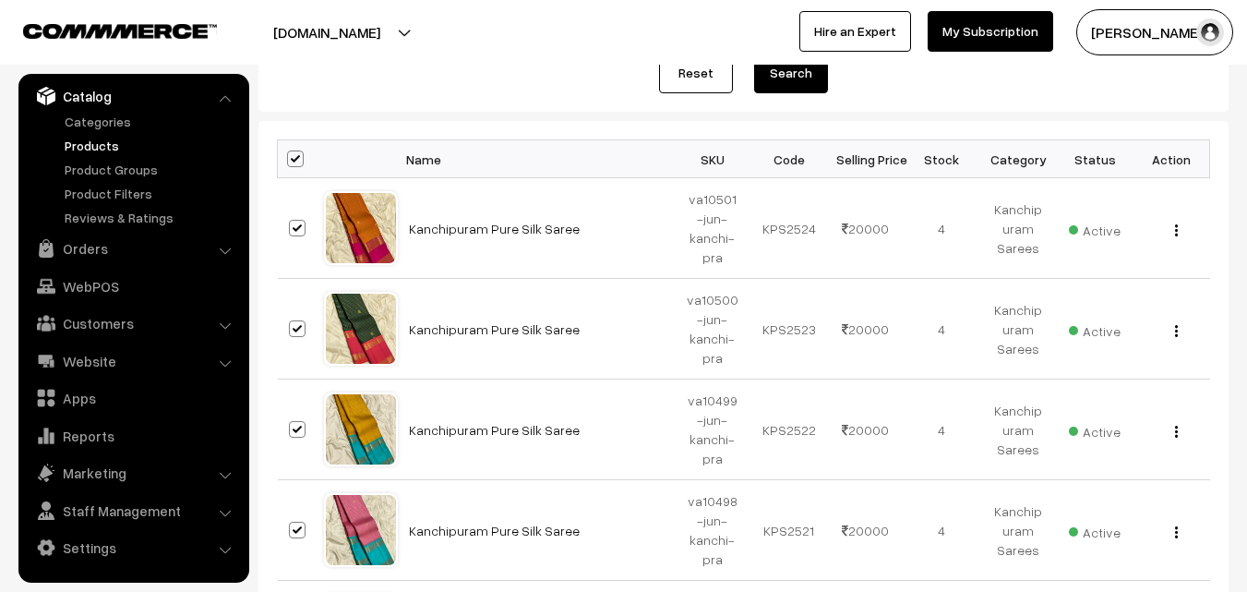
checkbox input "true"
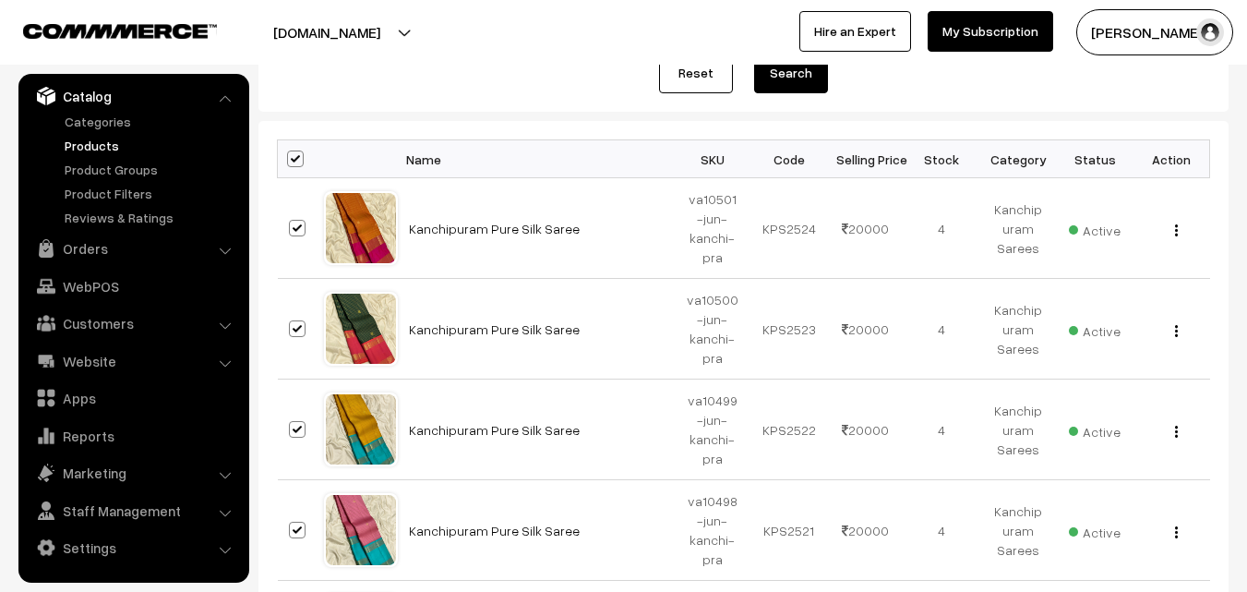
checkbox input "true"
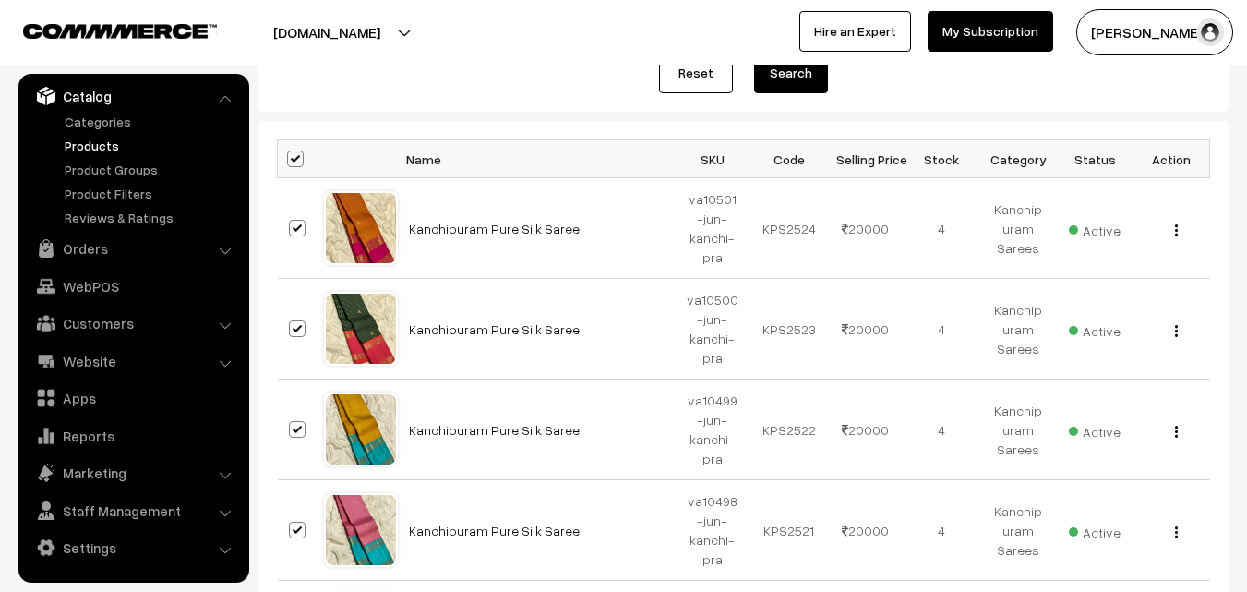
checkbox input "true"
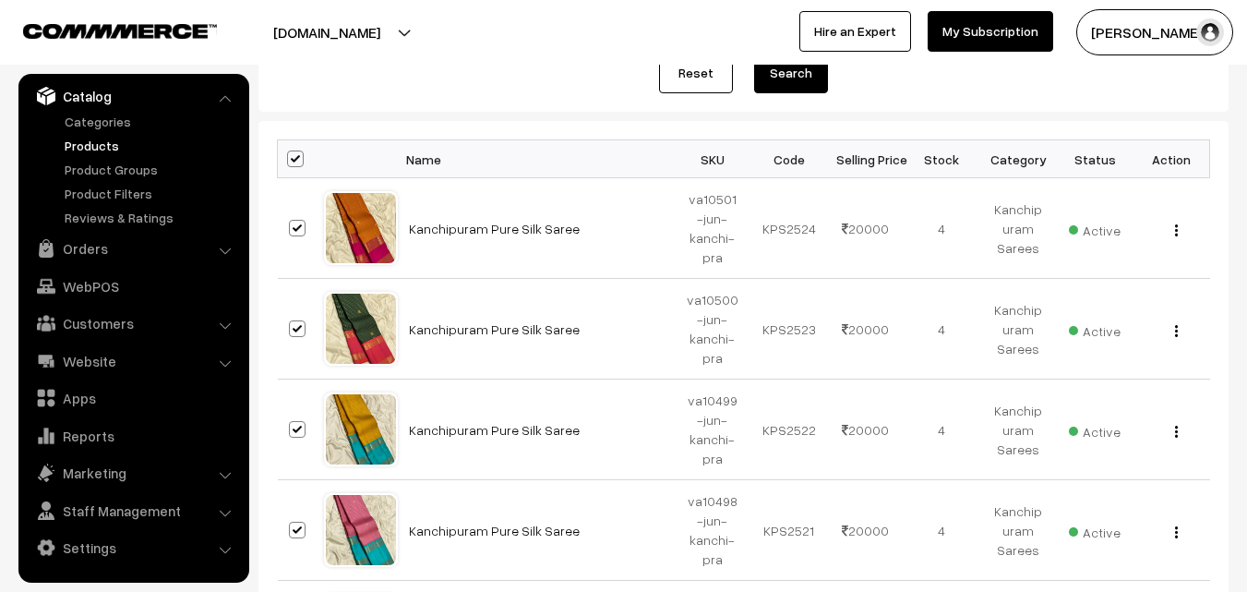
checkbox input "true"
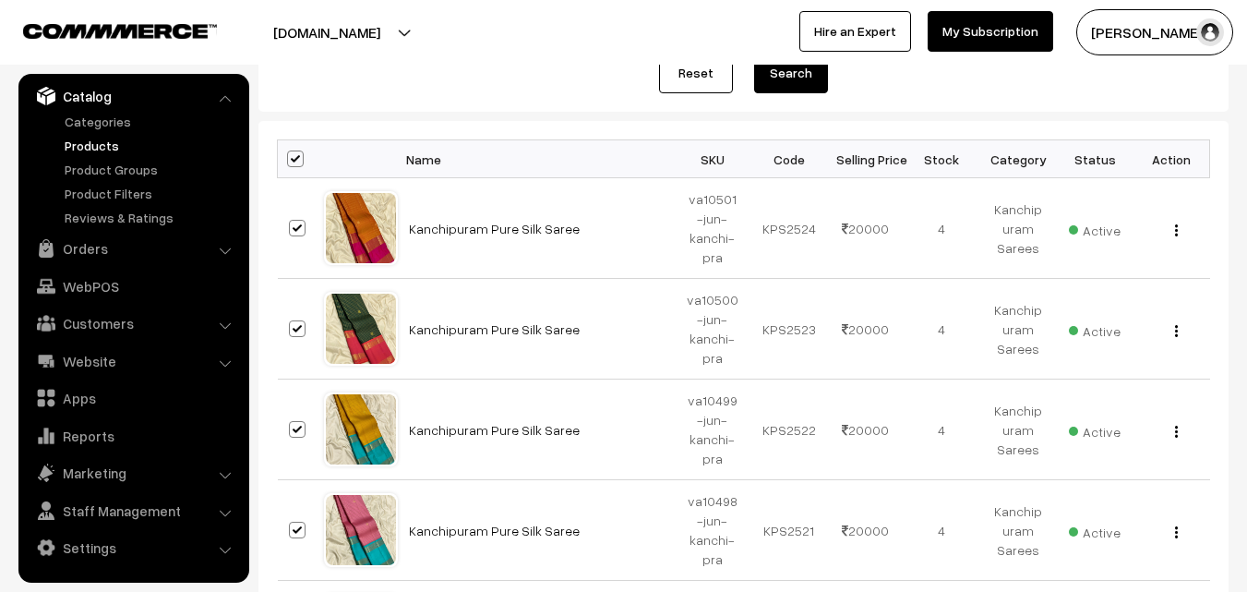
checkbox input "true"
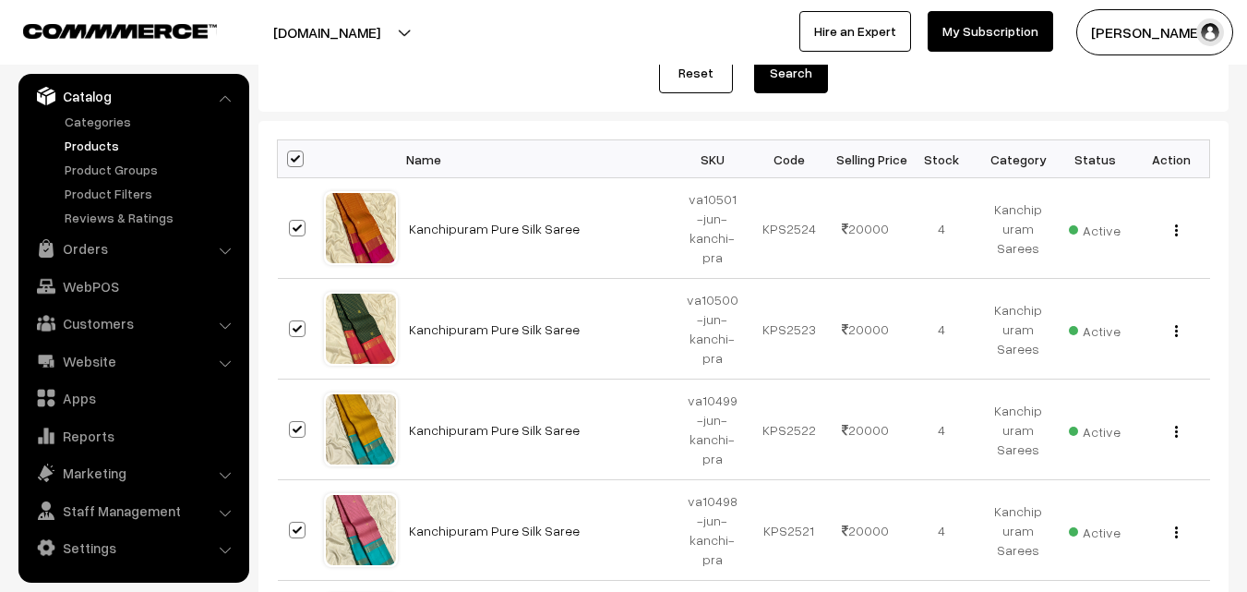
checkbox input "true"
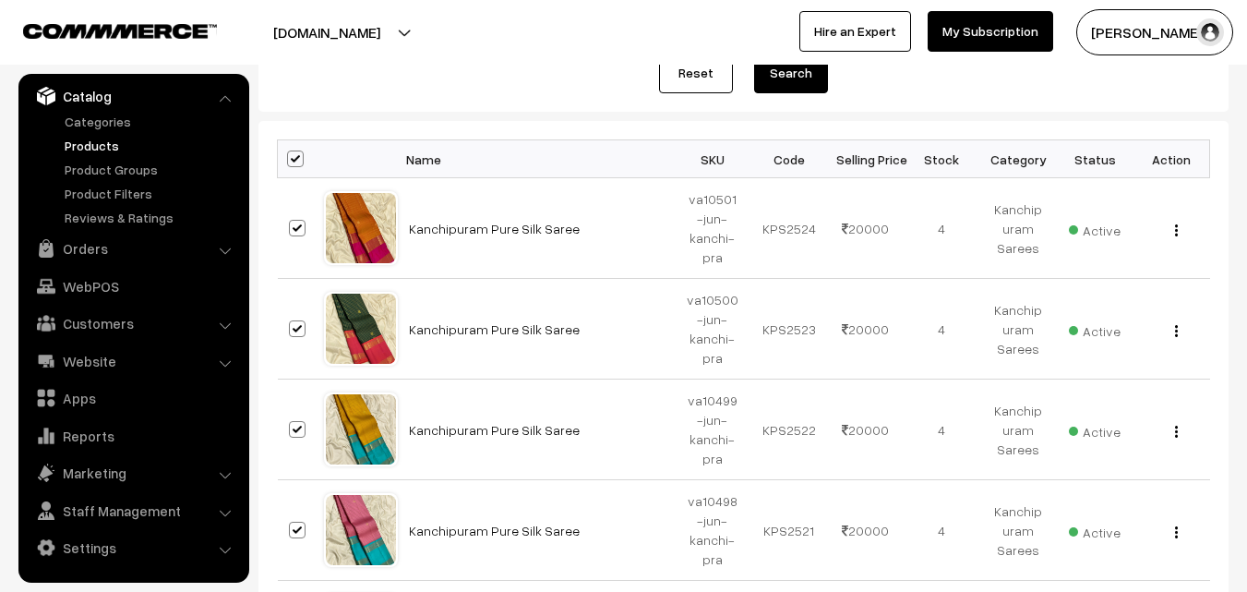
checkbox input "true"
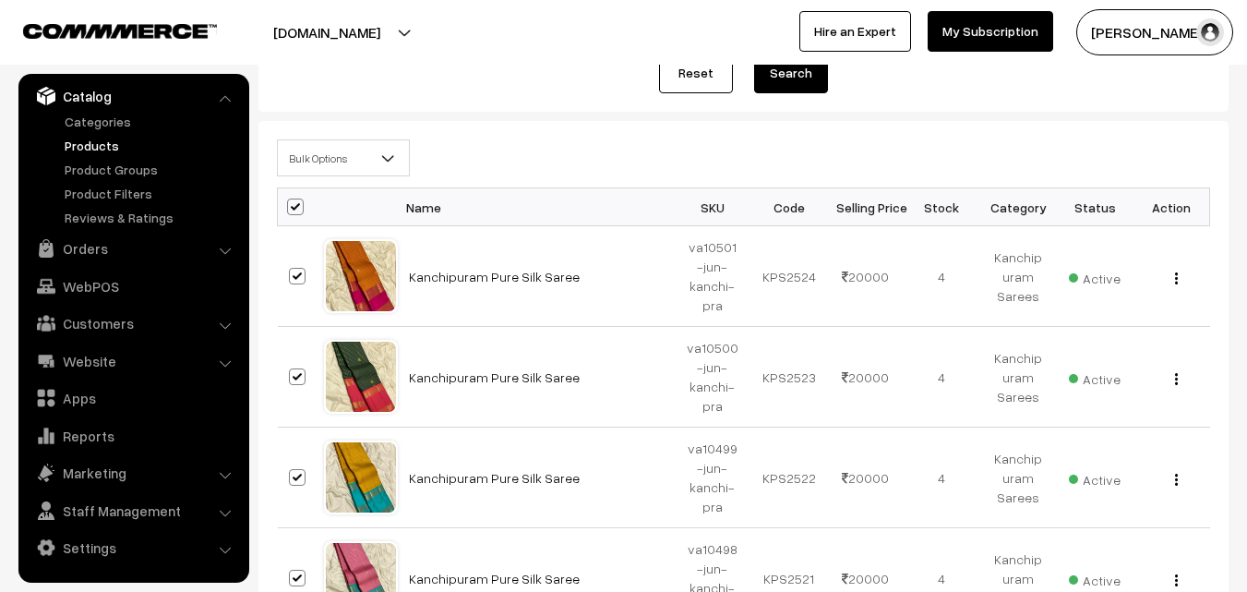
click at [390, 159] on b at bounding box center [388, 158] width 18 height 18
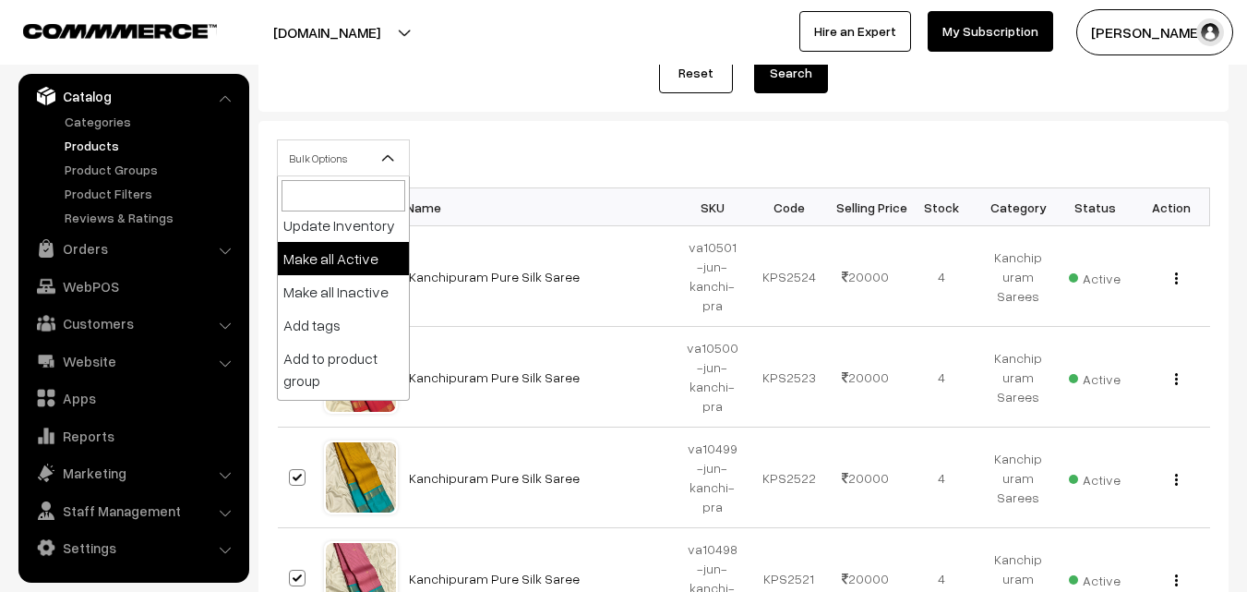
scroll to position [137, 0]
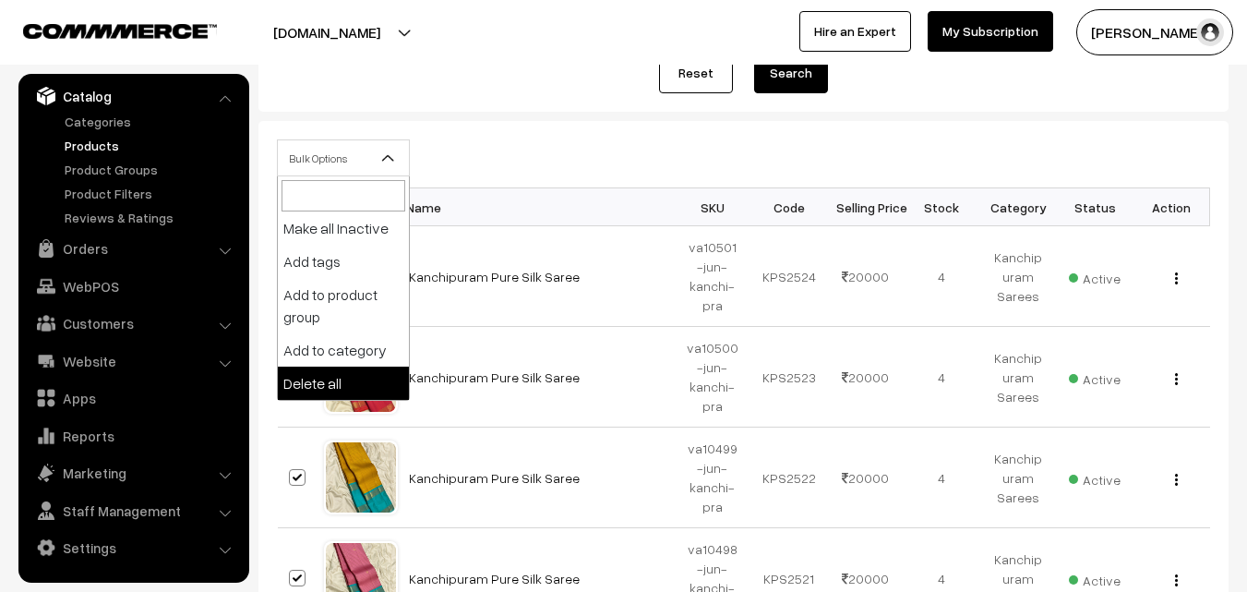
select select "delete"
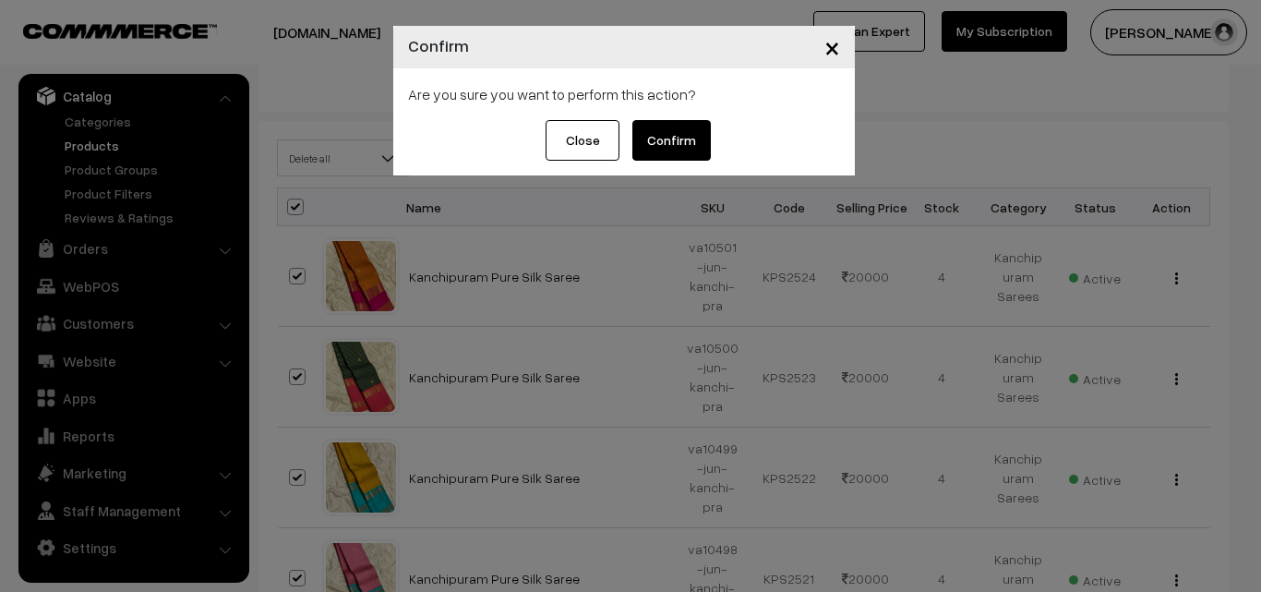
click at [674, 148] on button "Confirm" at bounding box center [671, 140] width 78 height 41
click at [826, 48] on span "×" at bounding box center [832, 47] width 16 height 34
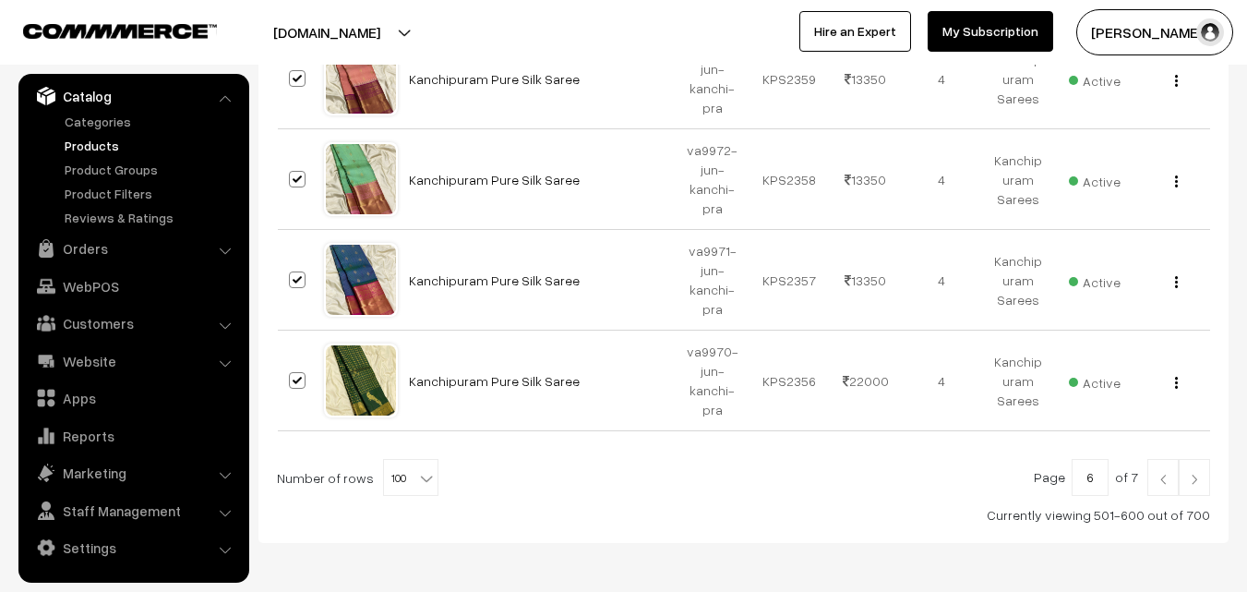
scroll to position [10295, 0]
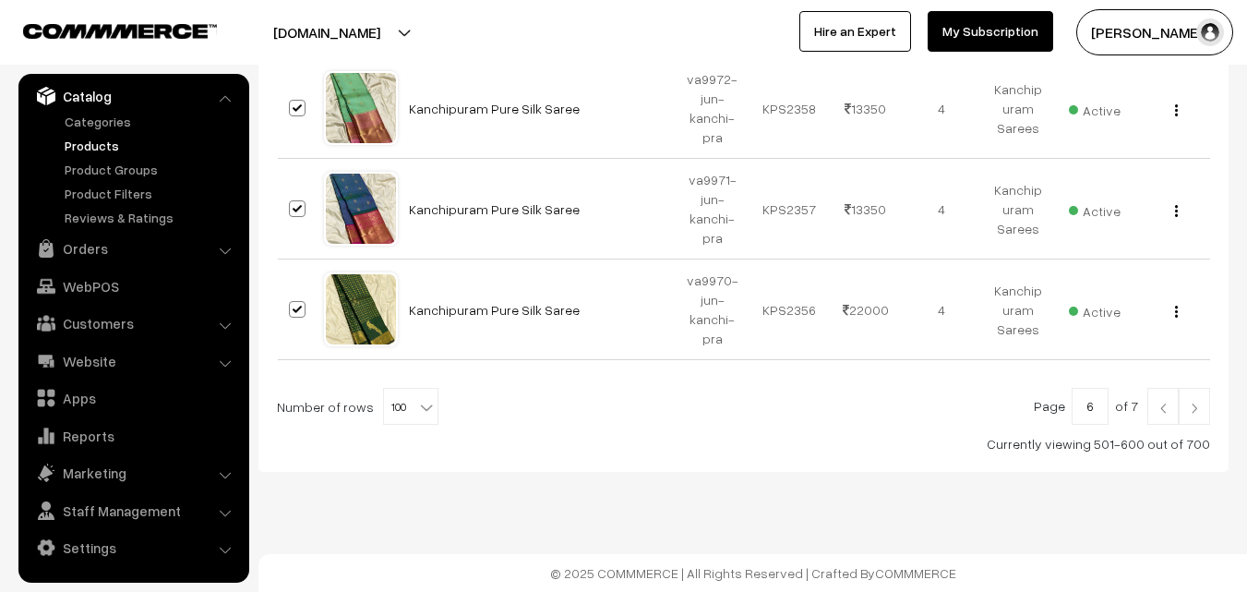
click at [1163, 407] on img at bounding box center [1163, 407] width 17 height 11
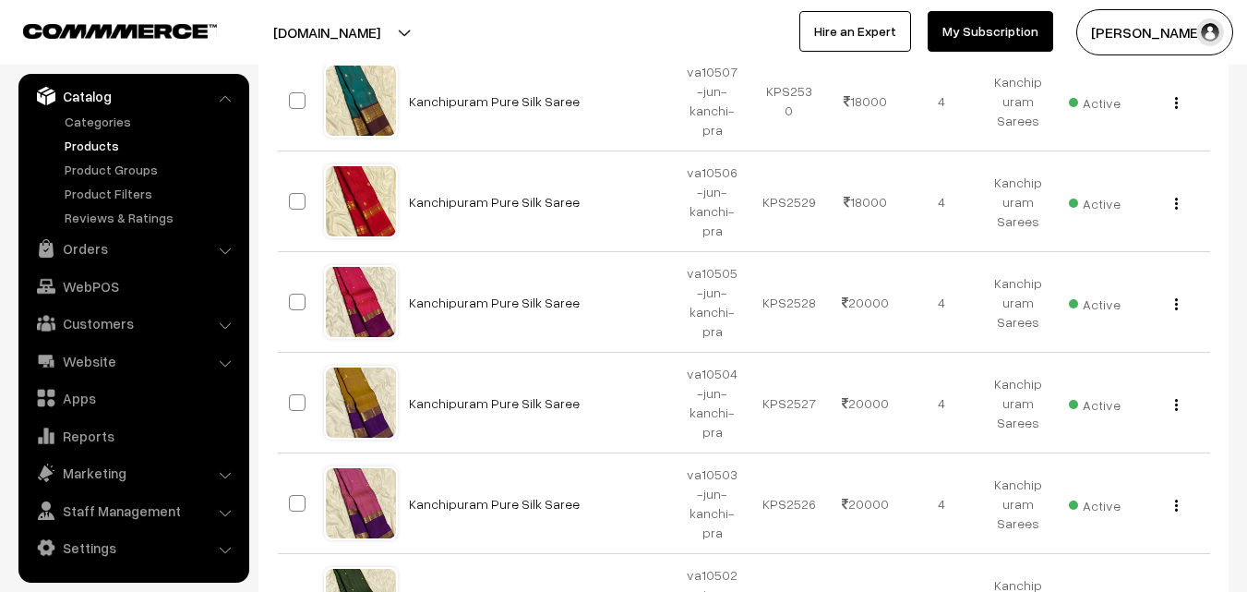
scroll to position [10324, 0]
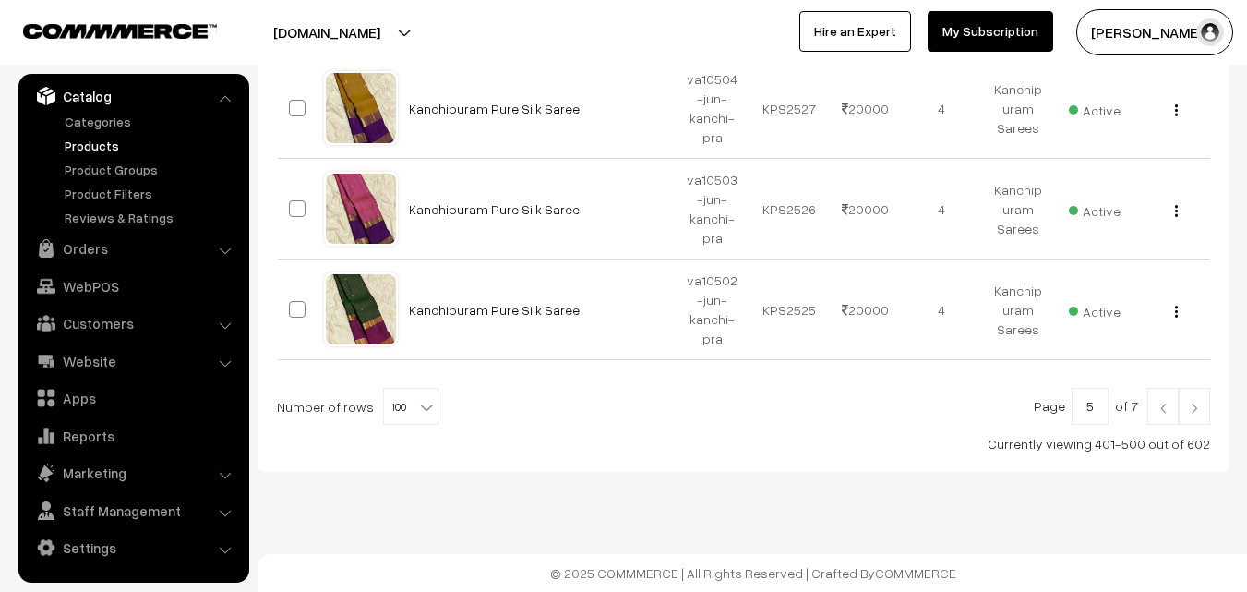
click at [1194, 409] on img at bounding box center [1194, 407] width 17 height 11
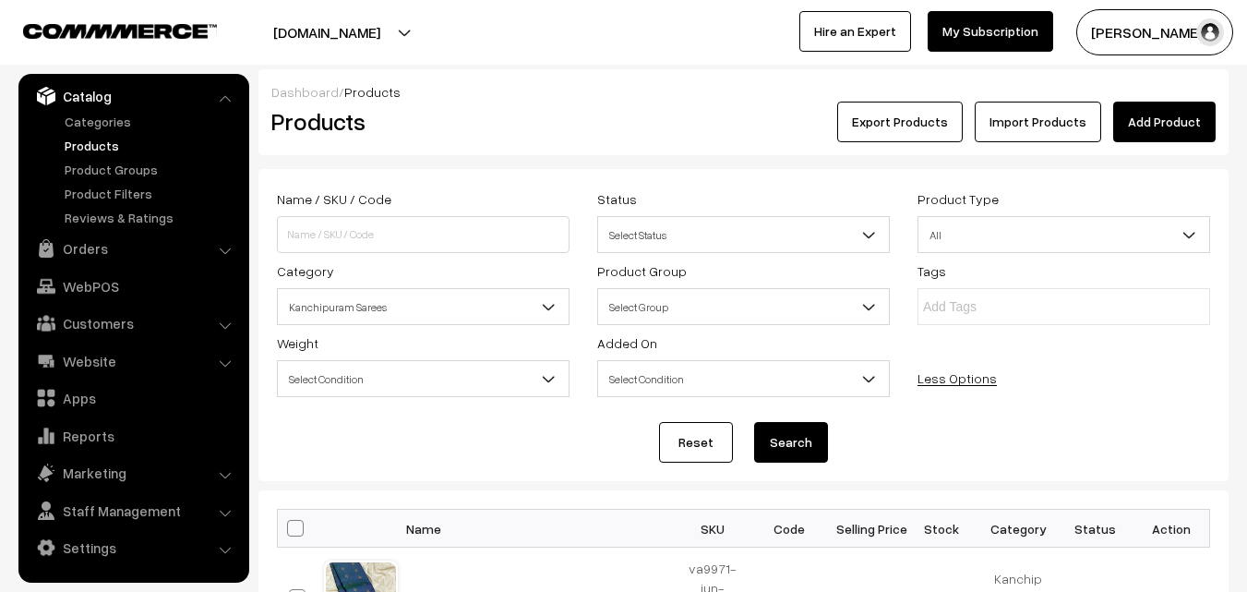
scroll to position [369, 0]
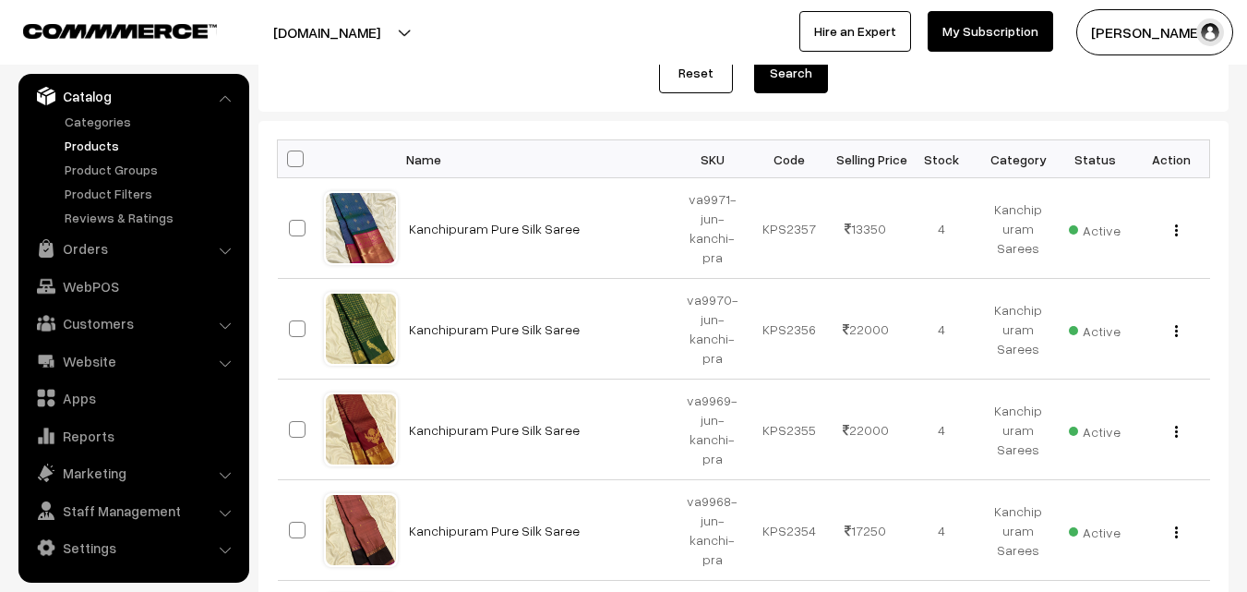
click at [299, 157] on span at bounding box center [295, 158] width 17 height 17
click at [290, 157] on input "checkbox" at bounding box center [284, 158] width 12 height 12
checkbox input "true"
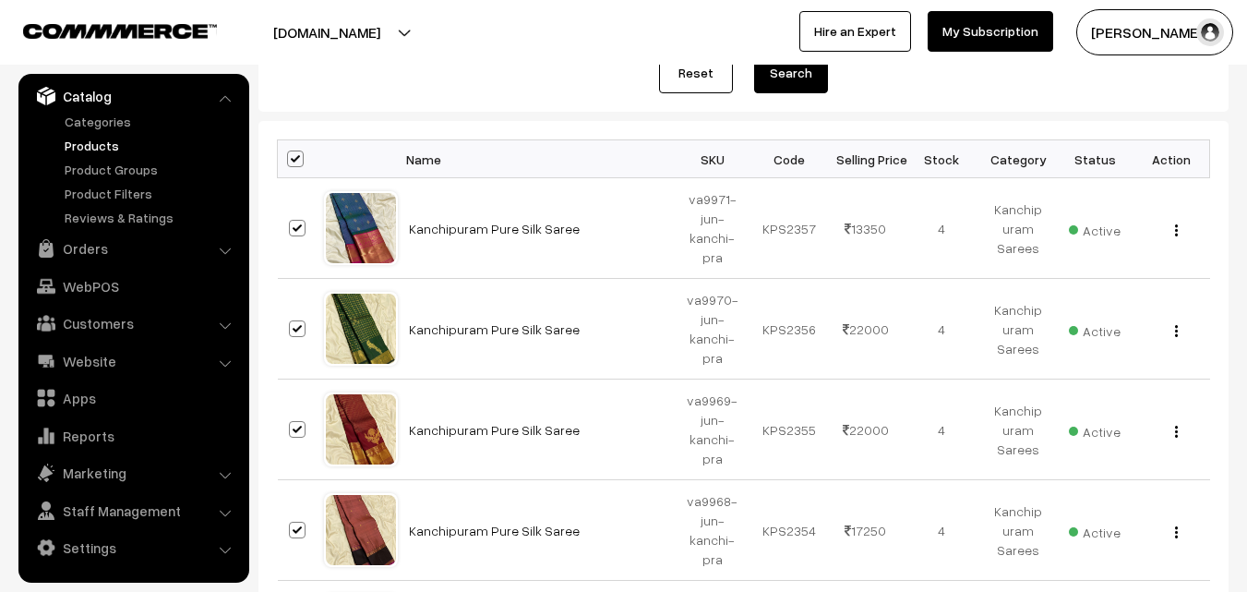
checkbox input "true"
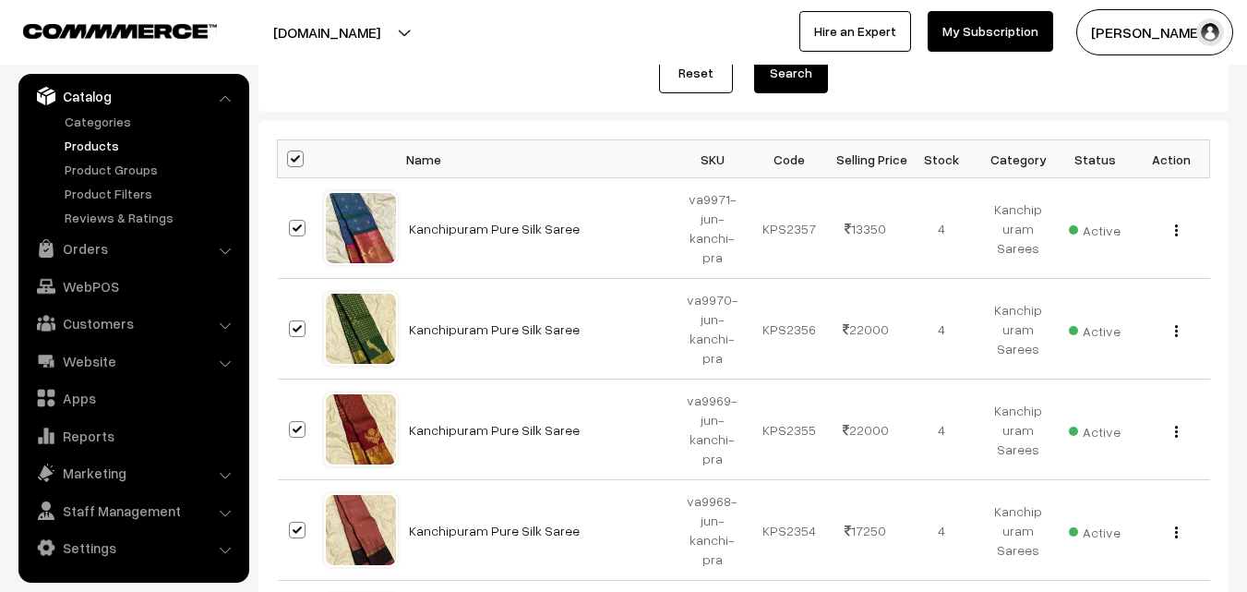
checkbox input "true"
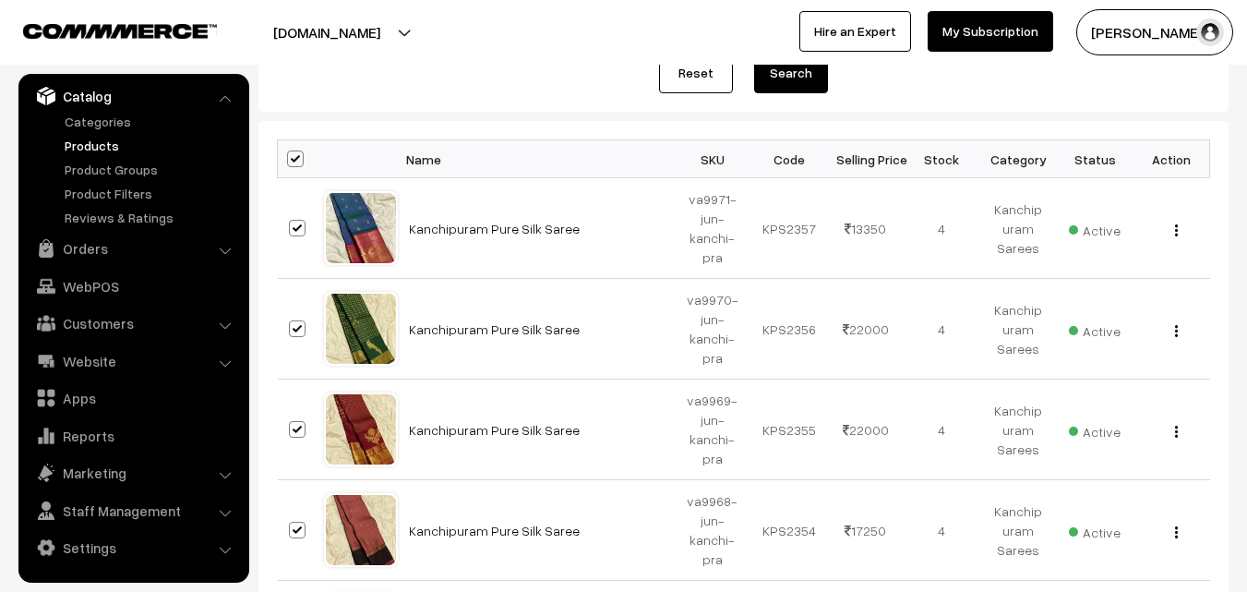
checkbox input "true"
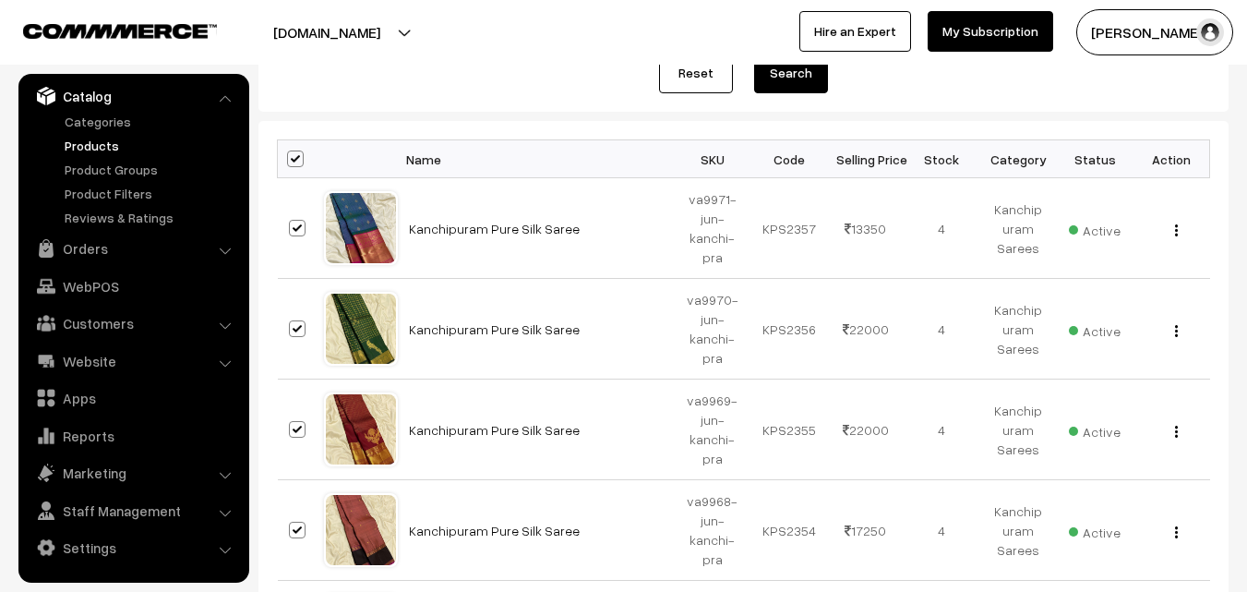
checkbox input "true"
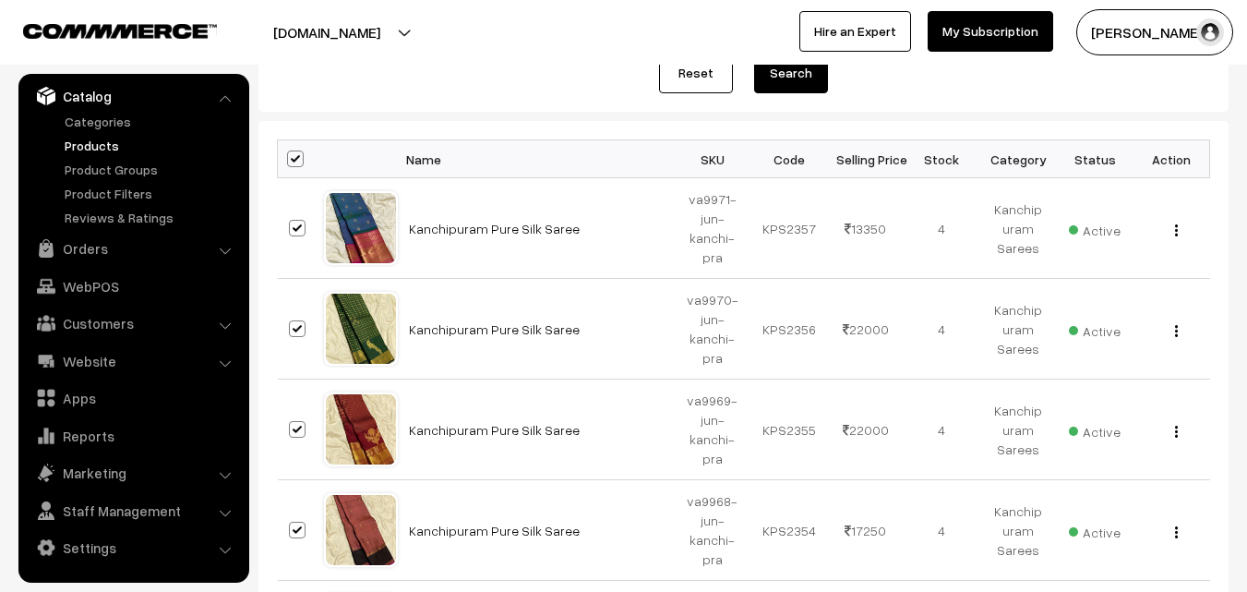
checkbox input "true"
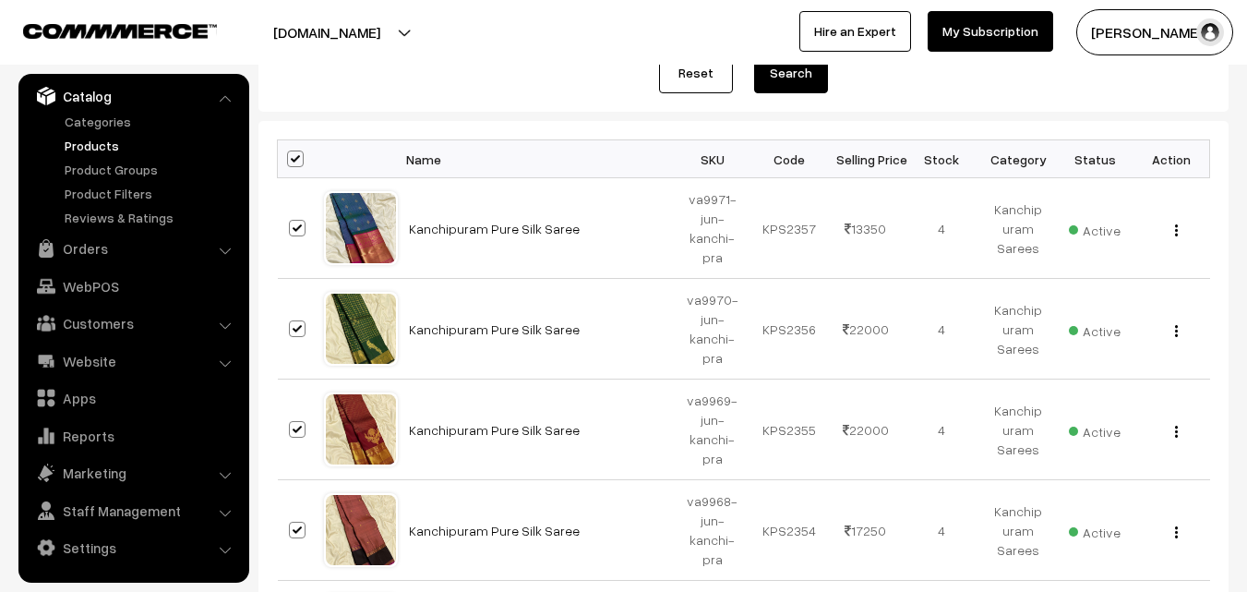
checkbox input "true"
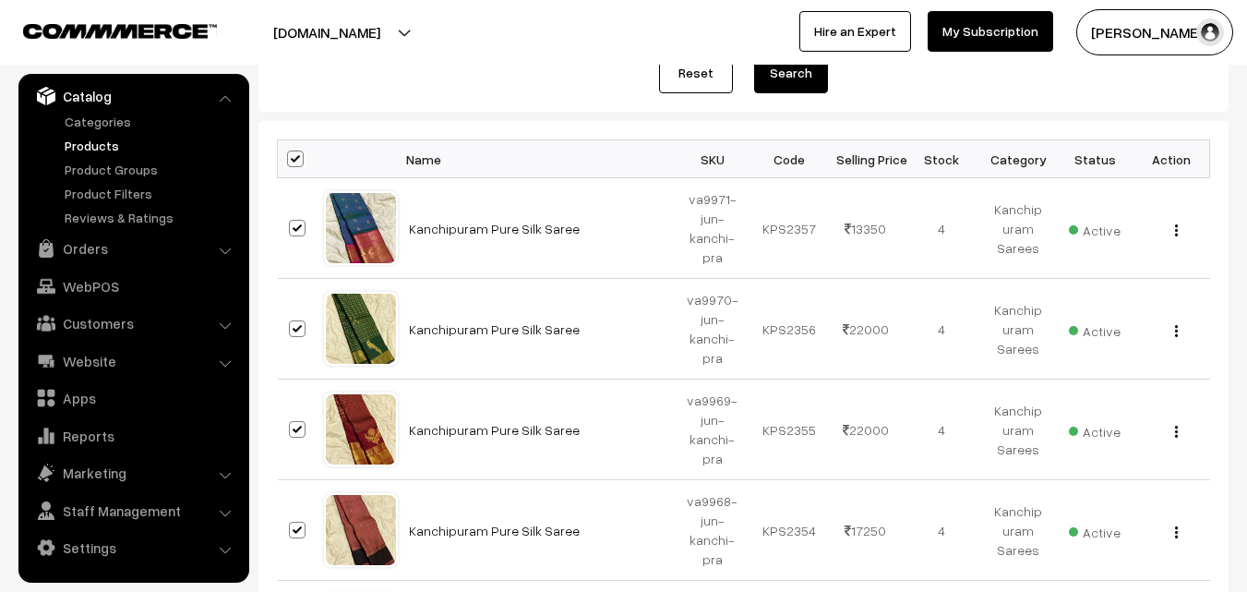
checkbox input "true"
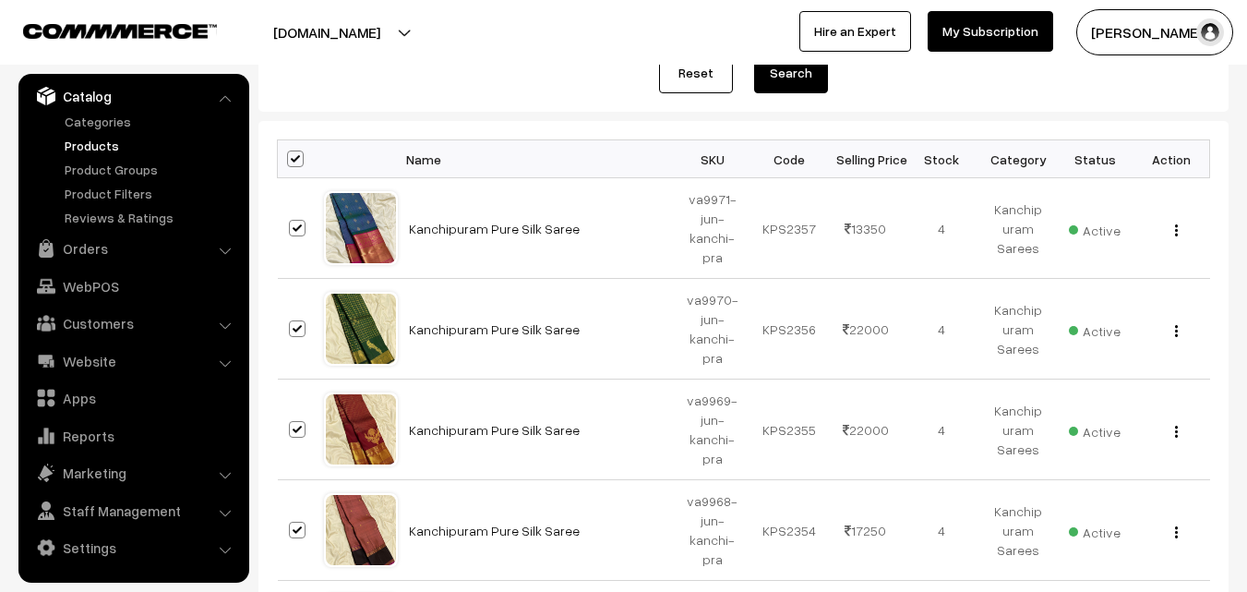
checkbox input "true"
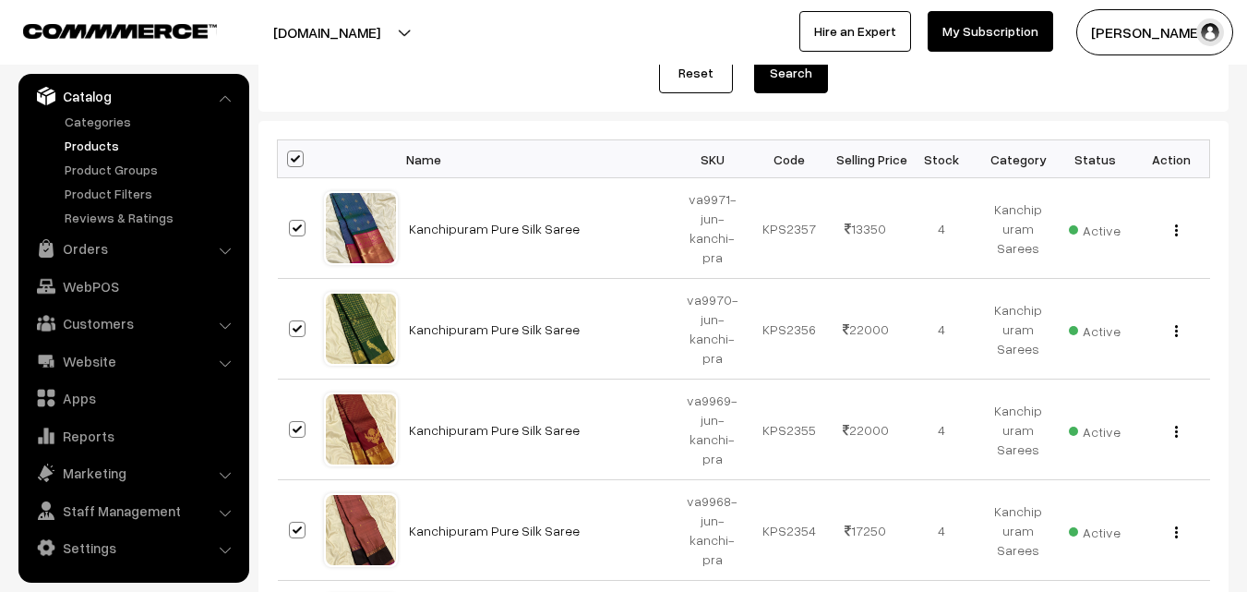
checkbox input "true"
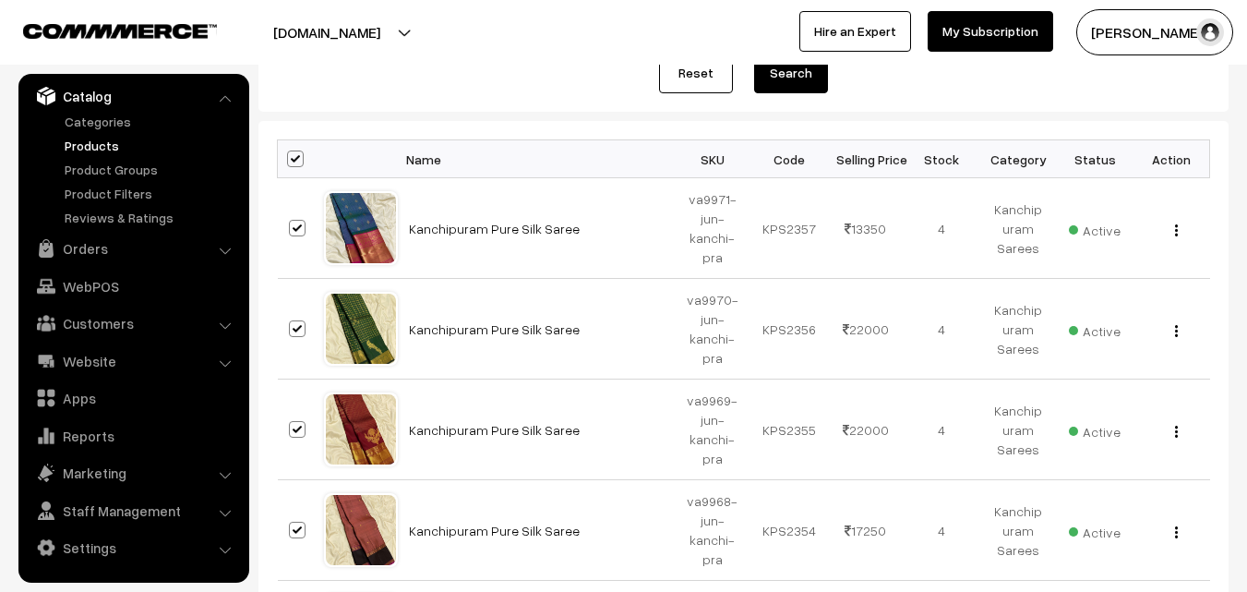
checkbox input "true"
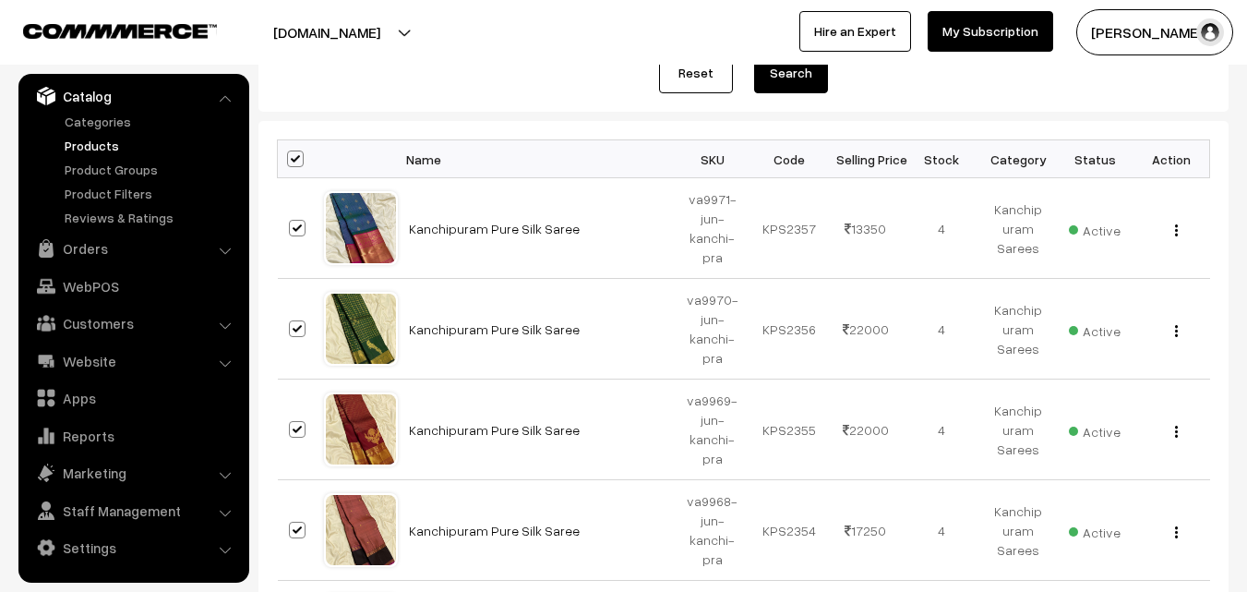
checkbox input "true"
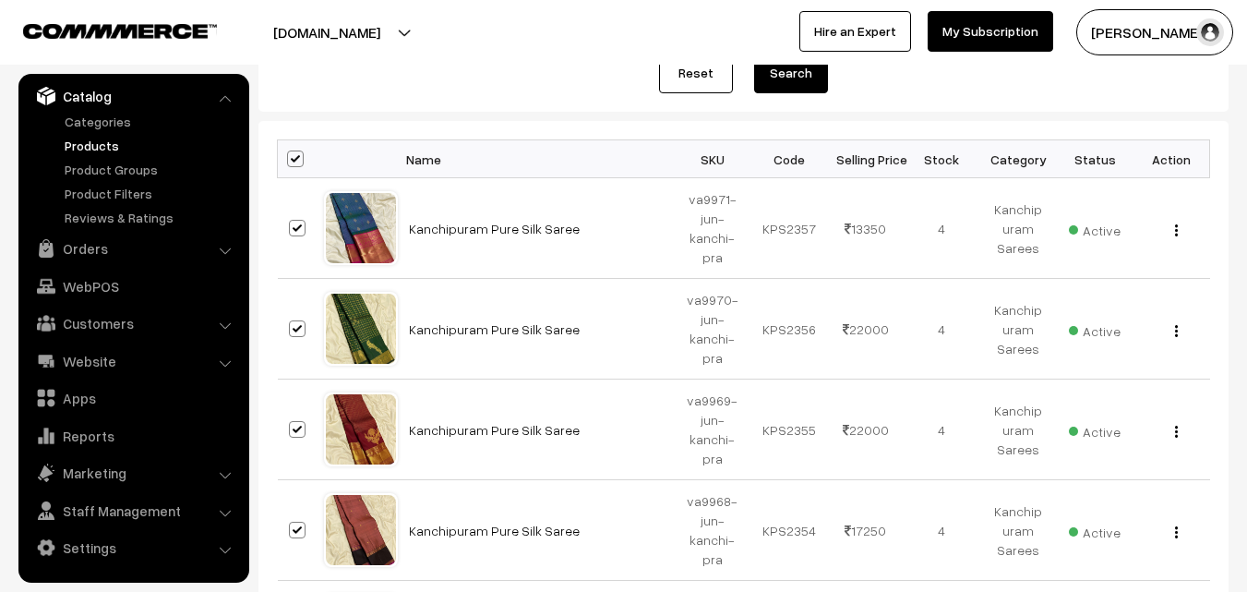
checkbox input "true"
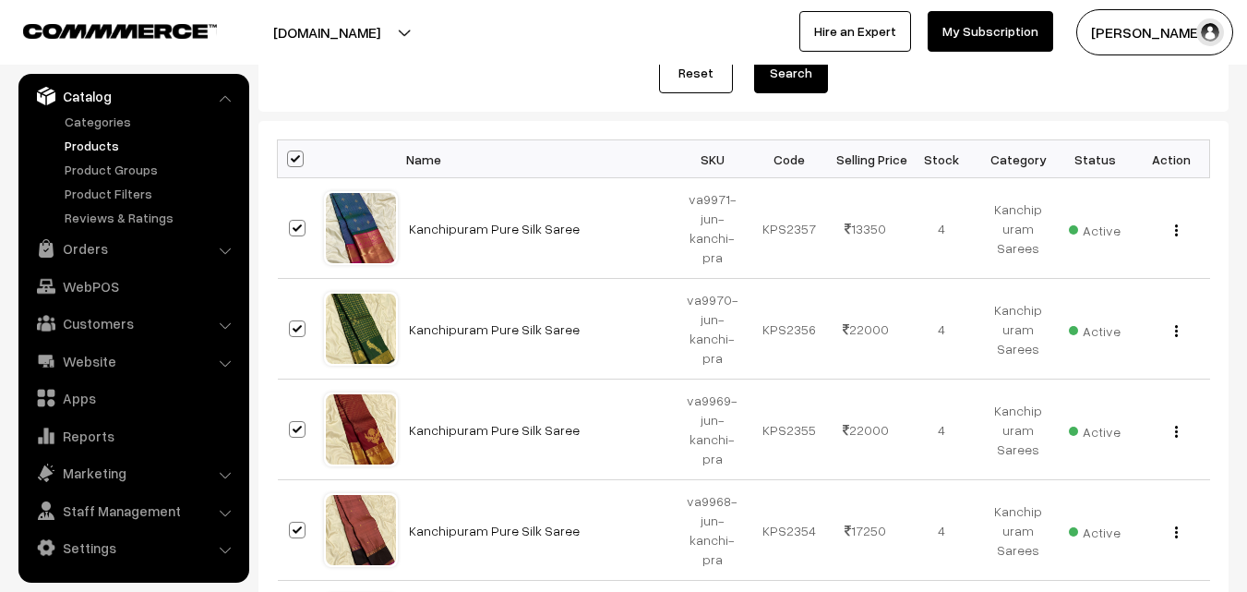
checkbox input "true"
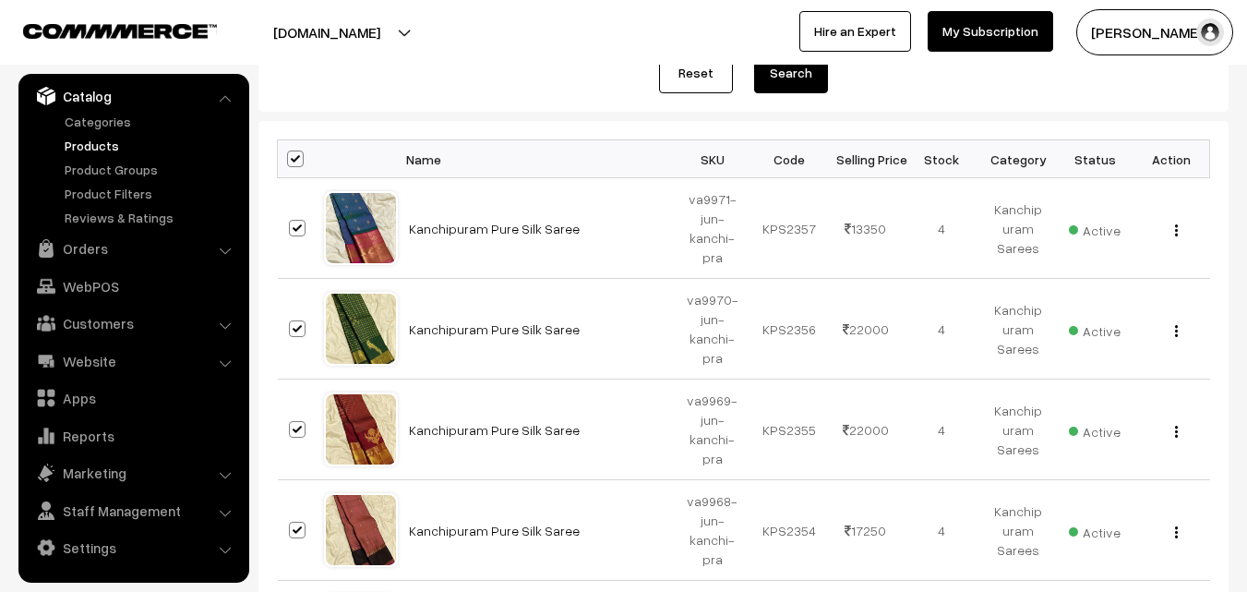
checkbox input "true"
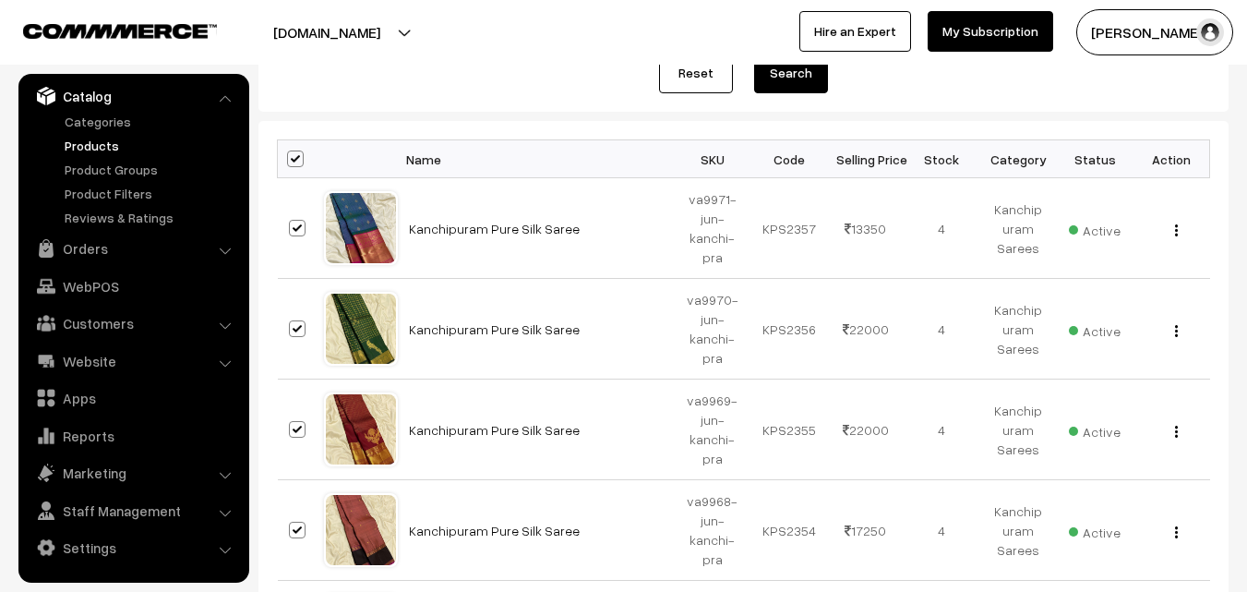
checkbox input "true"
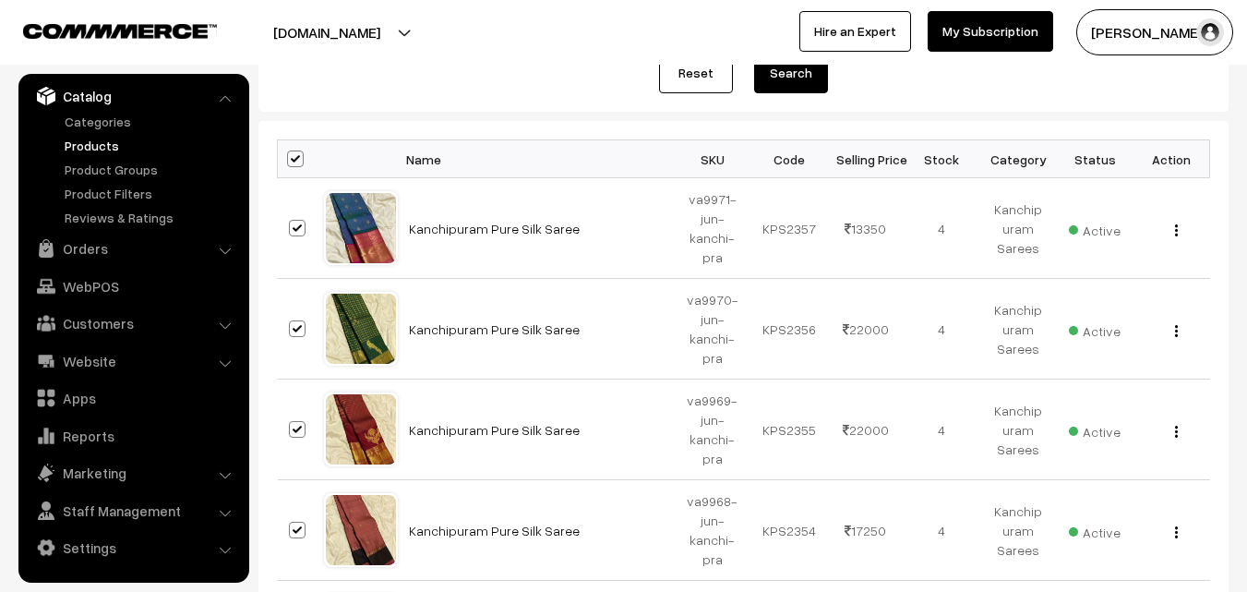
checkbox input "true"
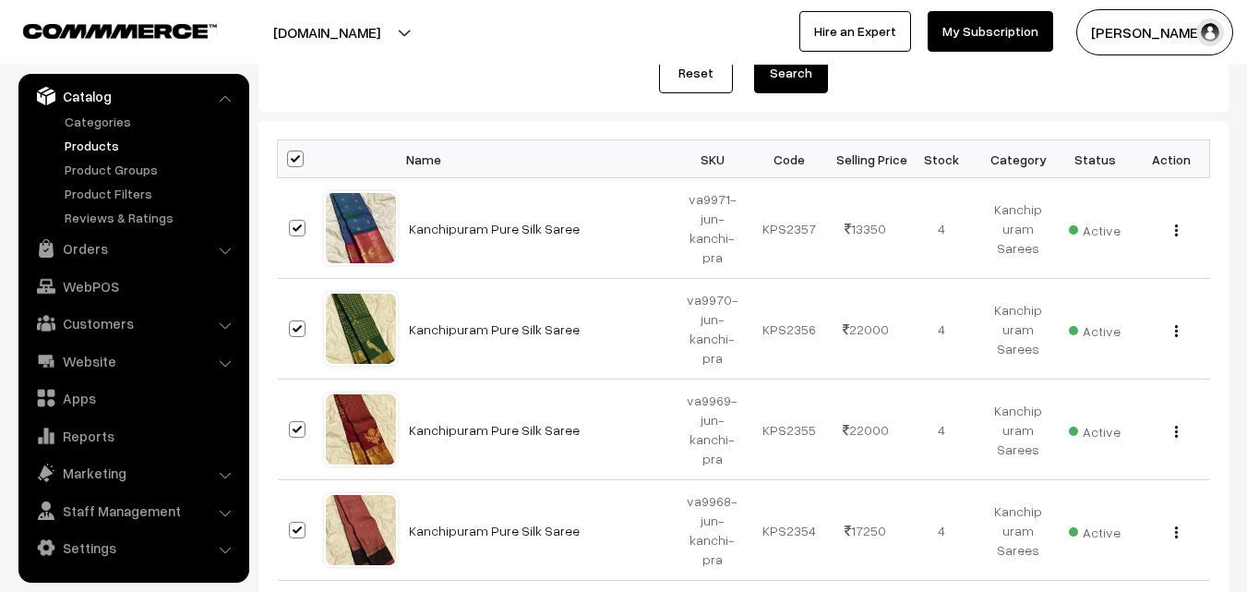
checkbox input "true"
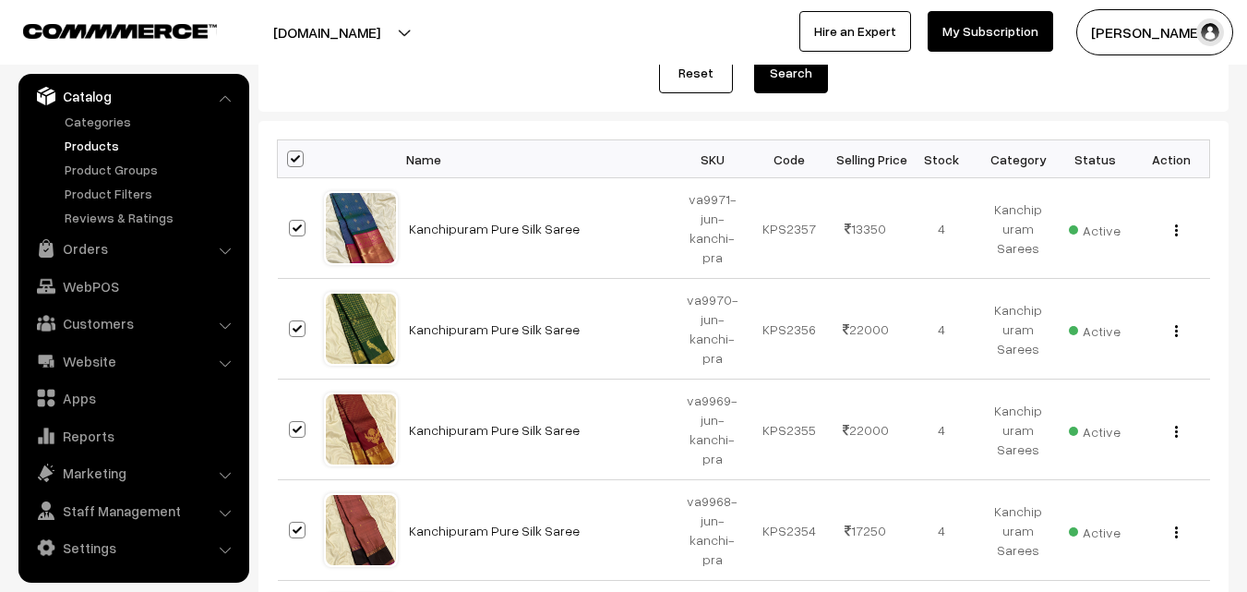
checkbox input "true"
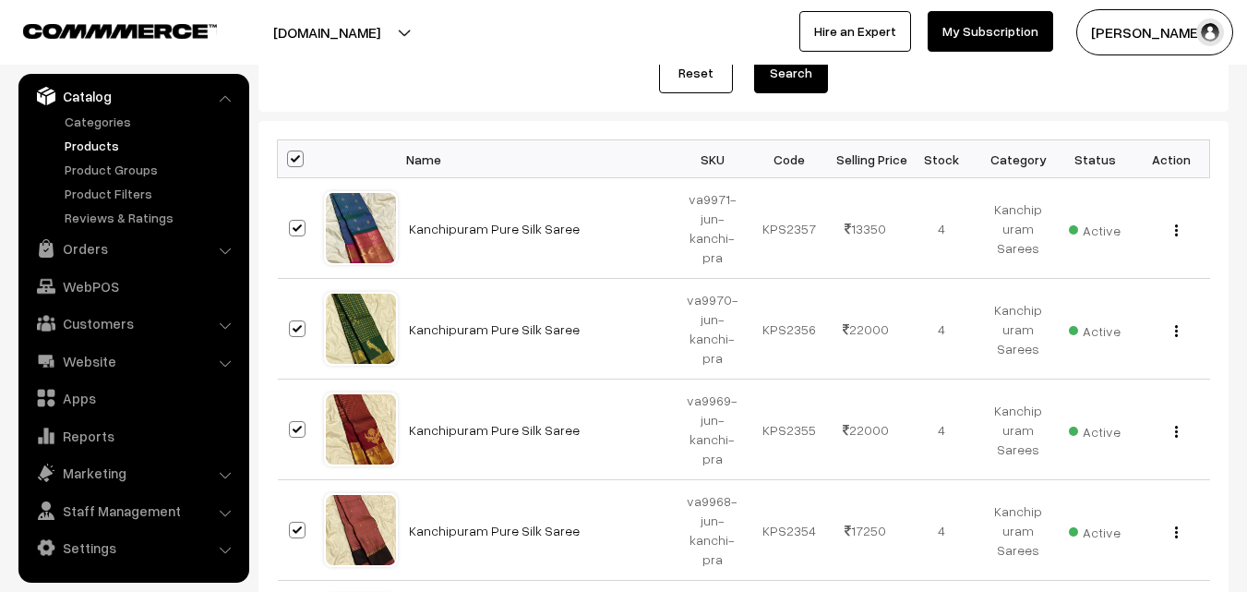
checkbox input "true"
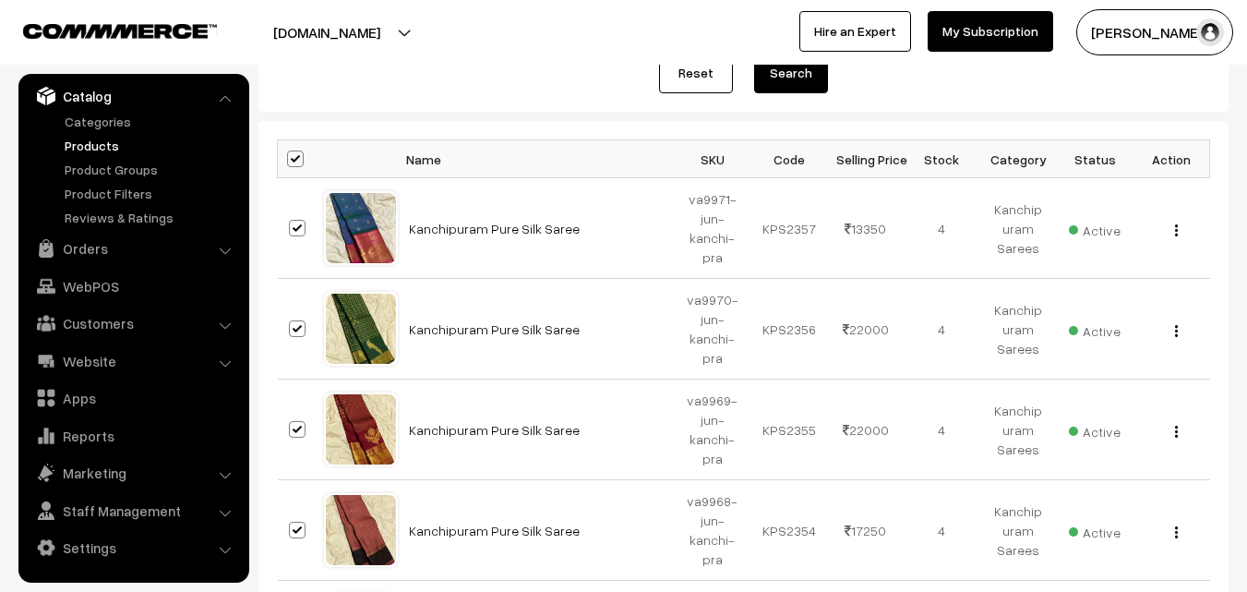
checkbox input "true"
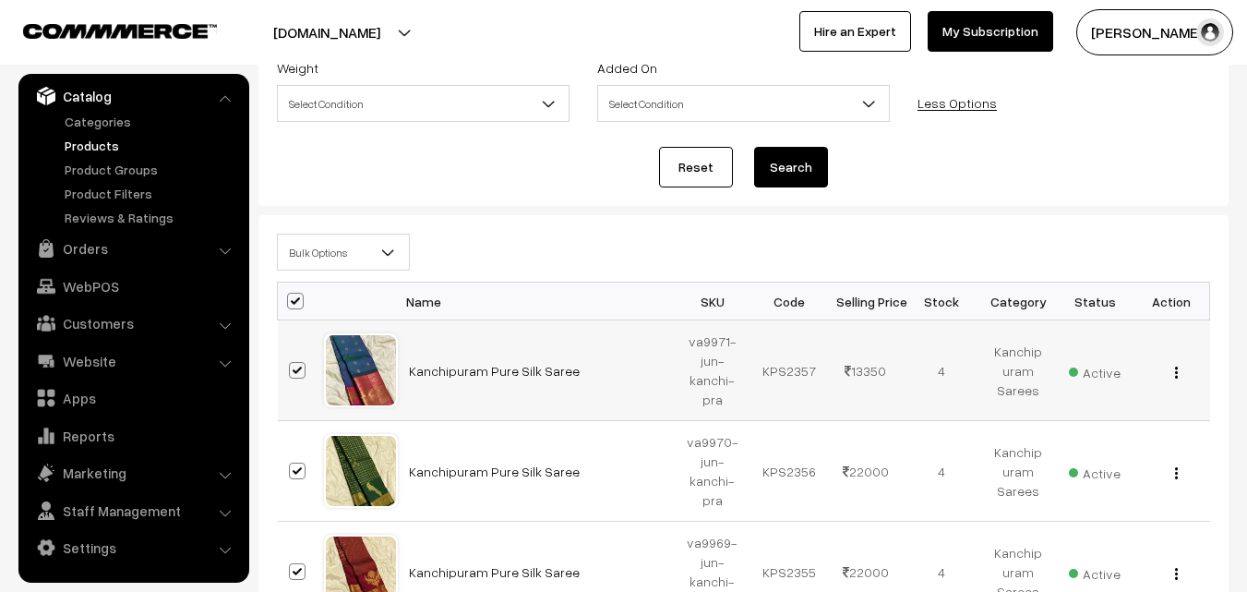
scroll to position [277, 0]
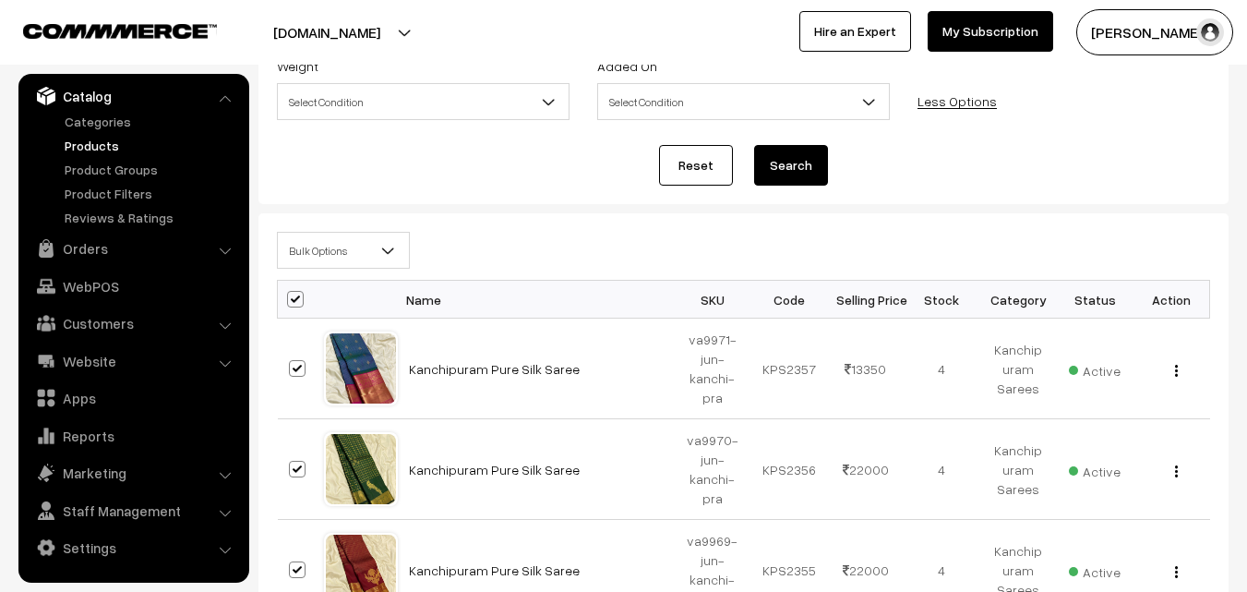
click at [399, 244] on span at bounding box center [396, 256] width 18 height 46
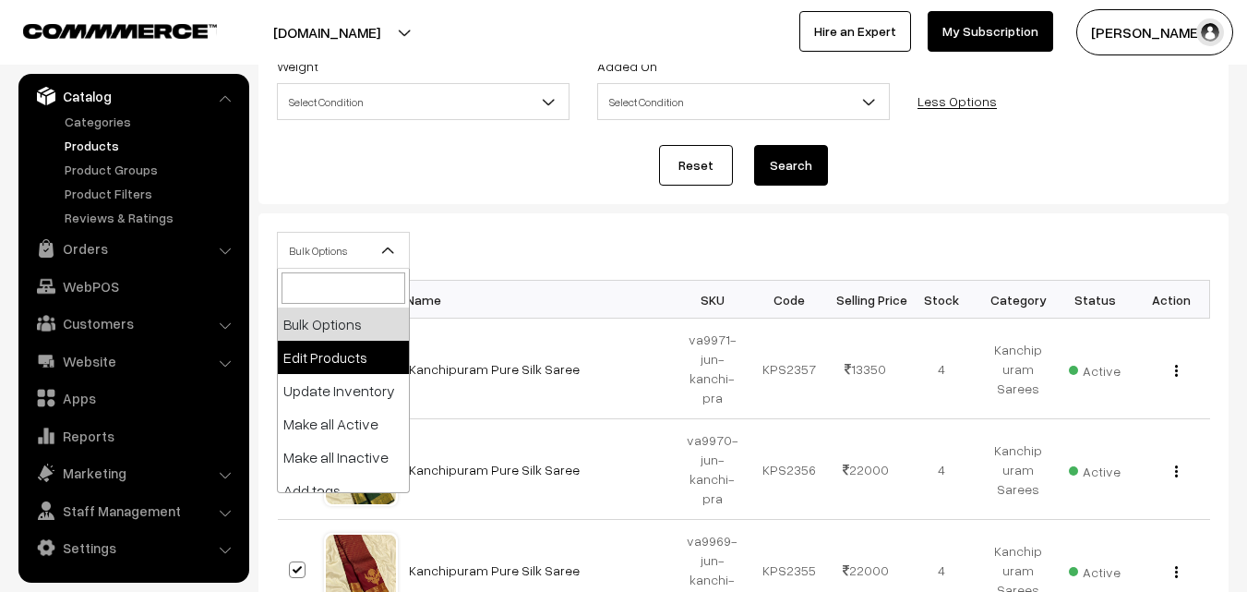
scroll to position [137, 0]
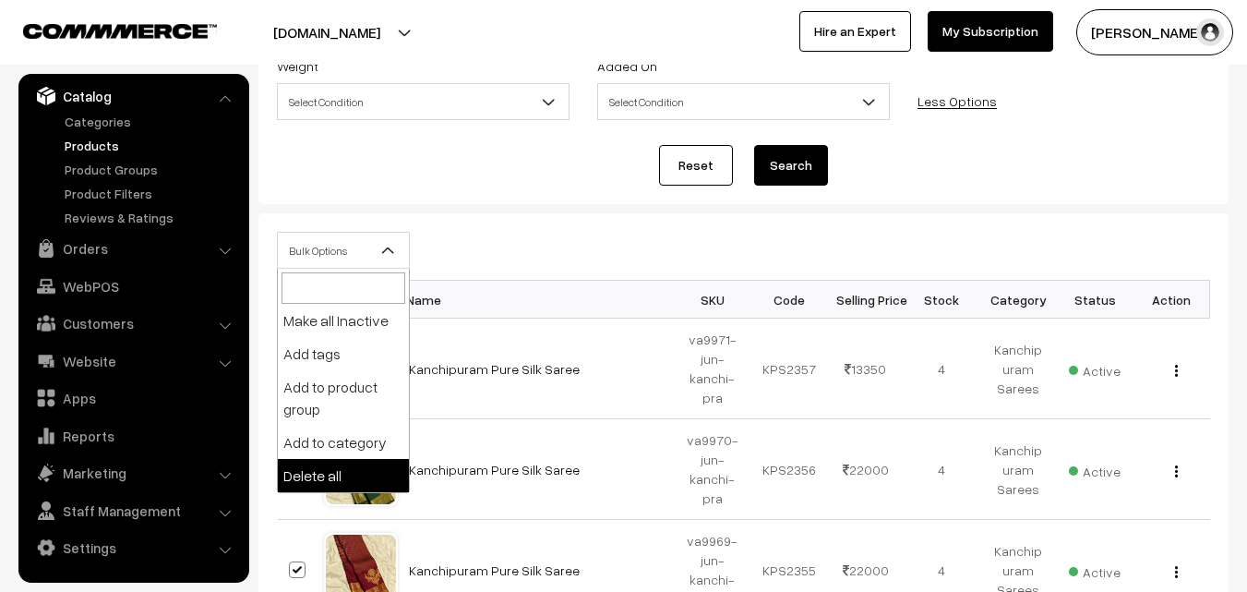
select select "delete"
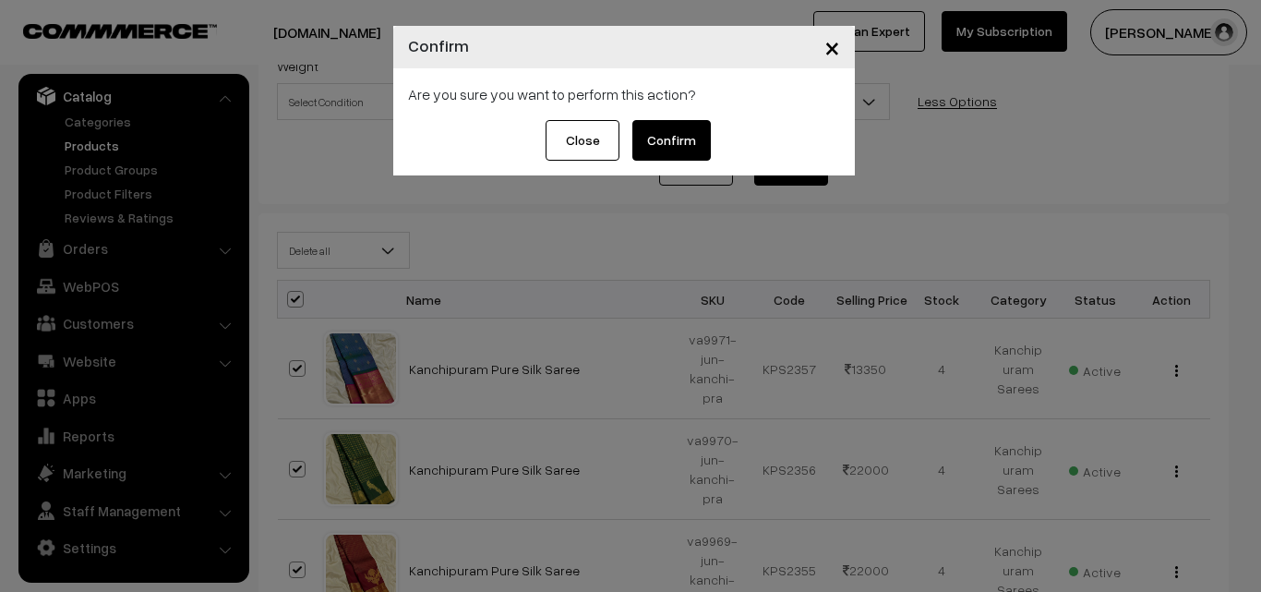
click at [662, 140] on button "Confirm" at bounding box center [671, 140] width 78 height 41
click at [558, 150] on button "Close" at bounding box center [568, 140] width 74 height 41
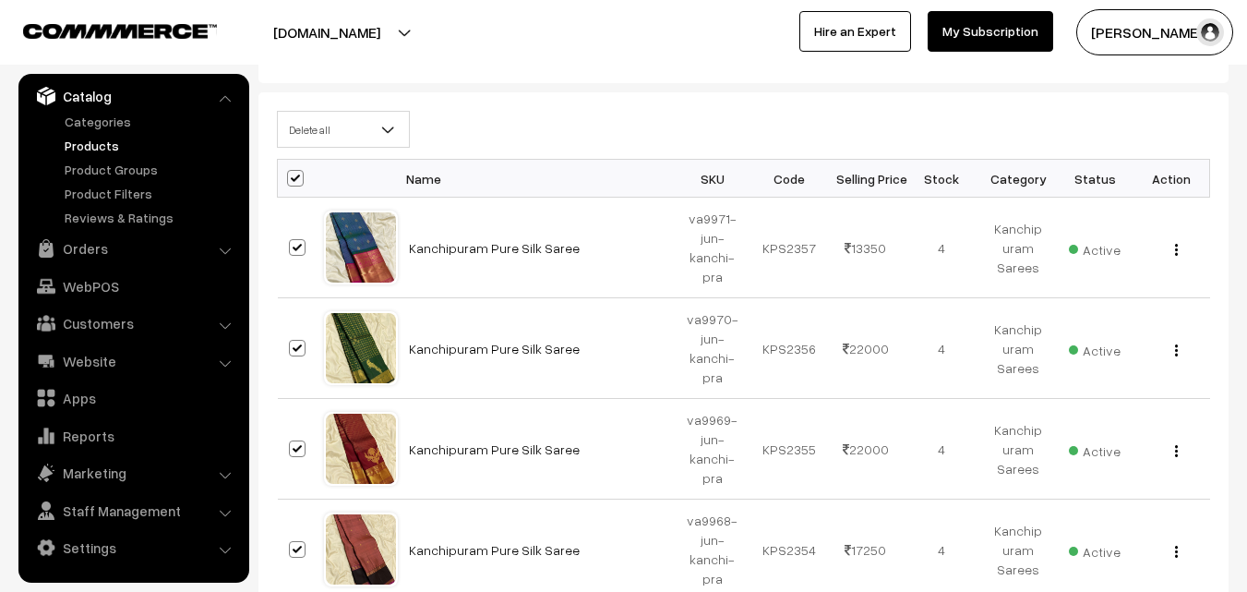
scroll to position [369, 0]
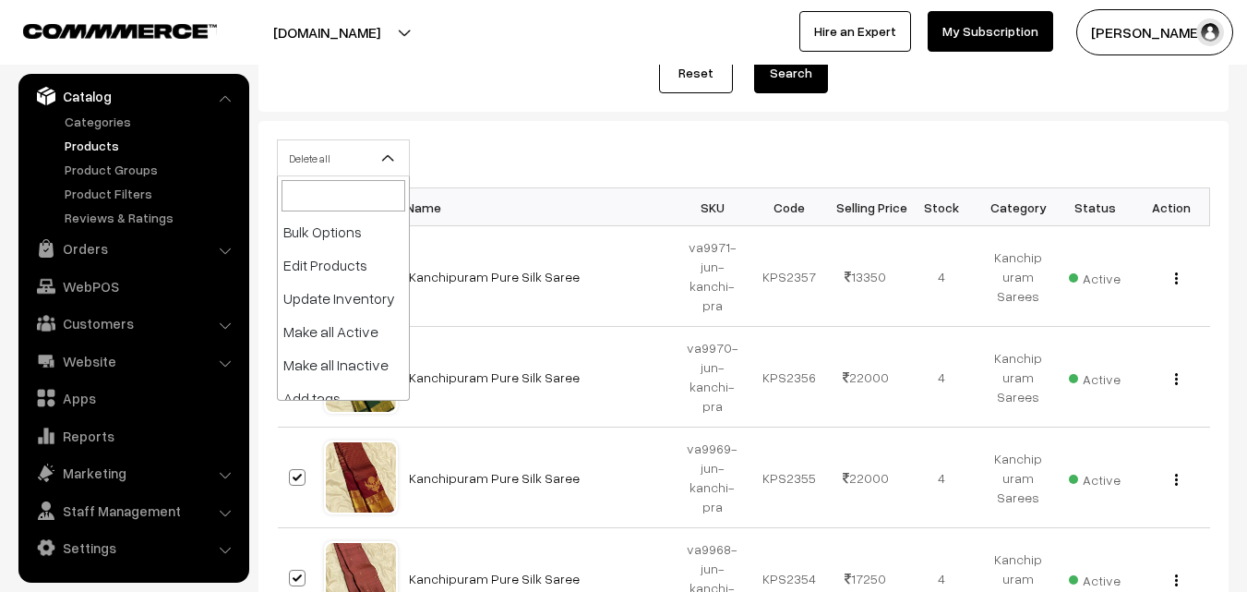
click at [391, 150] on b at bounding box center [388, 158] width 18 height 18
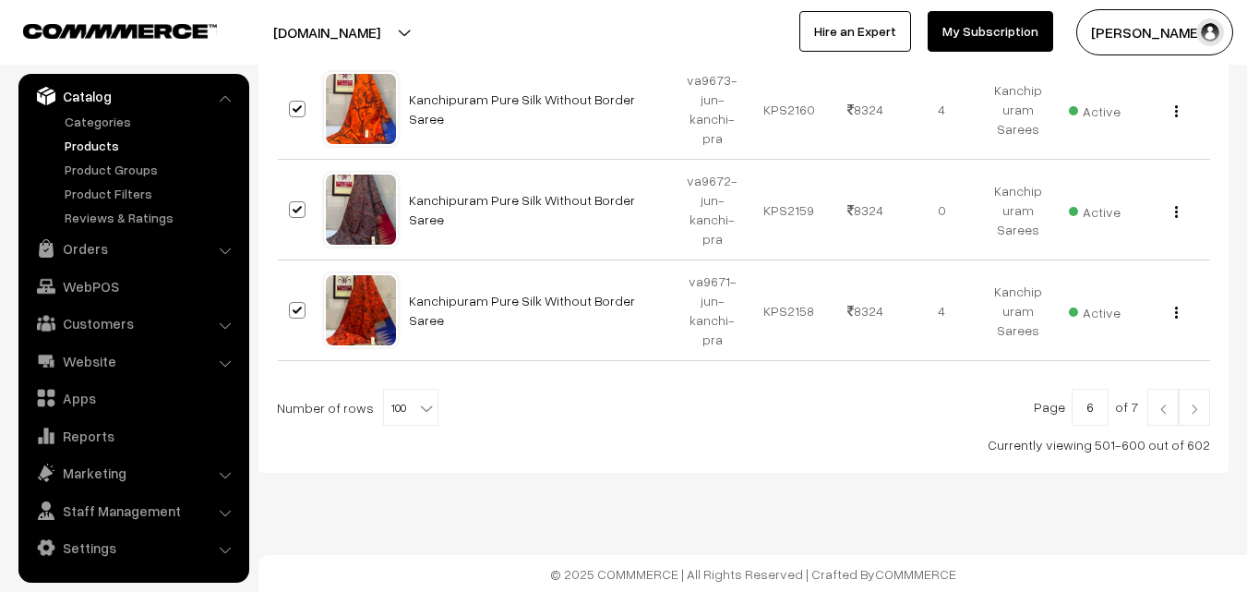
scroll to position [10295, 0]
click at [1162, 410] on img at bounding box center [1163, 407] width 17 height 11
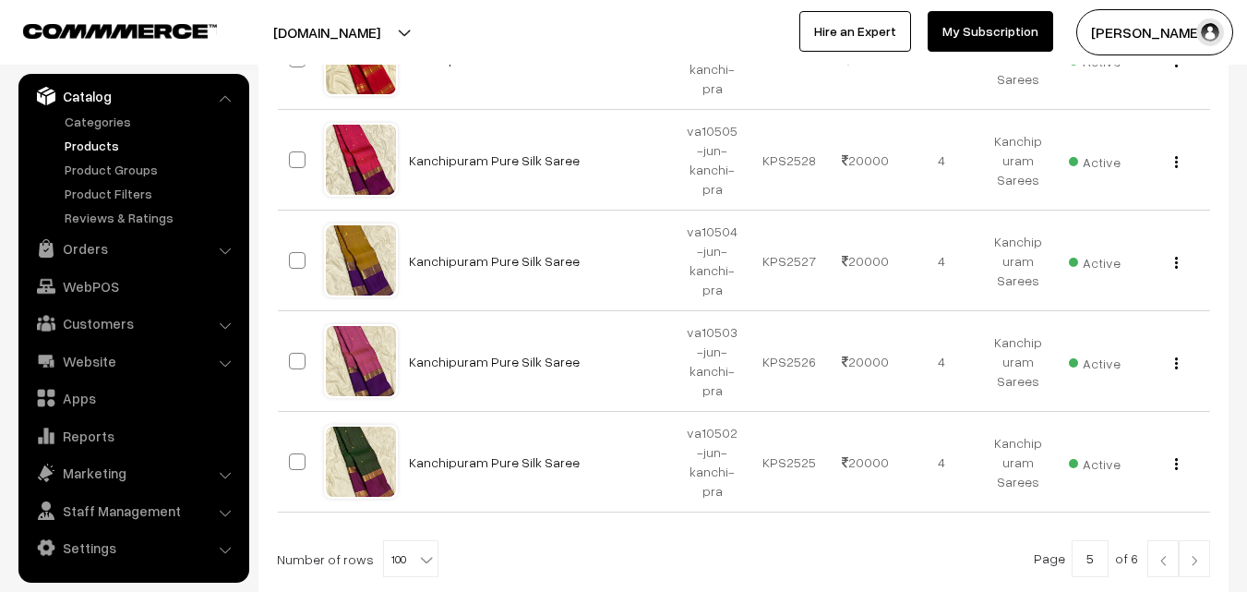
scroll to position [10324, 0]
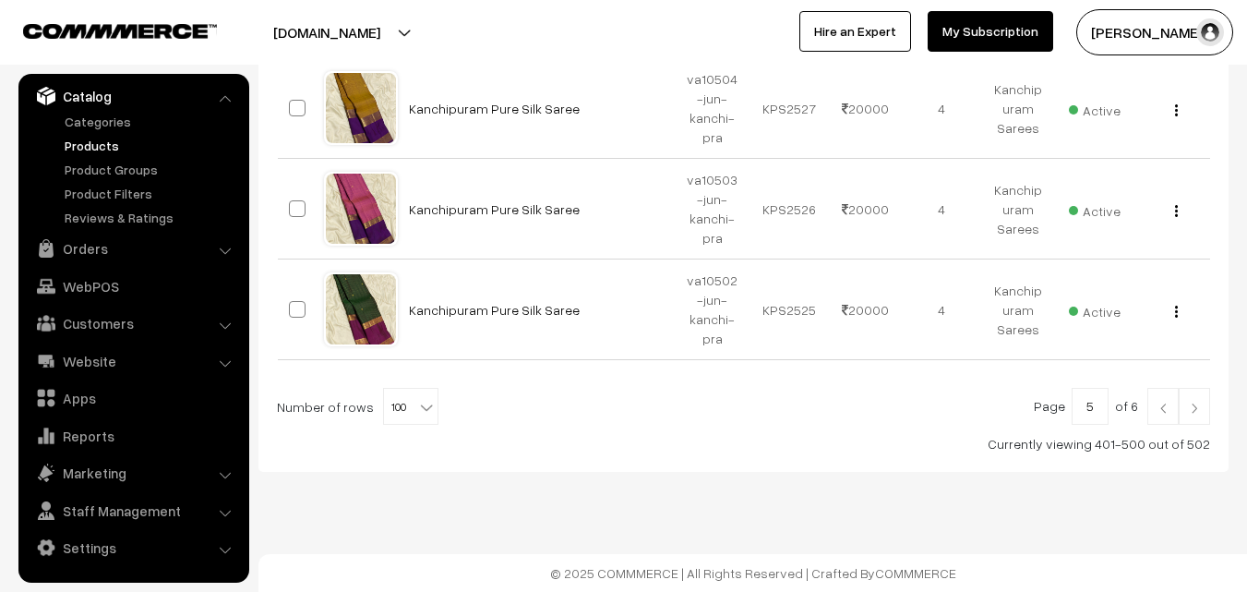
click at [1194, 405] on img at bounding box center [1194, 407] width 17 height 11
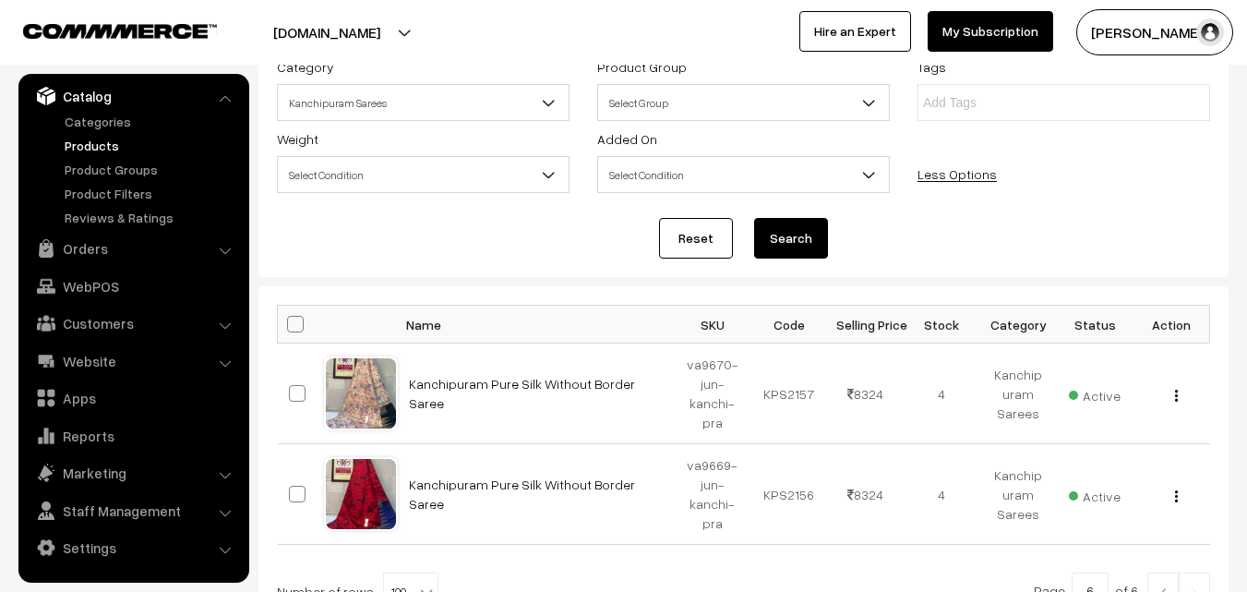
scroll to position [296, 0]
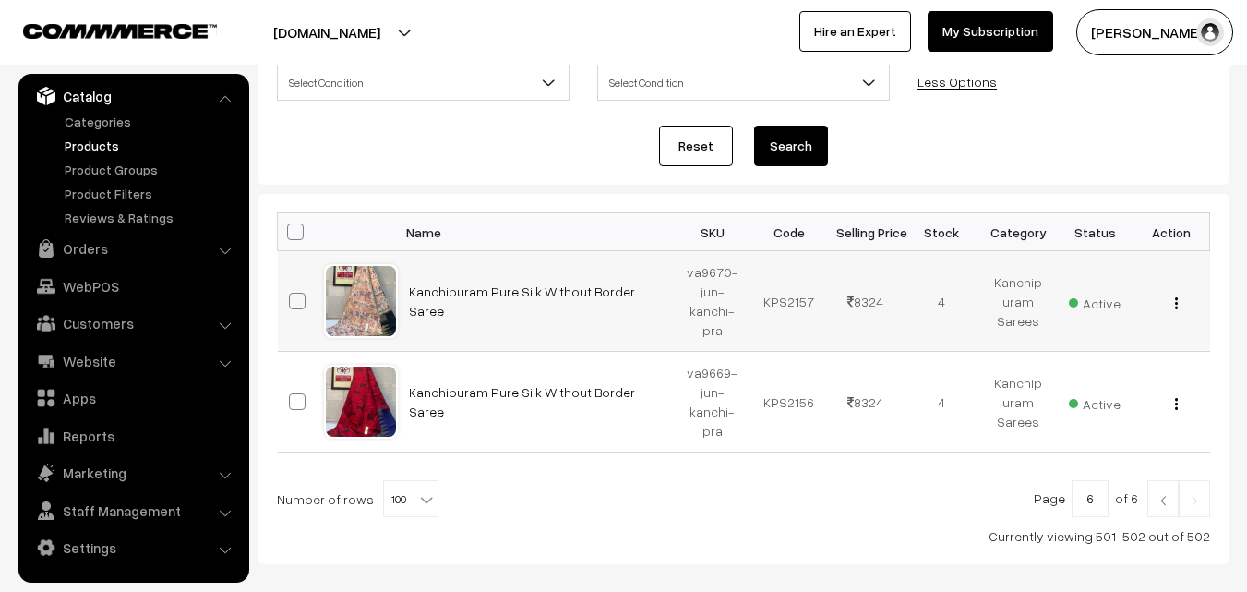
click at [294, 302] on span at bounding box center [297, 301] width 17 height 17
click at [292, 295] on input "checkbox" at bounding box center [286, 289] width 12 height 12
checkbox input "true"
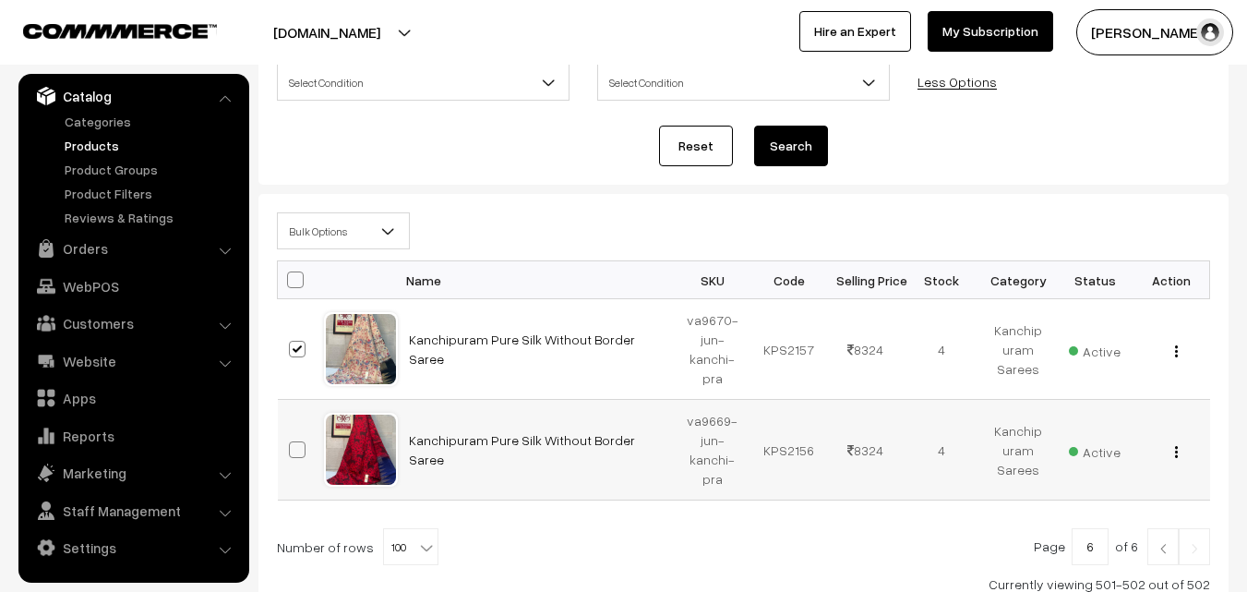
click at [294, 443] on span at bounding box center [297, 449] width 17 height 17
click at [292, 443] on input "checkbox" at bounding box center [286, 438] width 12 height 12
checkbox input "true"
click at [389, 228] on b at bounding box center [388, 230] width 18 height 18
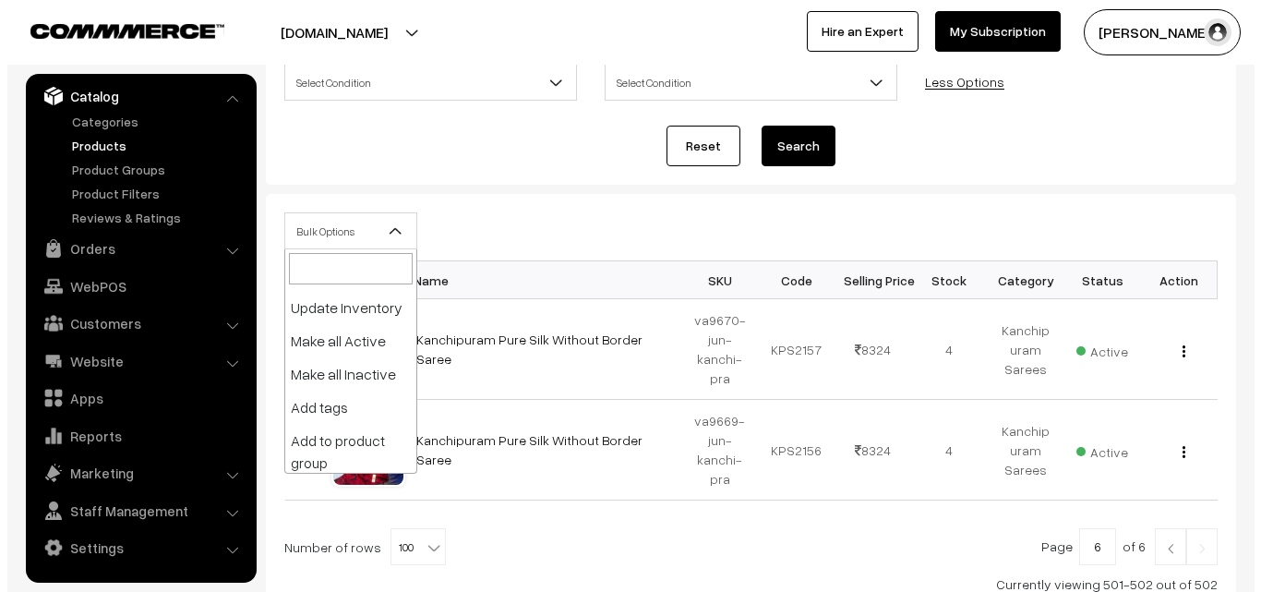
scroll to position [137, 0]
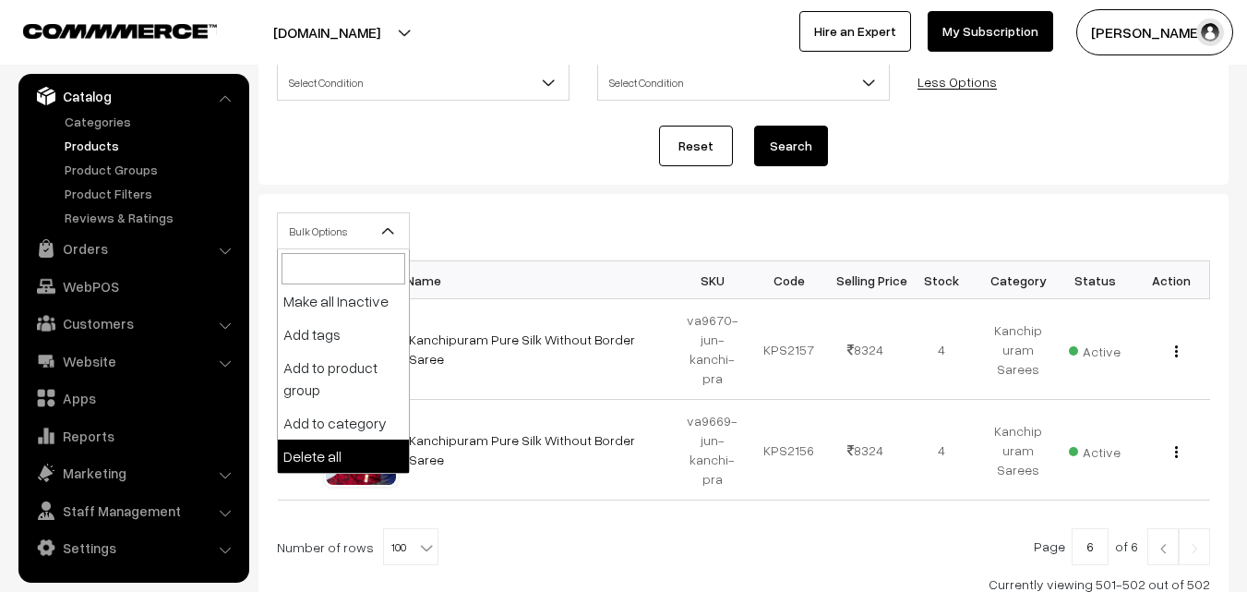
select select "delete"
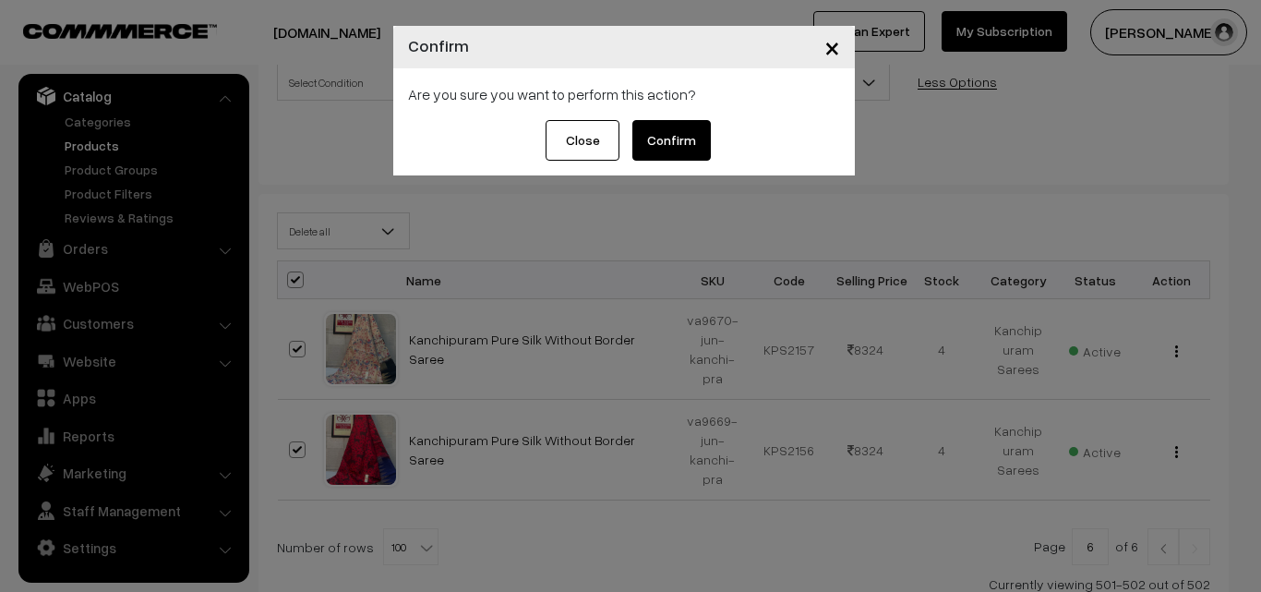
click at [679, 142] on button "Confirm" at bounding box center [671, 140] width 78 height 41
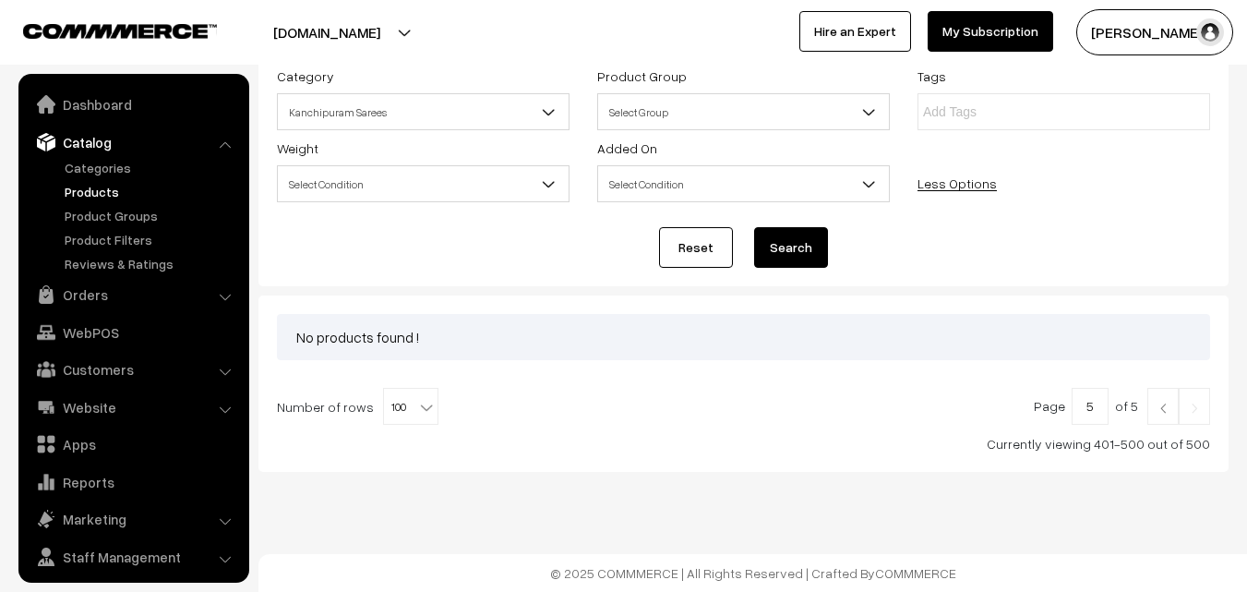
scroll to position [46, 0]
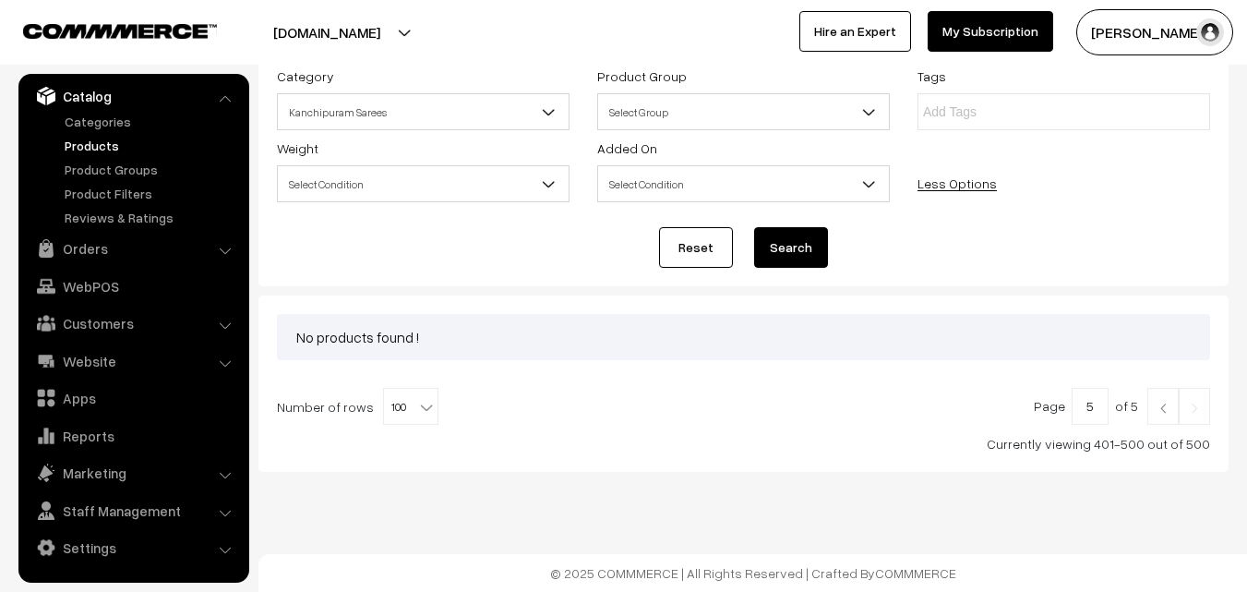
click at [1160, 410] on img at bounding box center [1163, 407] width 17 height 11
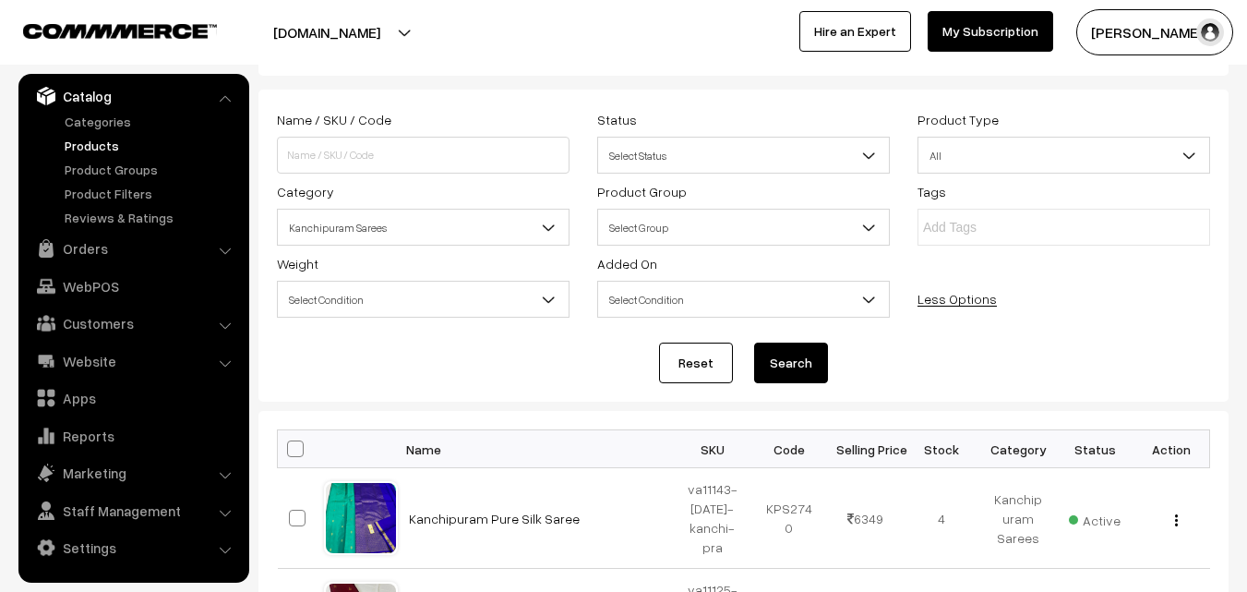
scroll to position [185, 0]
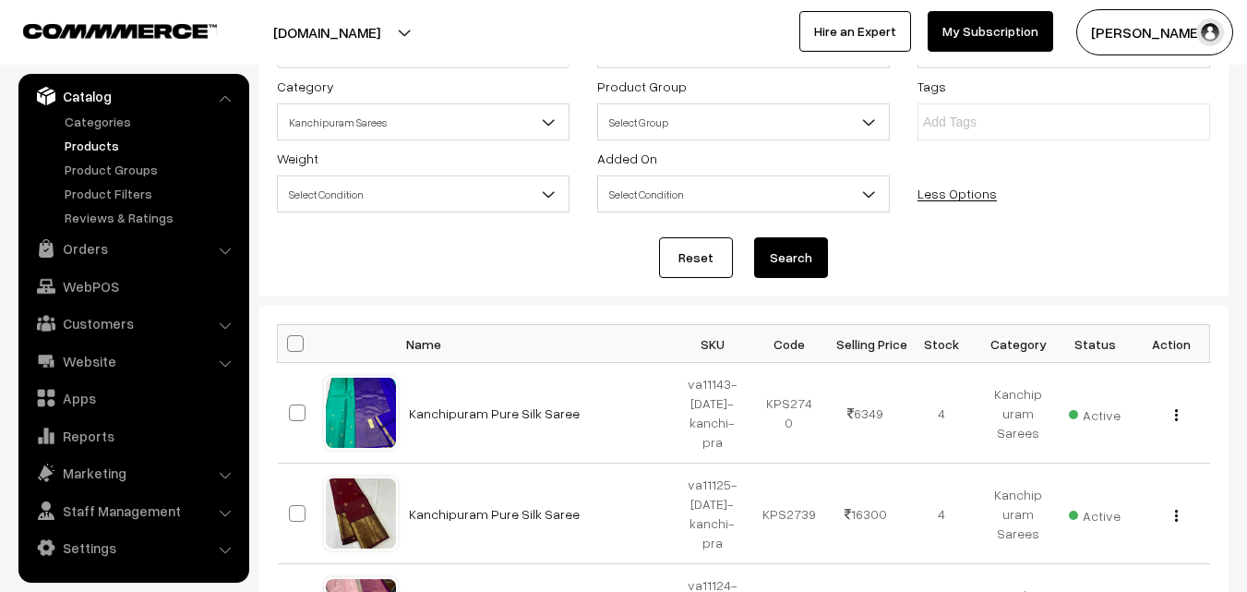
click at [292, 339] on span at bounding box center [295, 343] width 17 height 17
click at [290, 339] on input "checkbox" at bounding box center [284, 343] width 12 height 12
checkbox input "true"
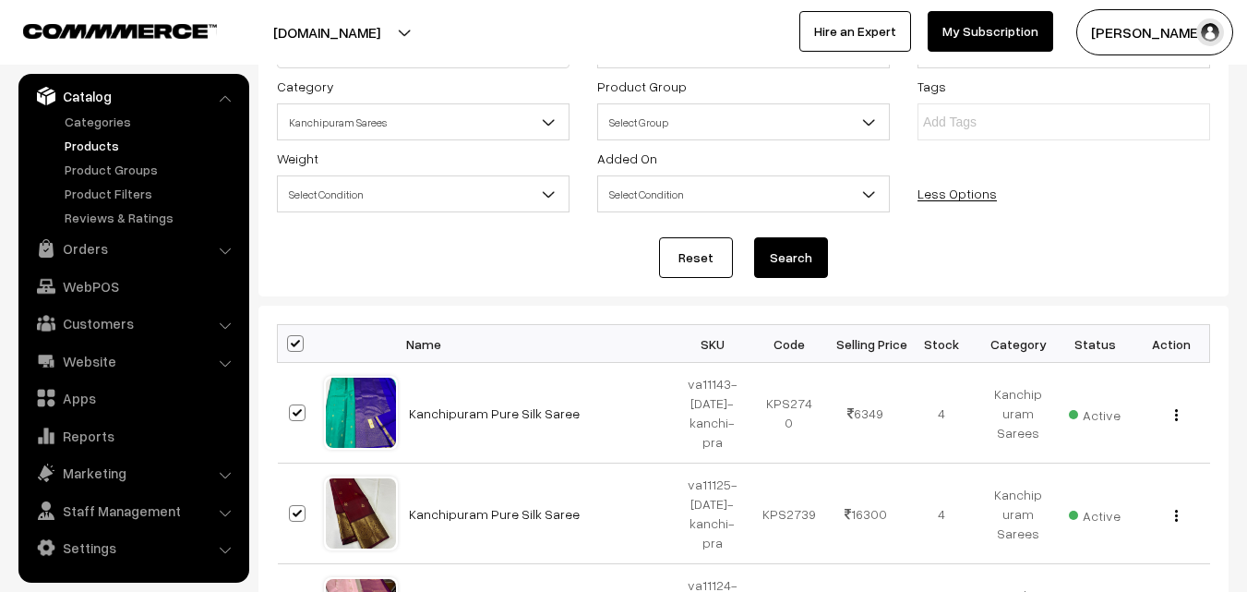
checkbox input "true"
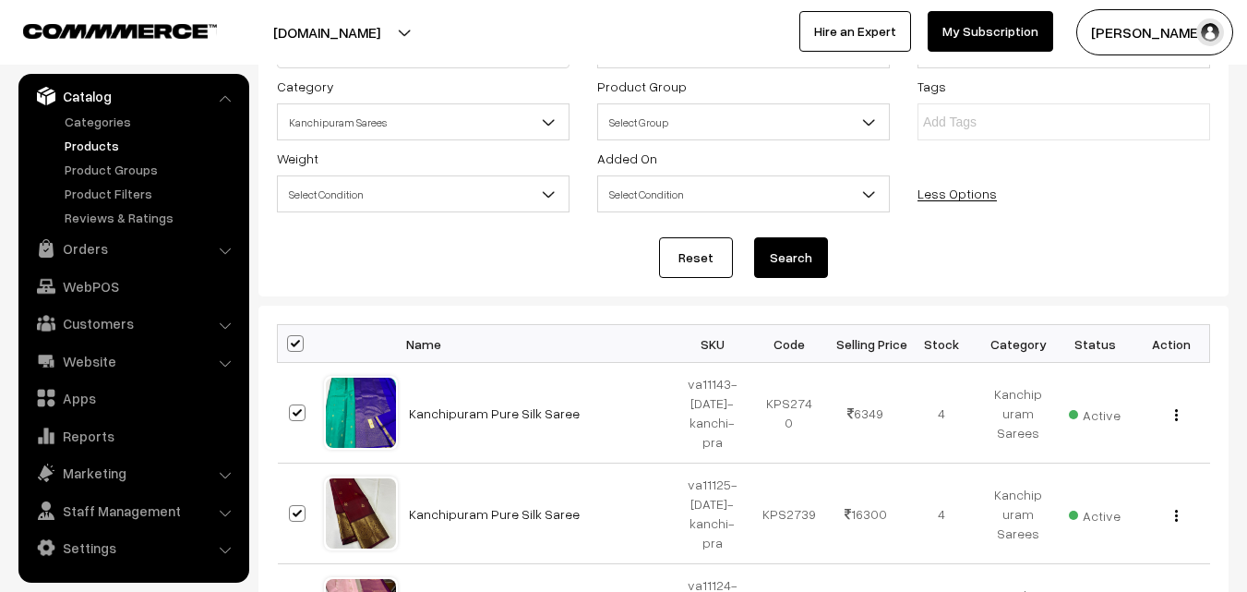
checkbox input "true"
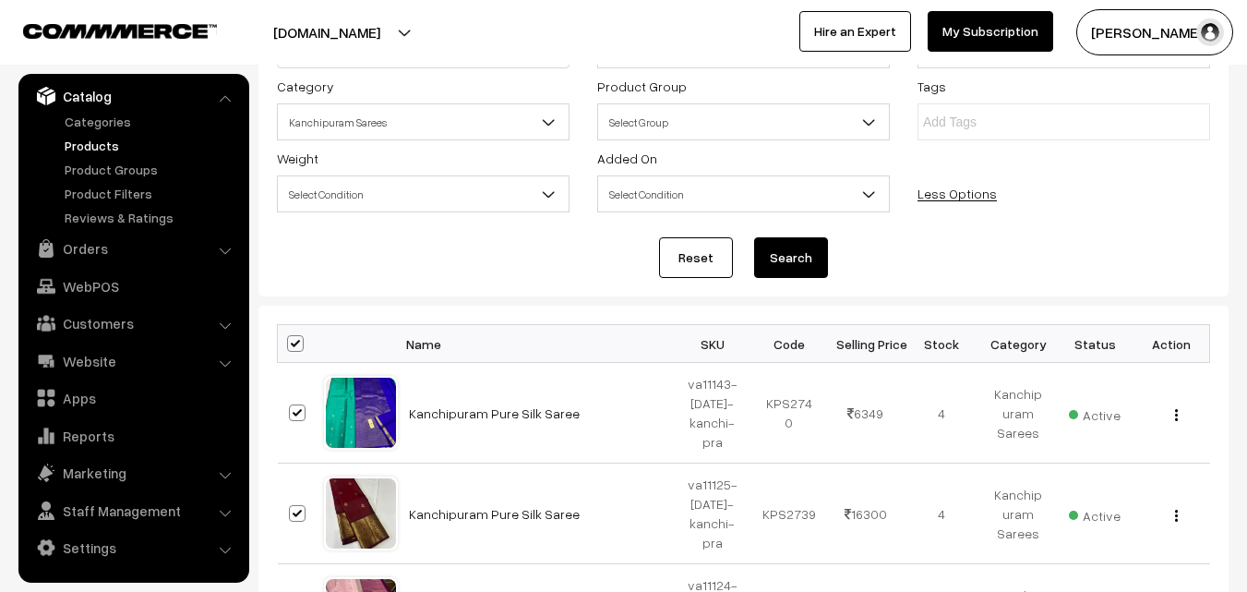
checkbox input "true"
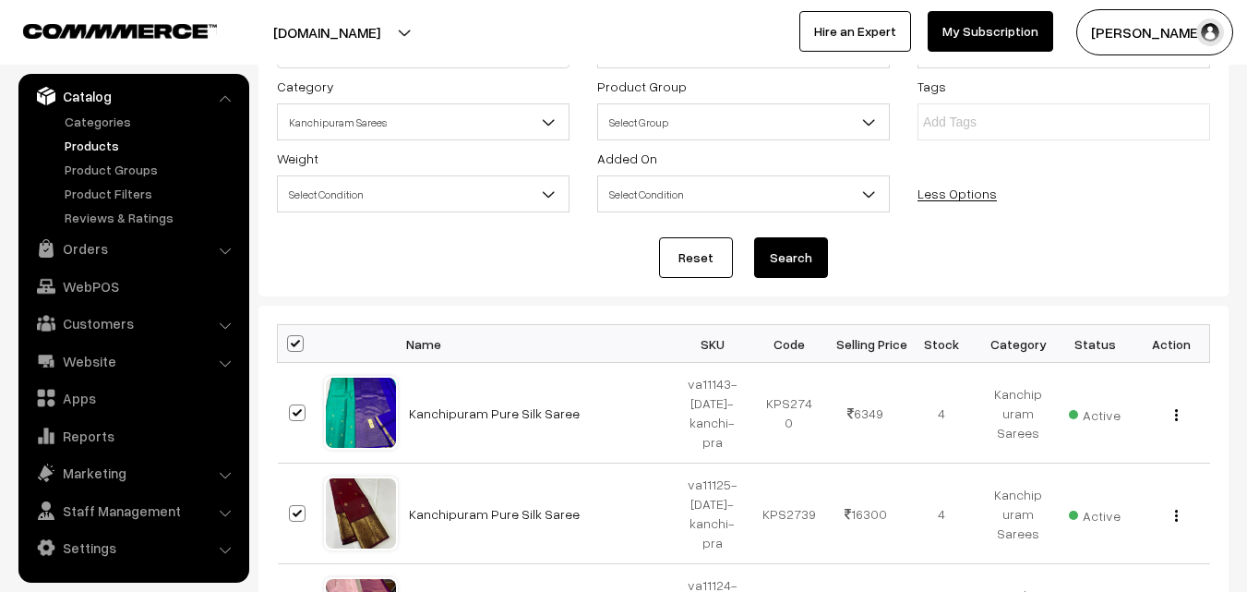
checkbox input "true"
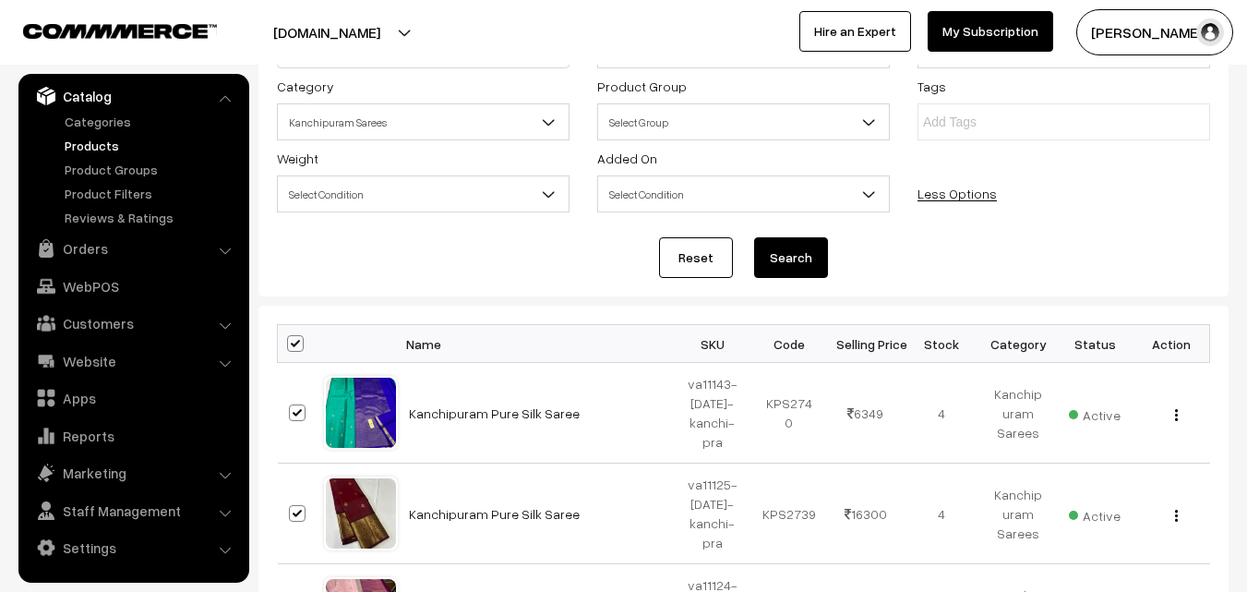
checkbox input "true"
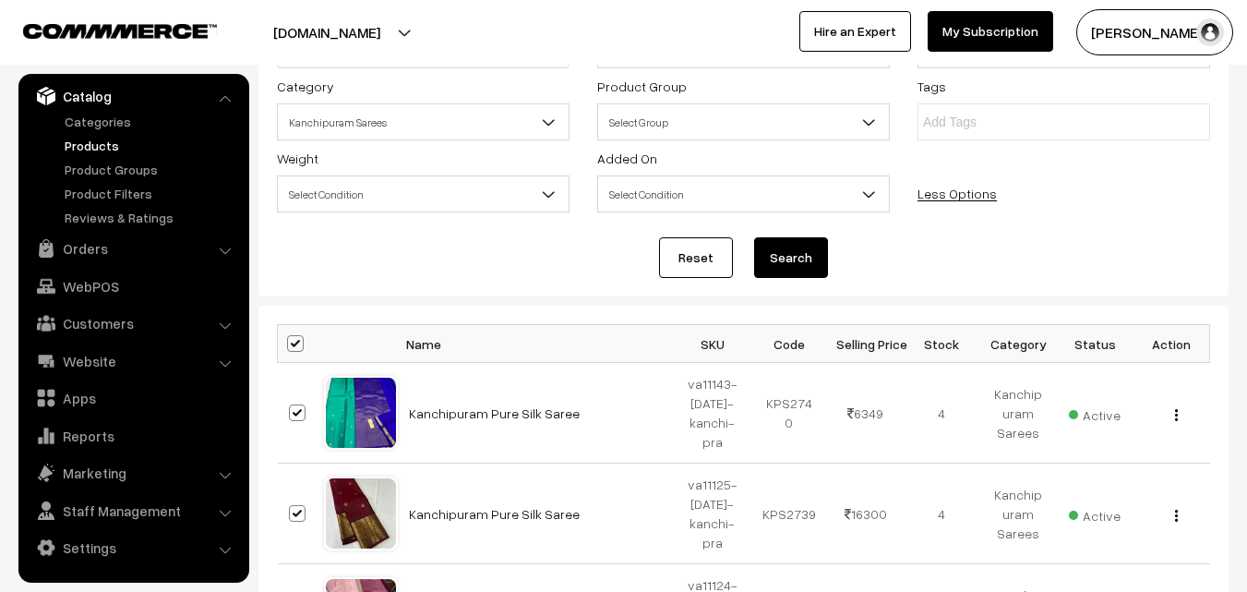
checkbox input "true"
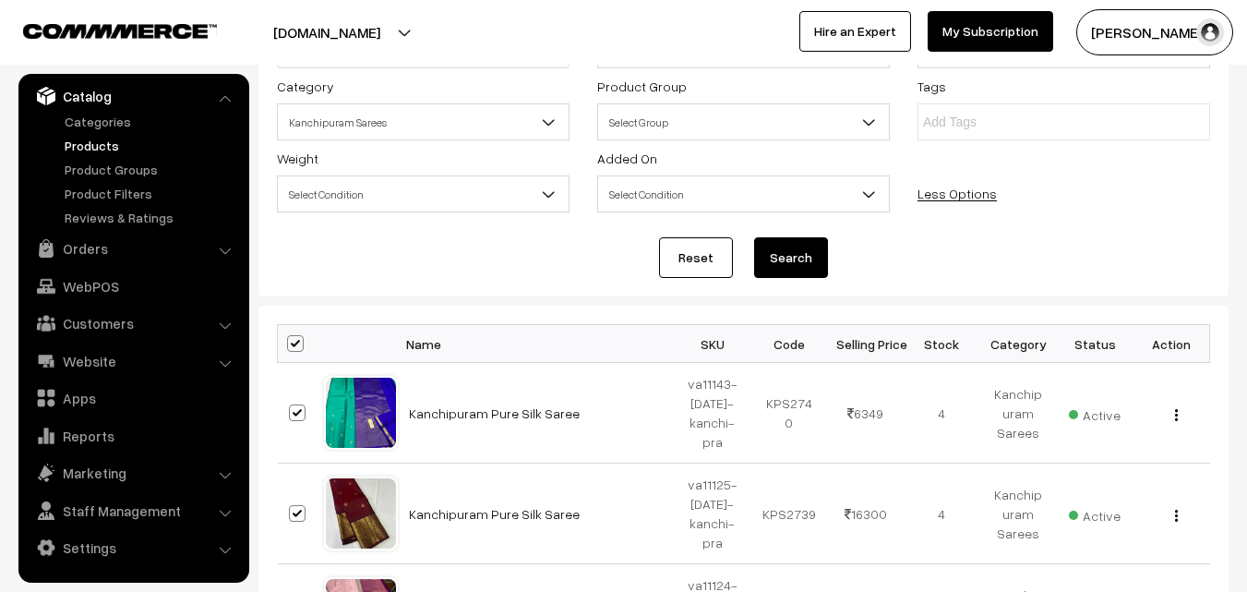
checkbox input "true"
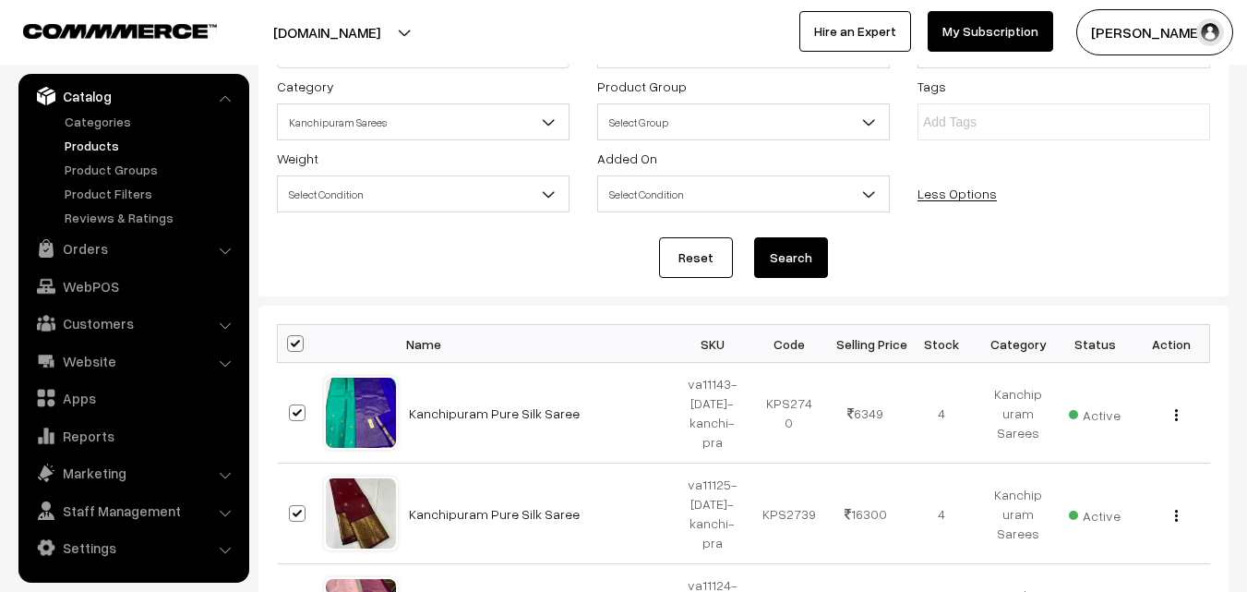
checkbox input "true"
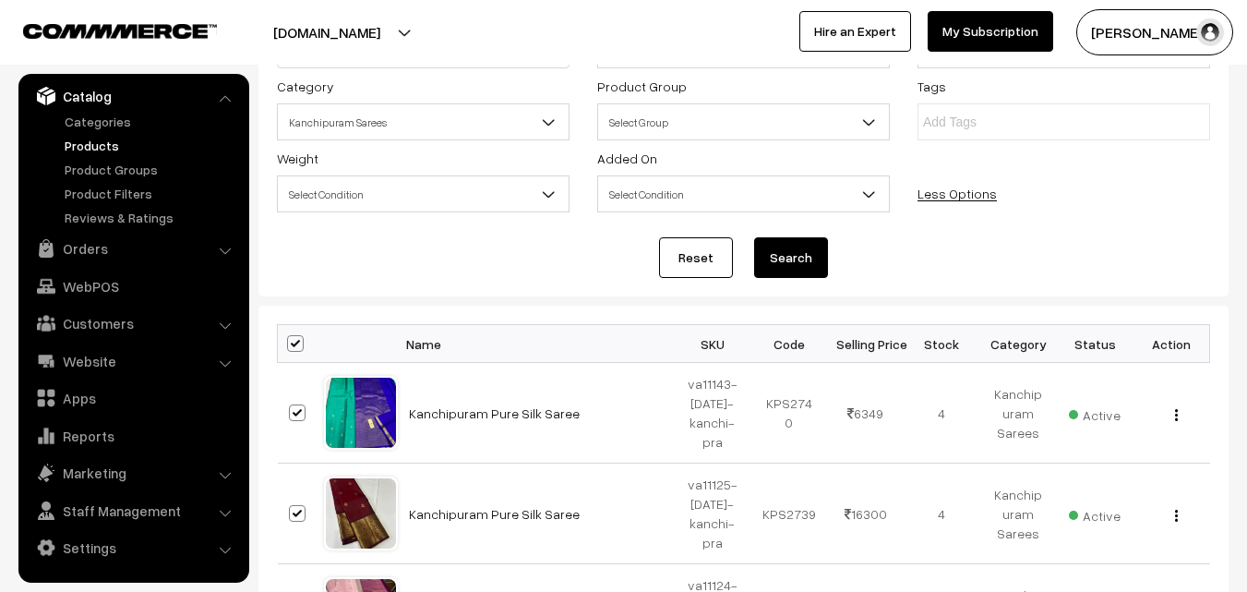
checkbox input "true"
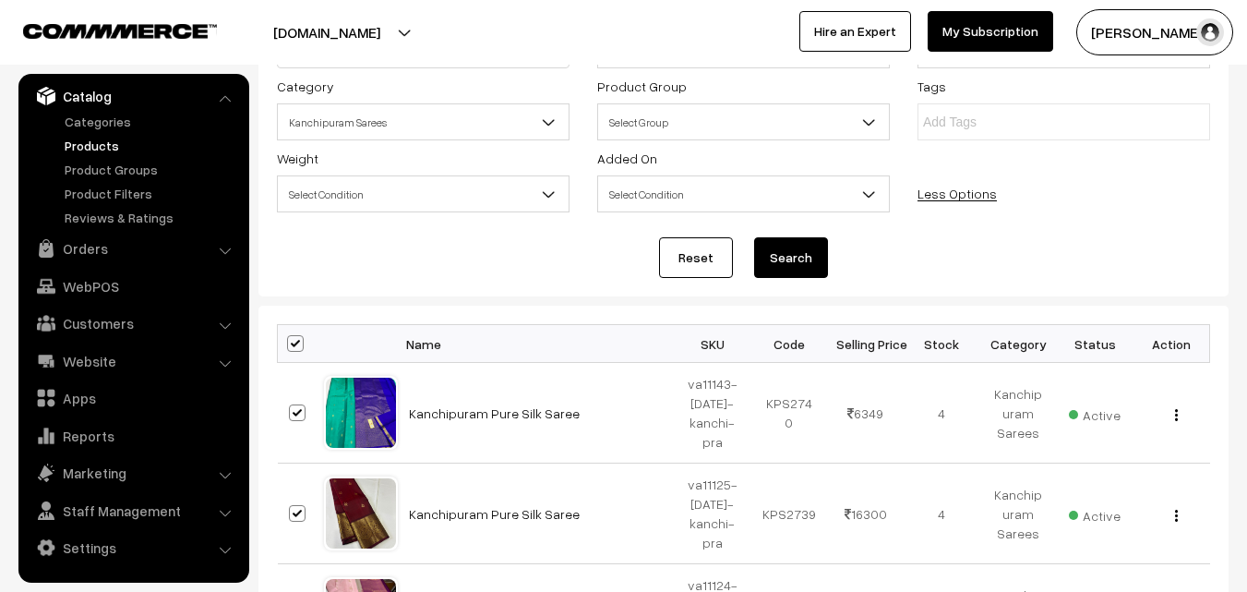
checkbox input "true"
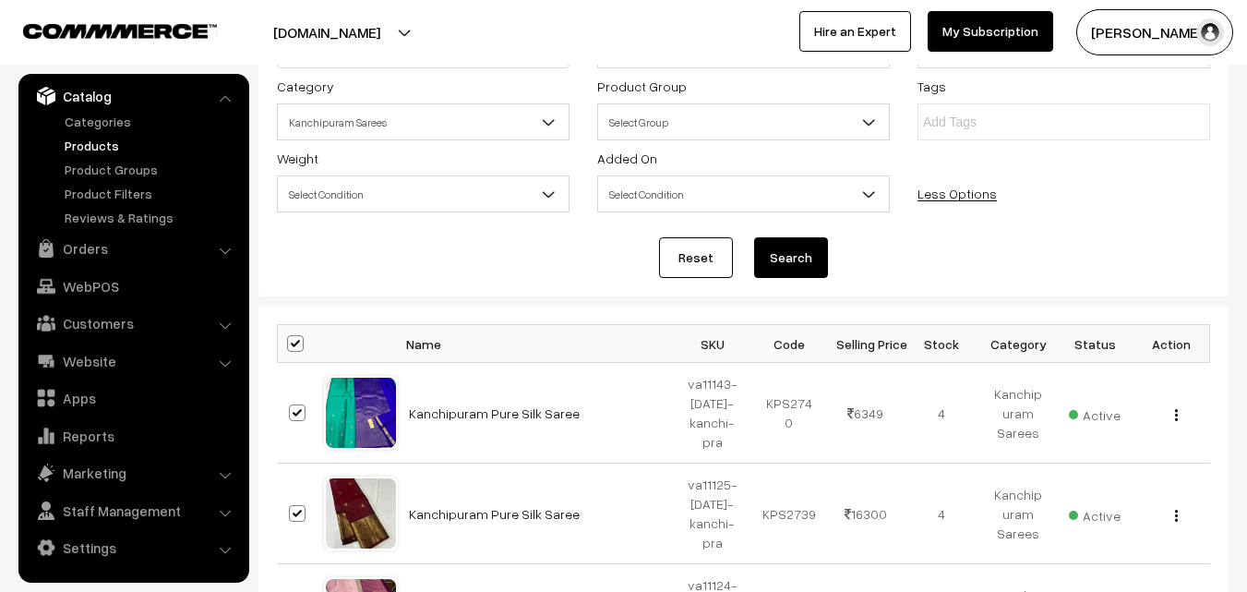
checkbox input "true"
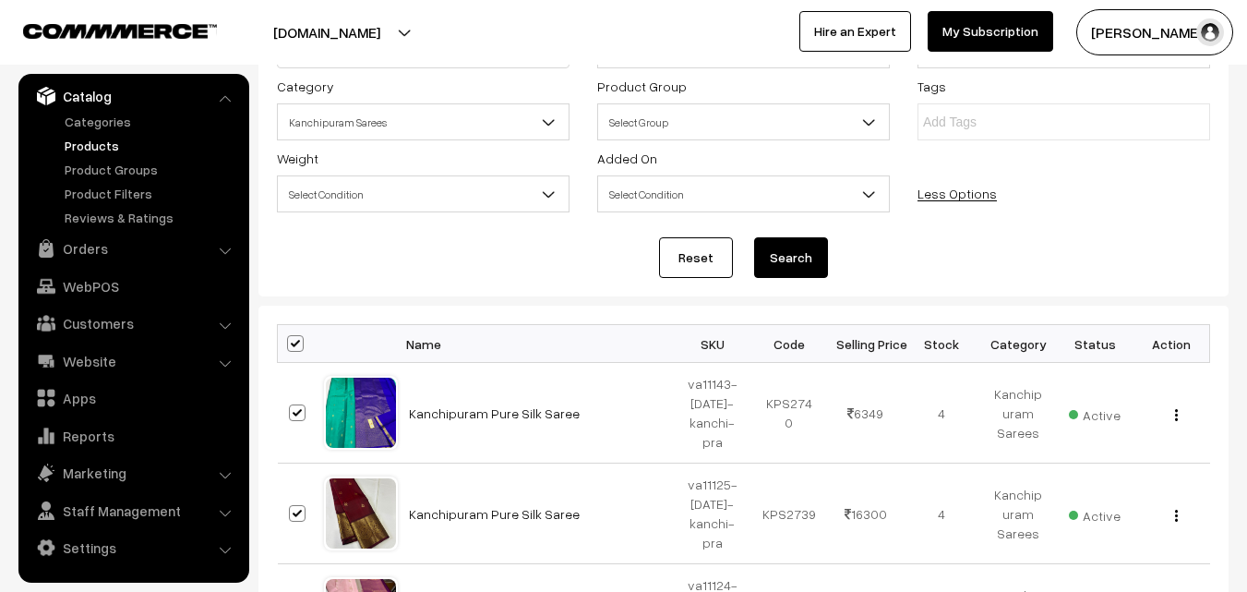
checkbox input "true"
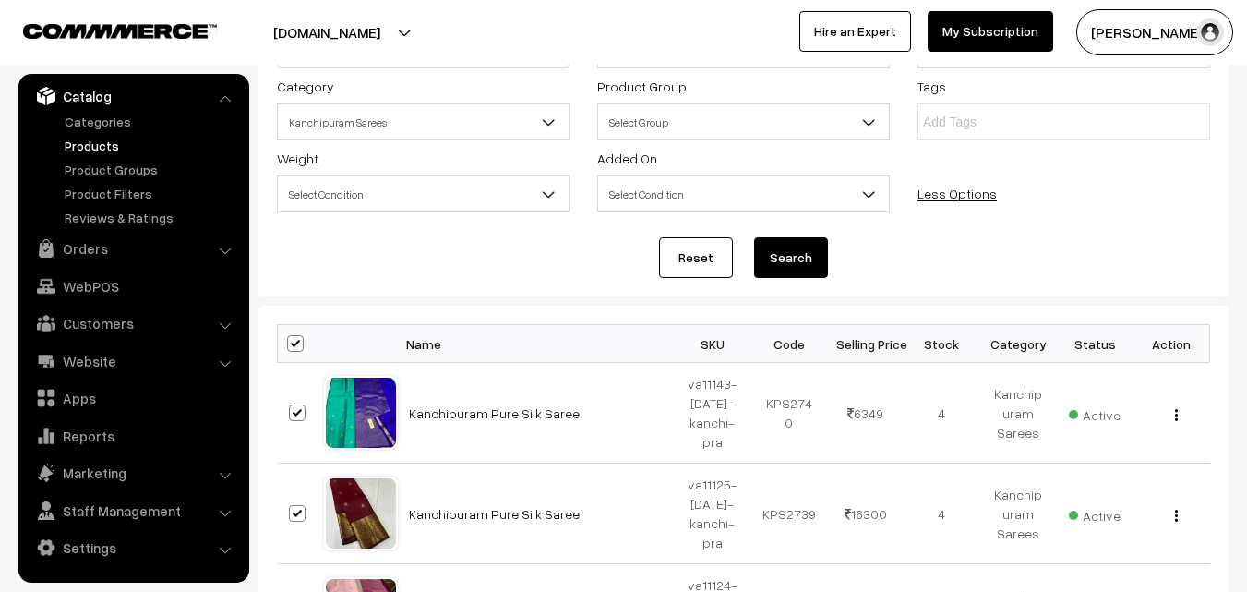
checkbox input "true"
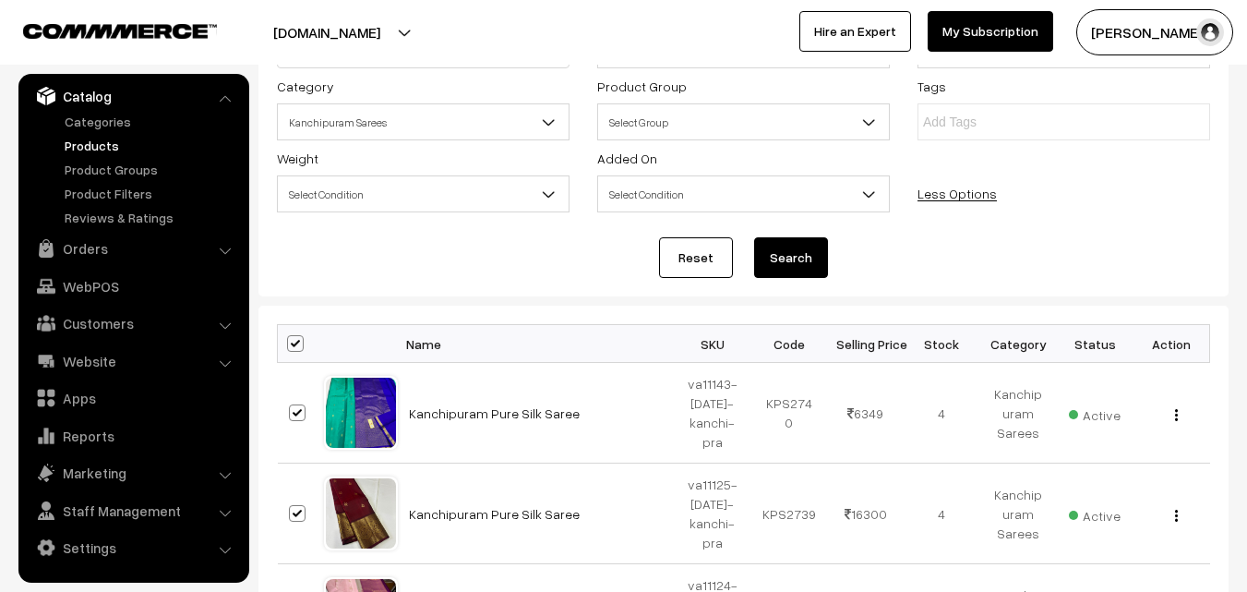
checkbox input "true"
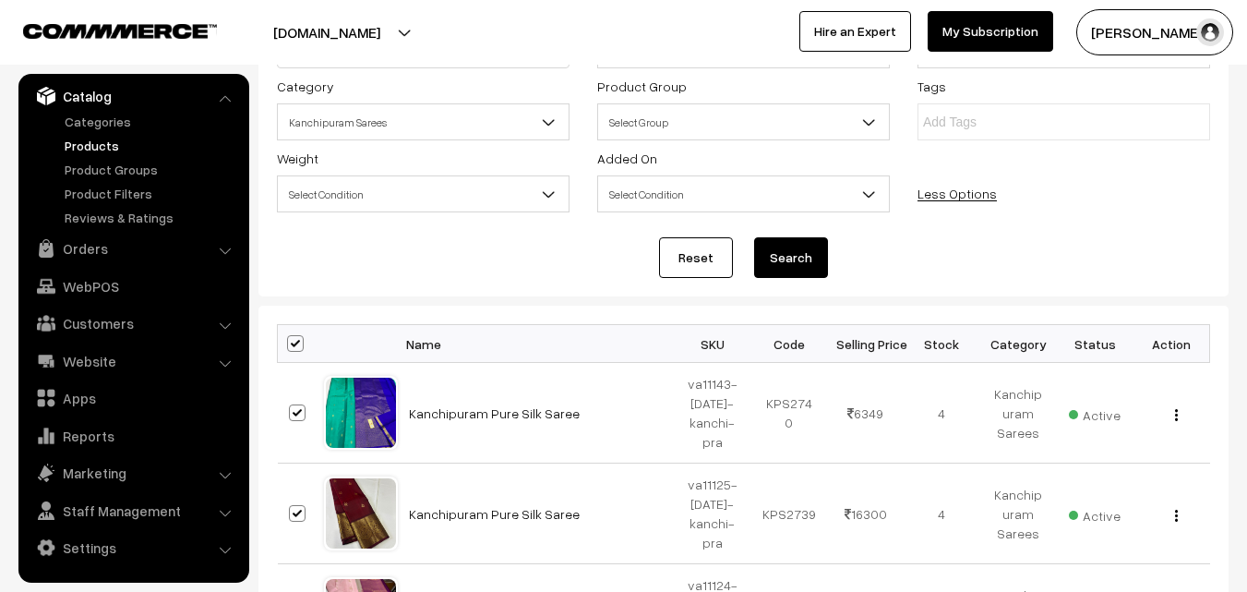
checkbox input "true"
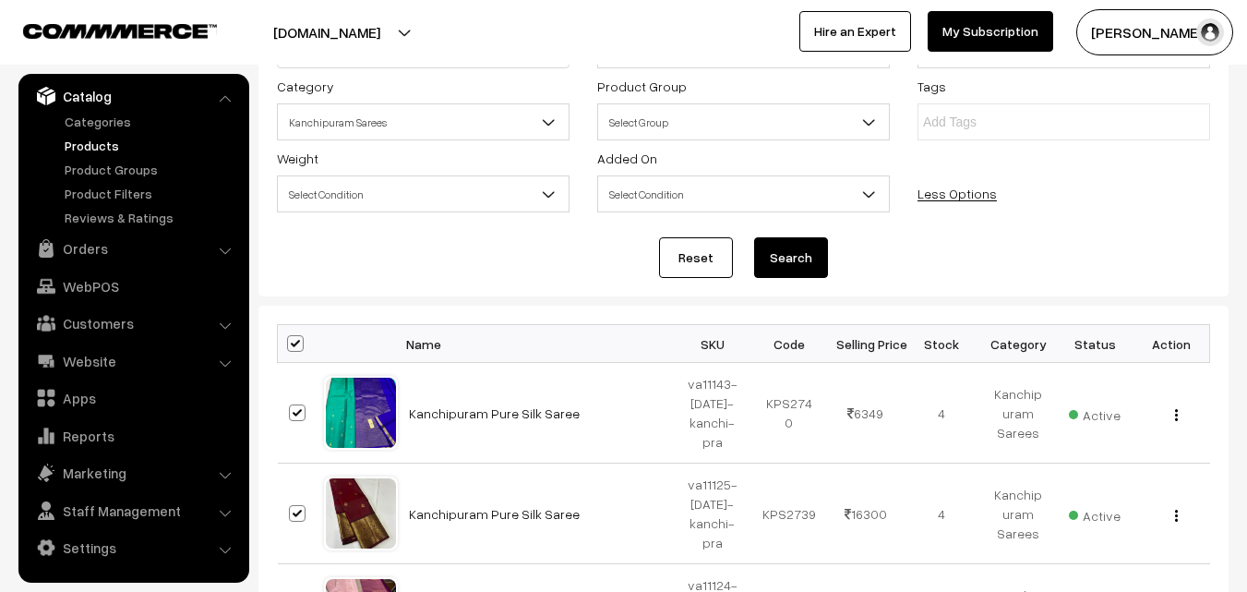
checkbox input "true"
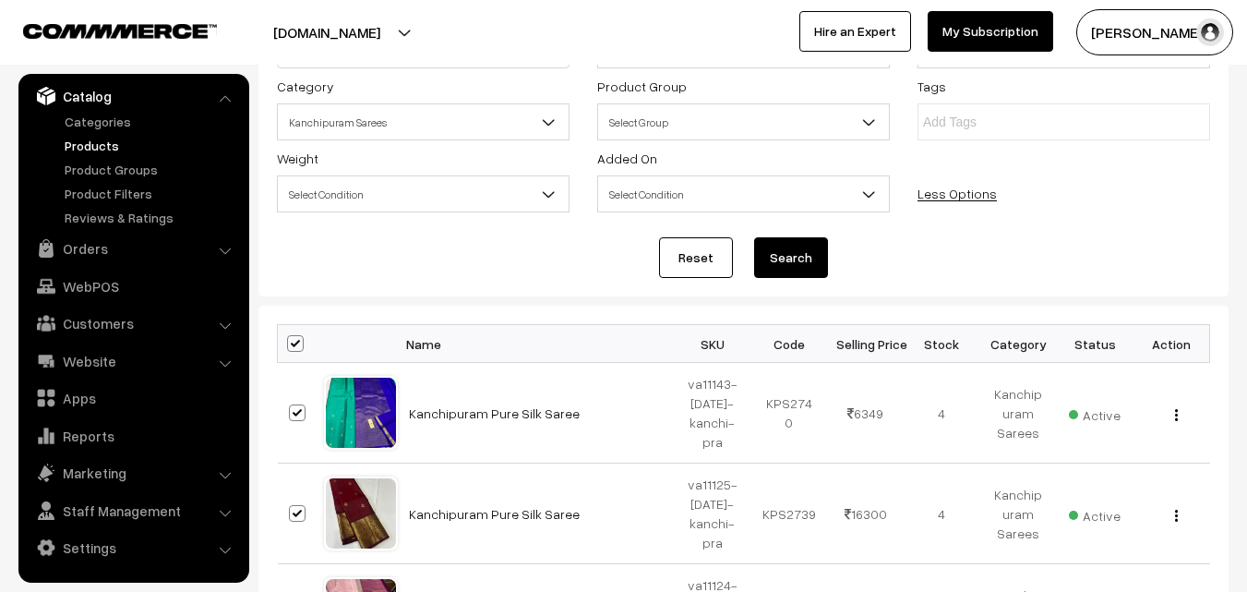
checkbox input "true"
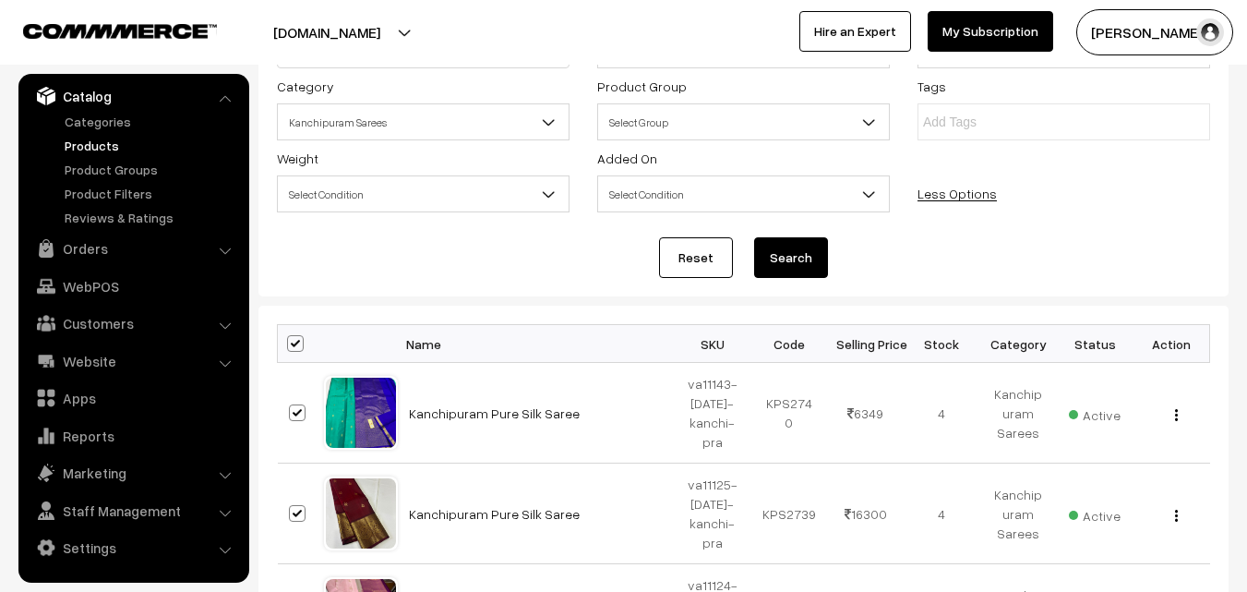
checkbox input "true"
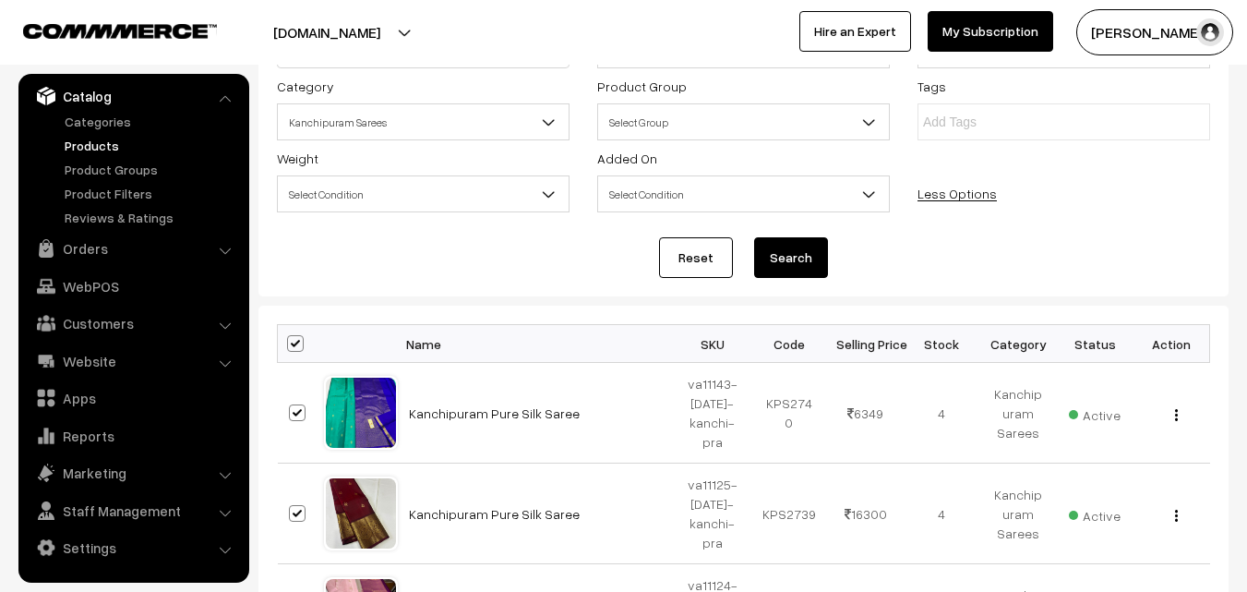
checkbox input "true"
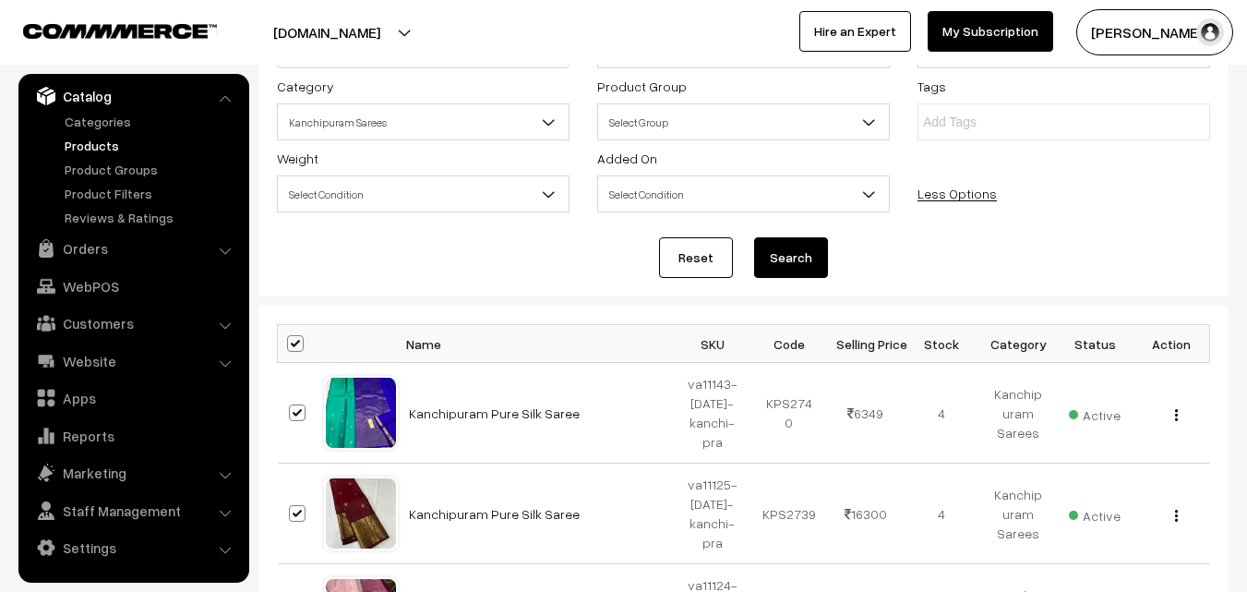
checkbox input "true"
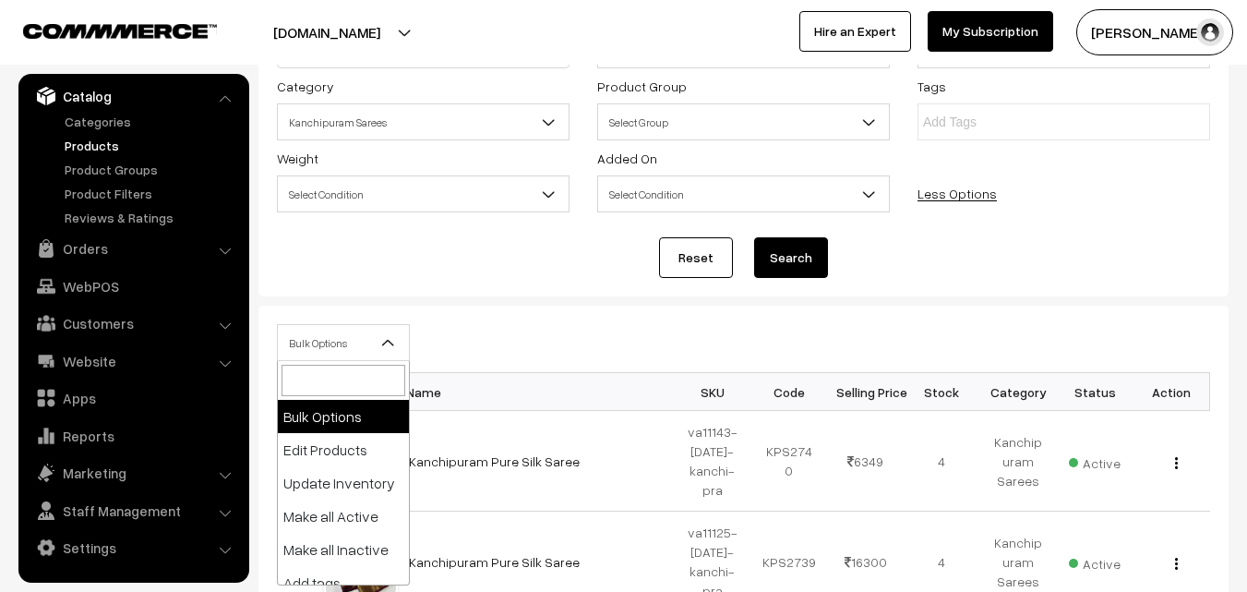
click at [394, 339] on b at bounding box center [388, 342] width 18 height 18
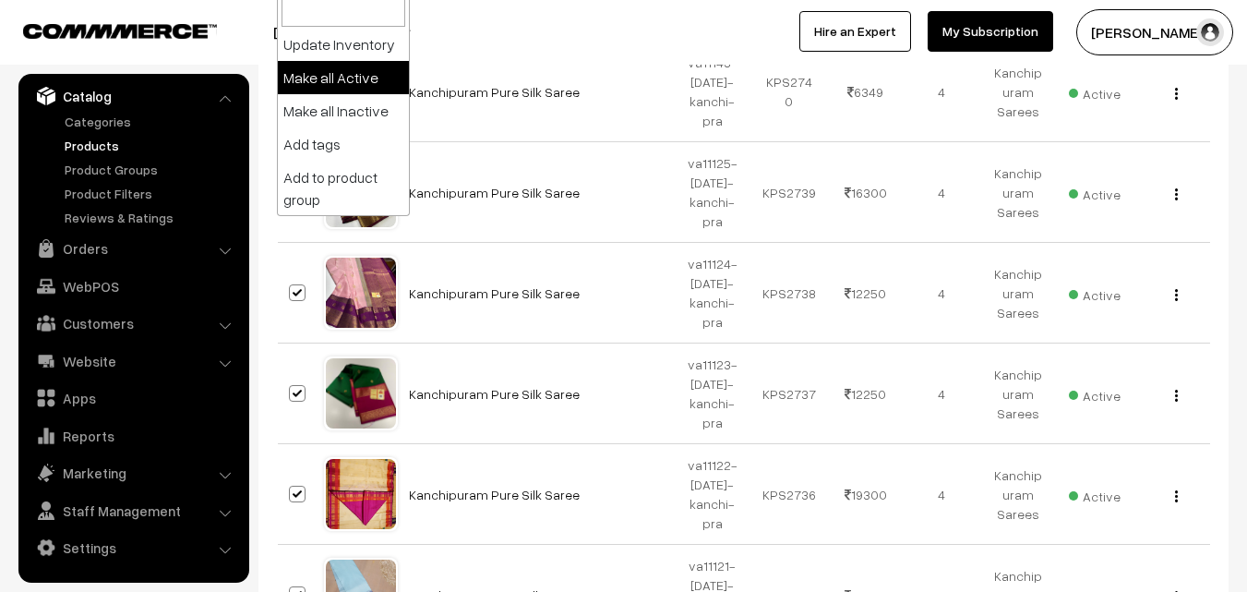
scroll to position [137, 0]
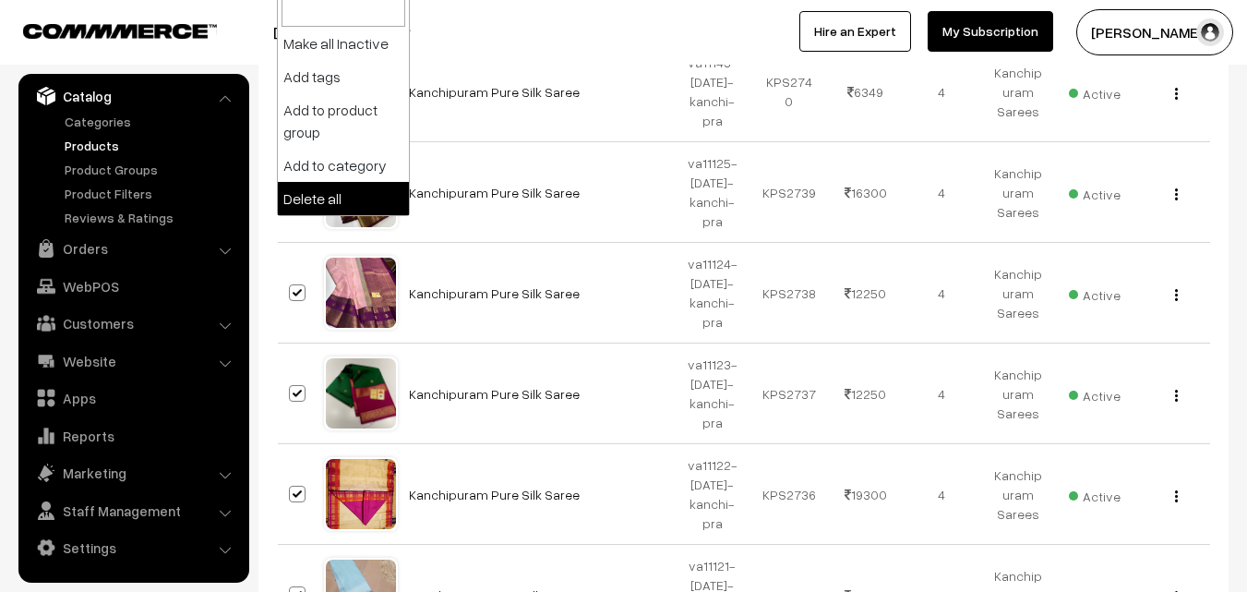
select select "delete"
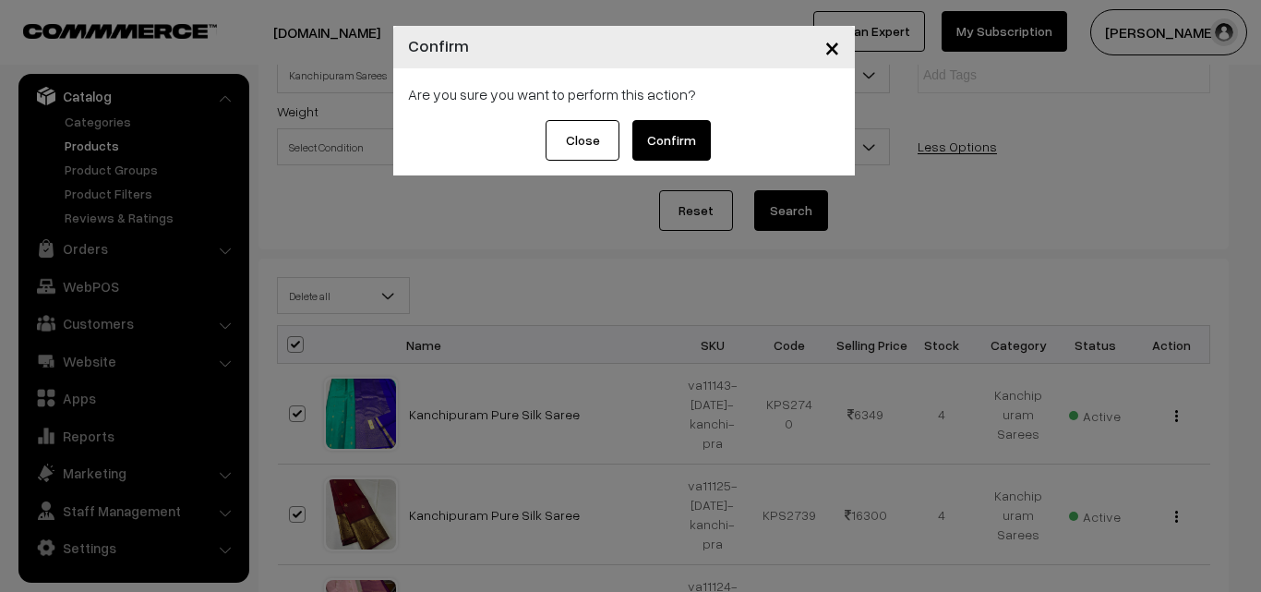
click at [665, 143] on button "Confirm" at bounding box center [671, 140] width 78 height 41
click at [562, 141] on button "Close" at bounding box center [568, 140] width 74 height 41
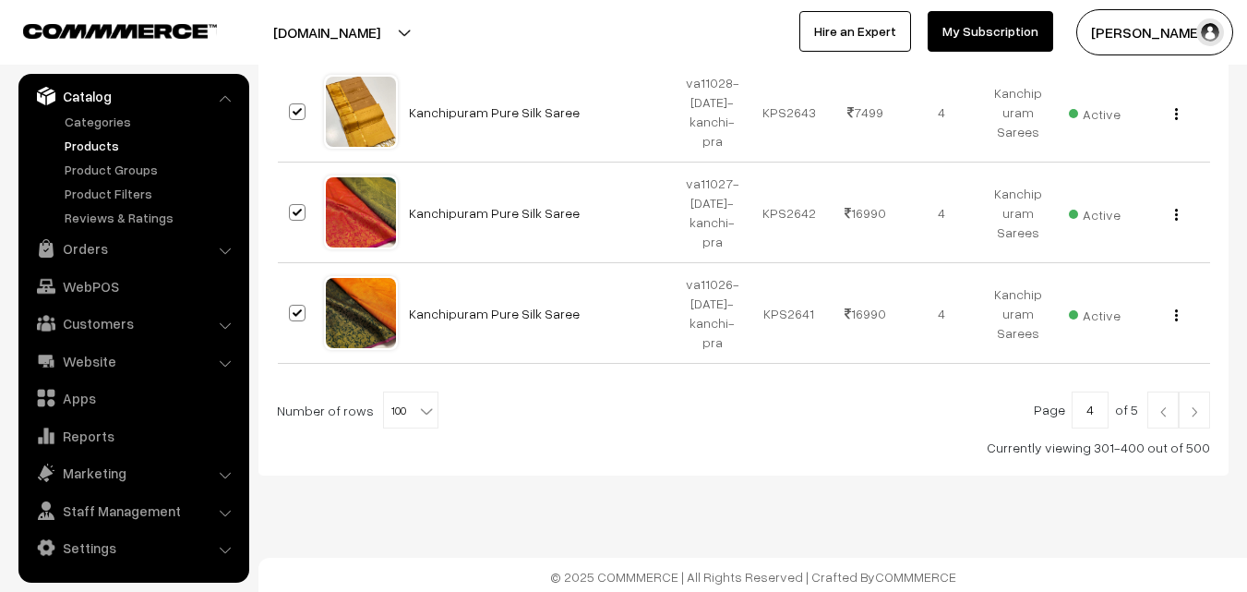
scroll to position [10295, 0]
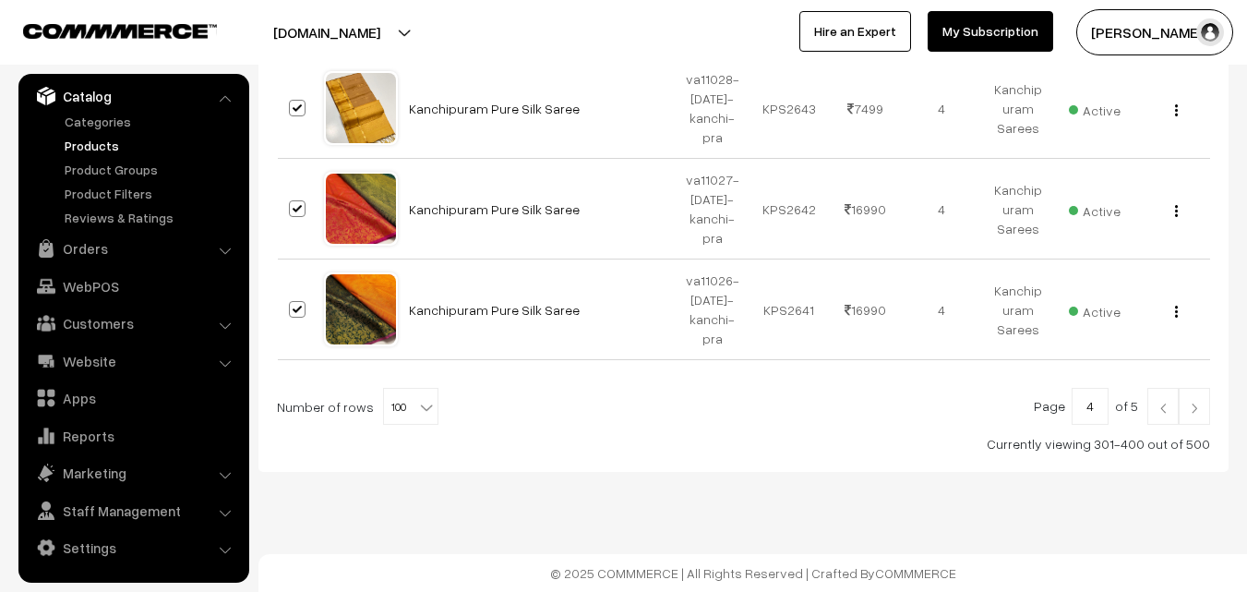
click at [1198, 406] on img at bounding box center [1194, 407] width 17 height 11
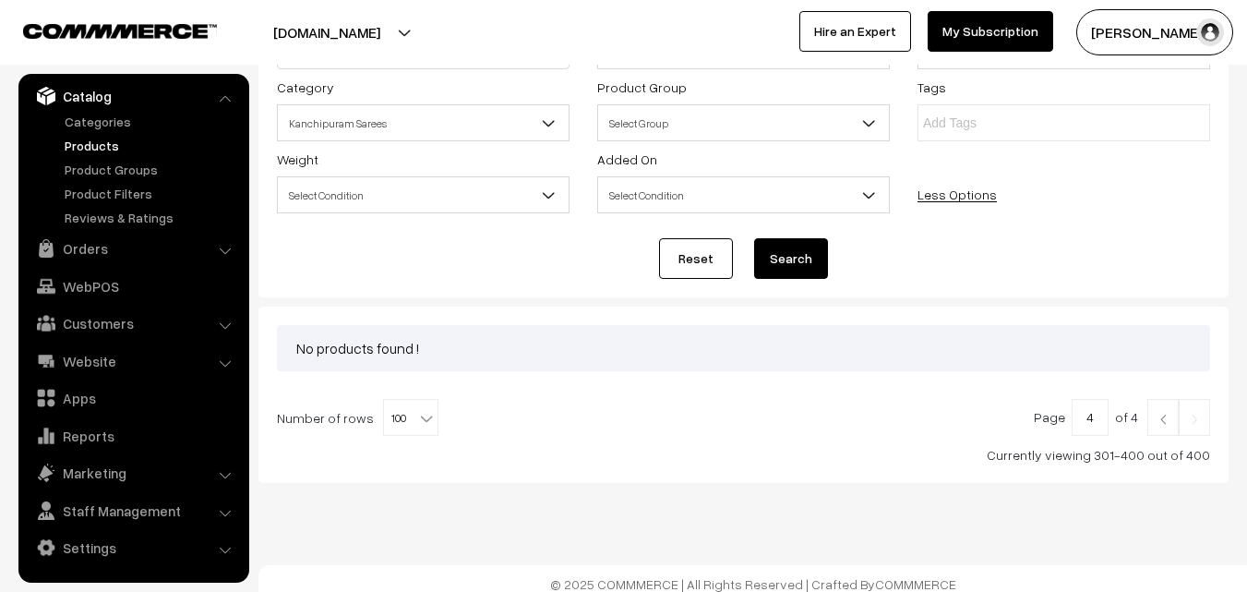
scroll to position [195, 0]
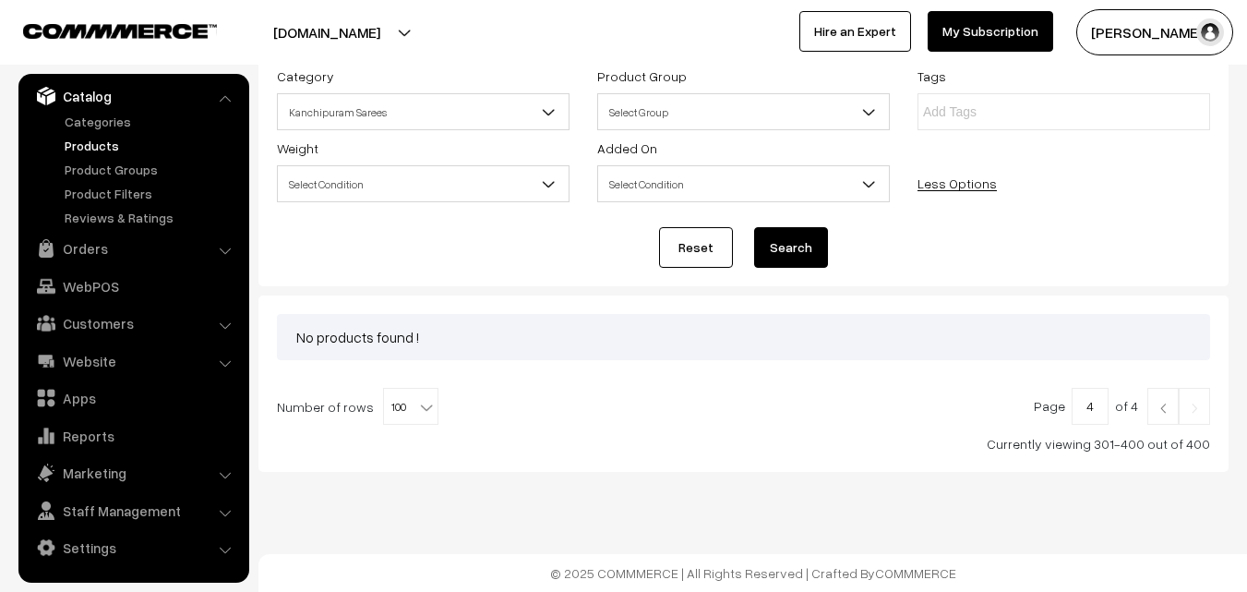
click at [1167, 406] on img at bounding box center [1163, 407] width 17 height 11
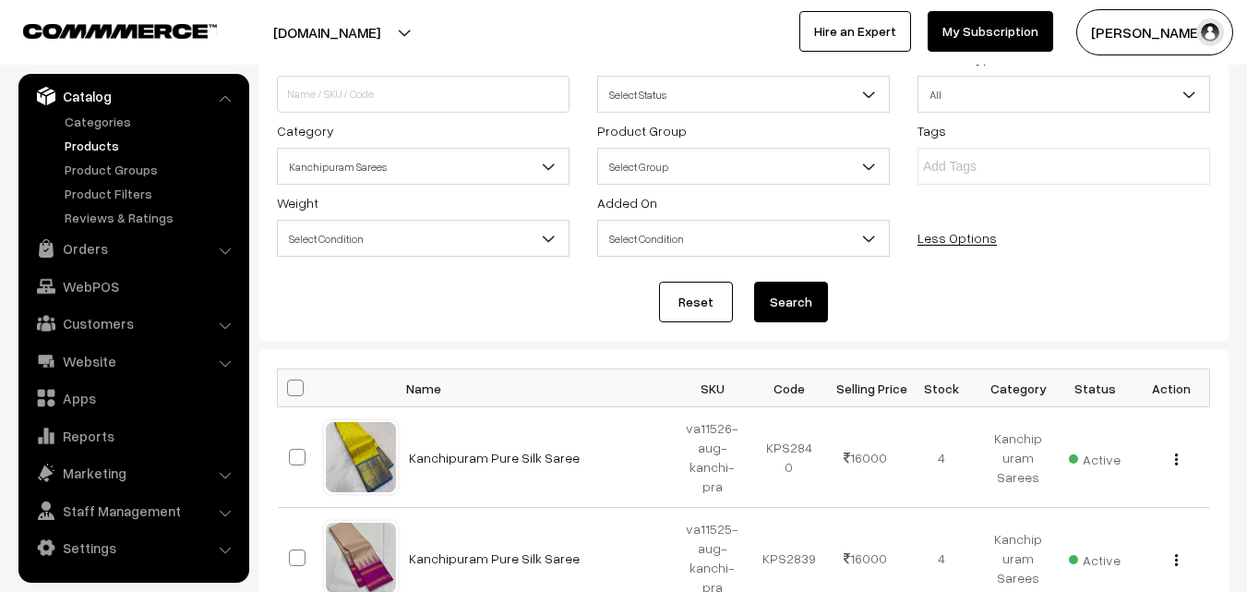
scroll to position [185, 0]
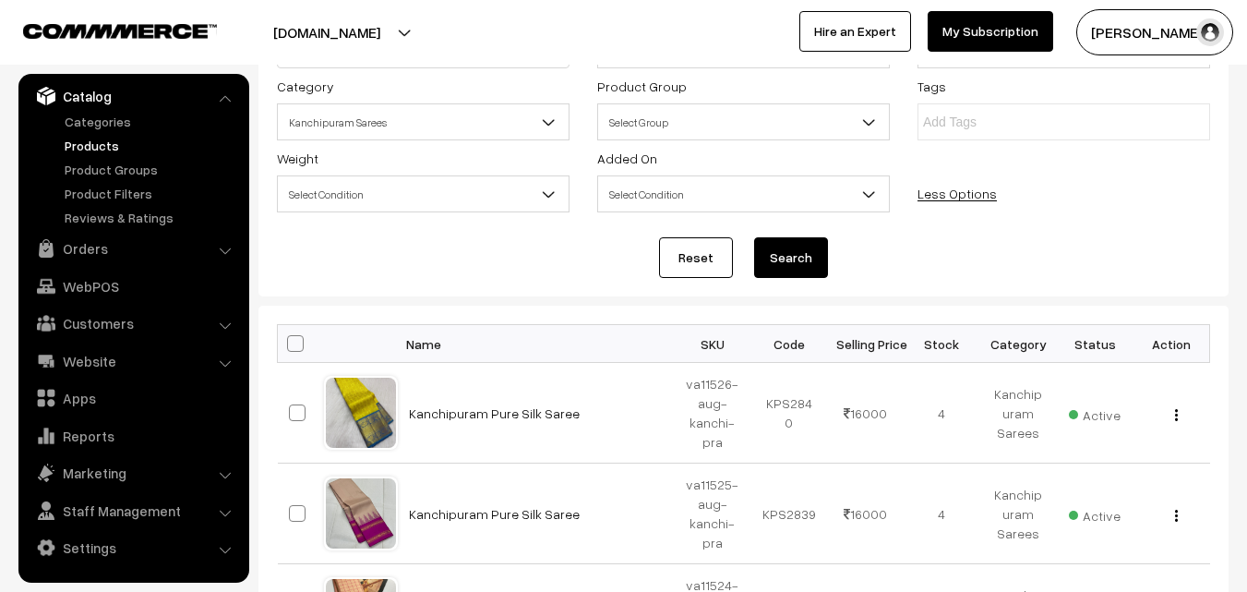
click at [89, 150] on link "Products" at bounding box center [151, 145] width 183 height 19
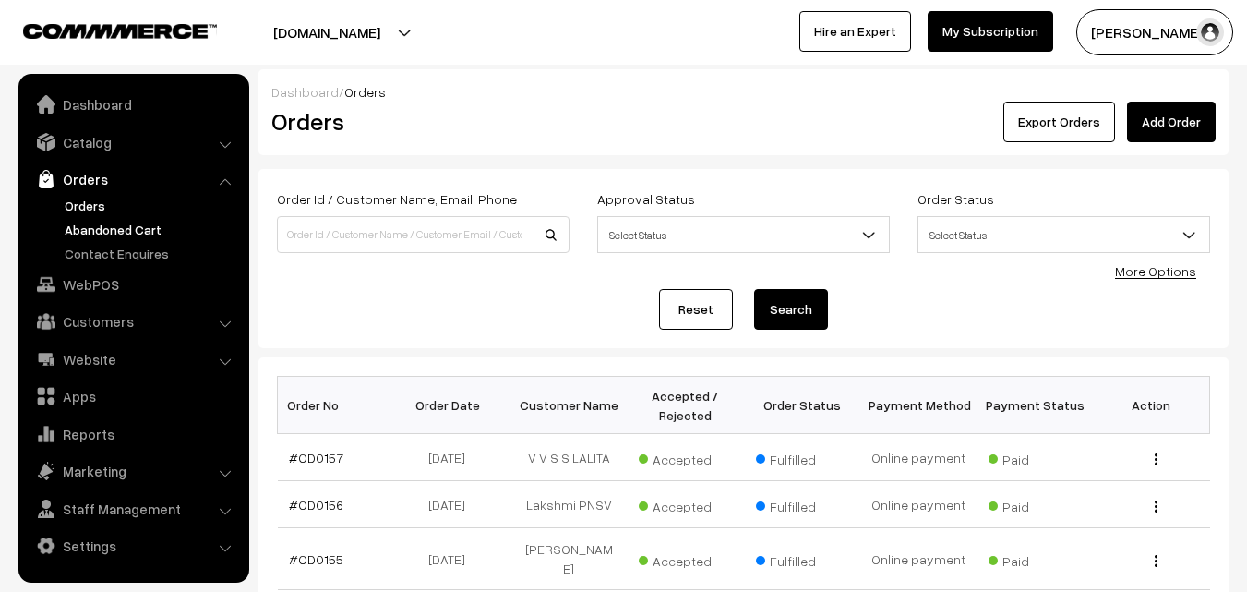
click at [101, 227] on link "Abandoned Cart" at bounding box center [151, 229] width 183 height 19
